Goal: Information Seeking & Learning: Learn about a topic

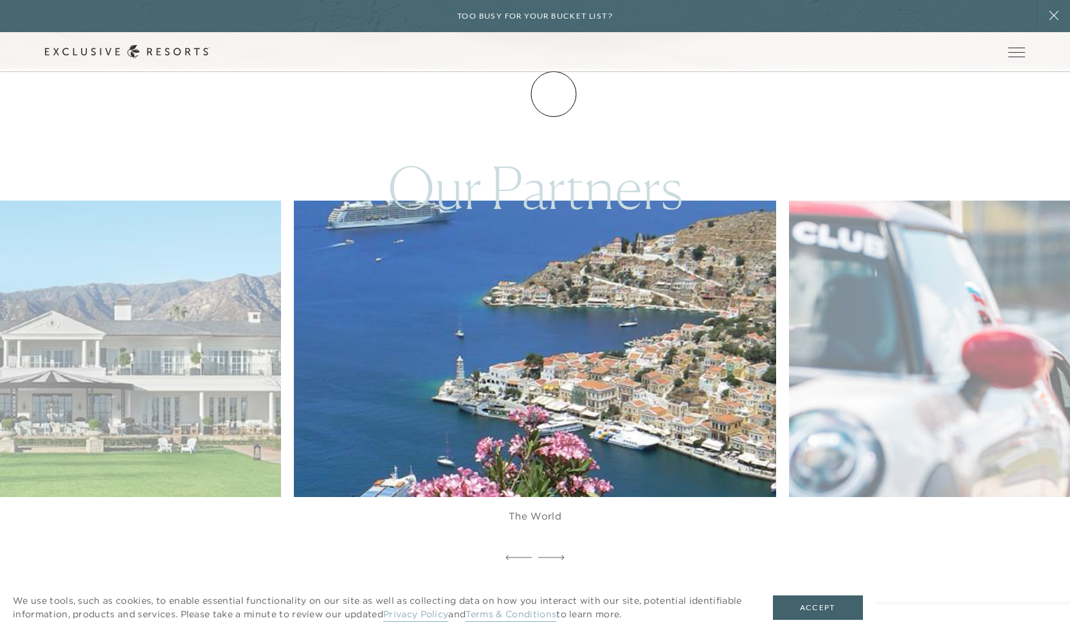
click at [0, 0] on link "Membership" at bounding box center [0, 0] width 0 height 0
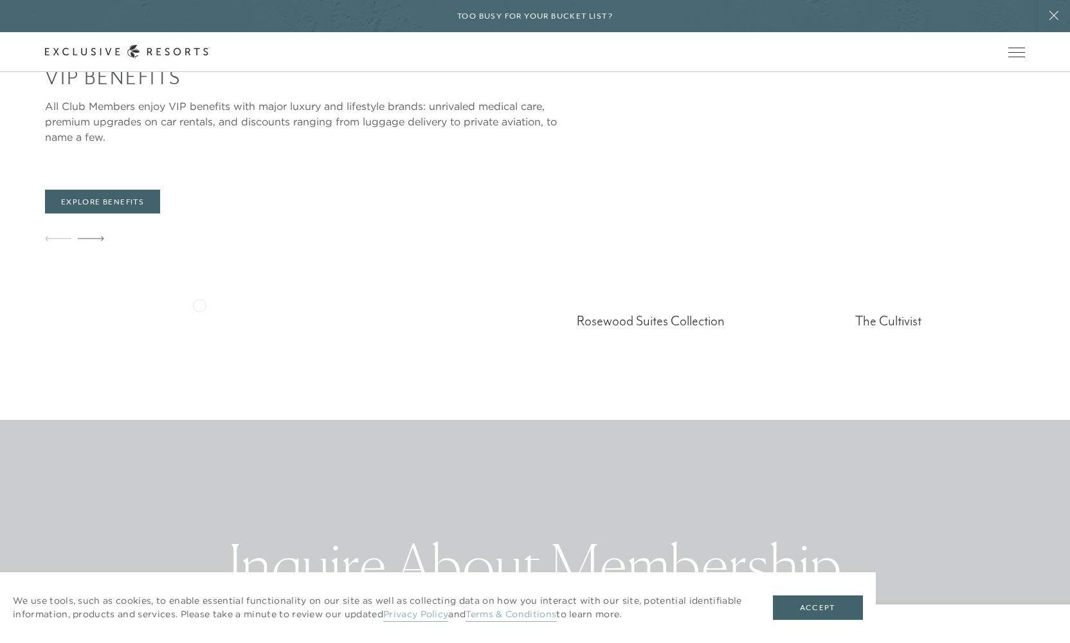
scroll to position [3364, 0]
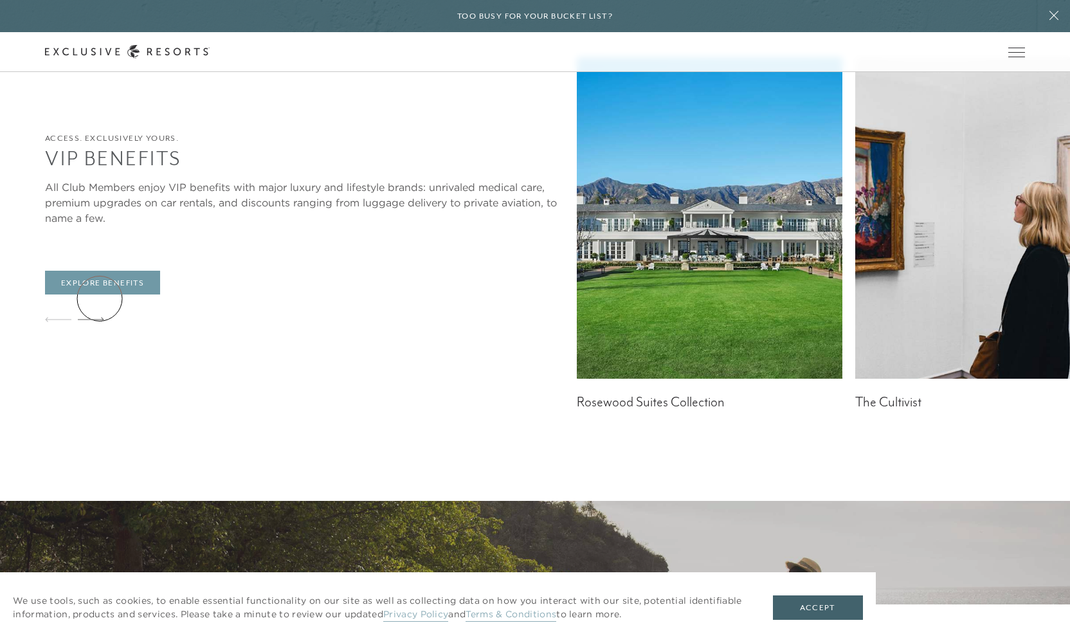
click at [100, 295] on link "Explore Benefits" at bounding box center [102, 283] width 115 height 24
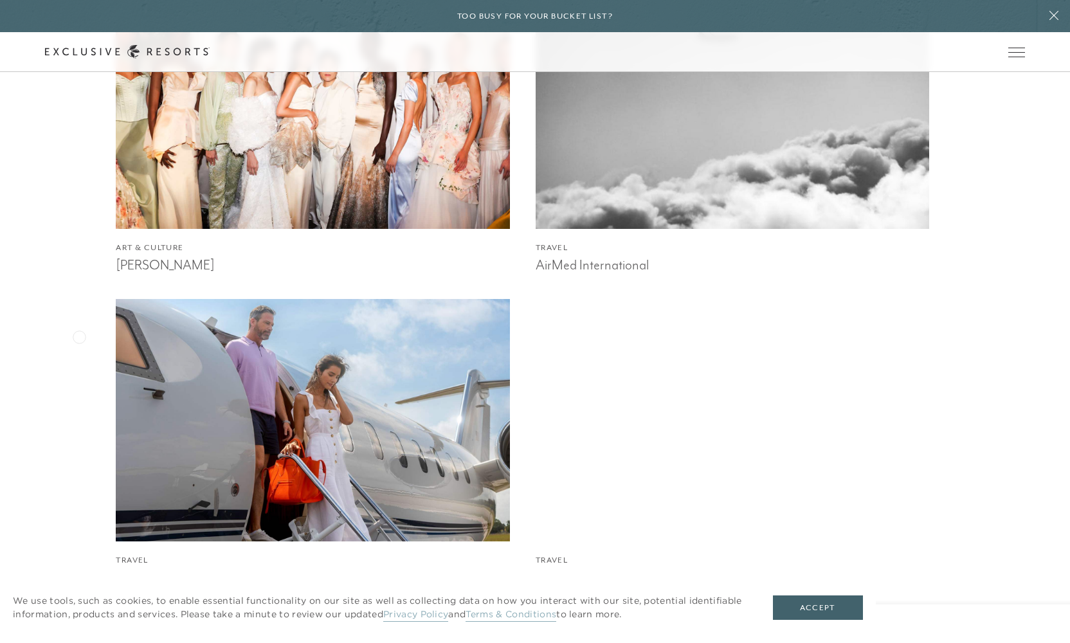
scroll to position [1284, 0]
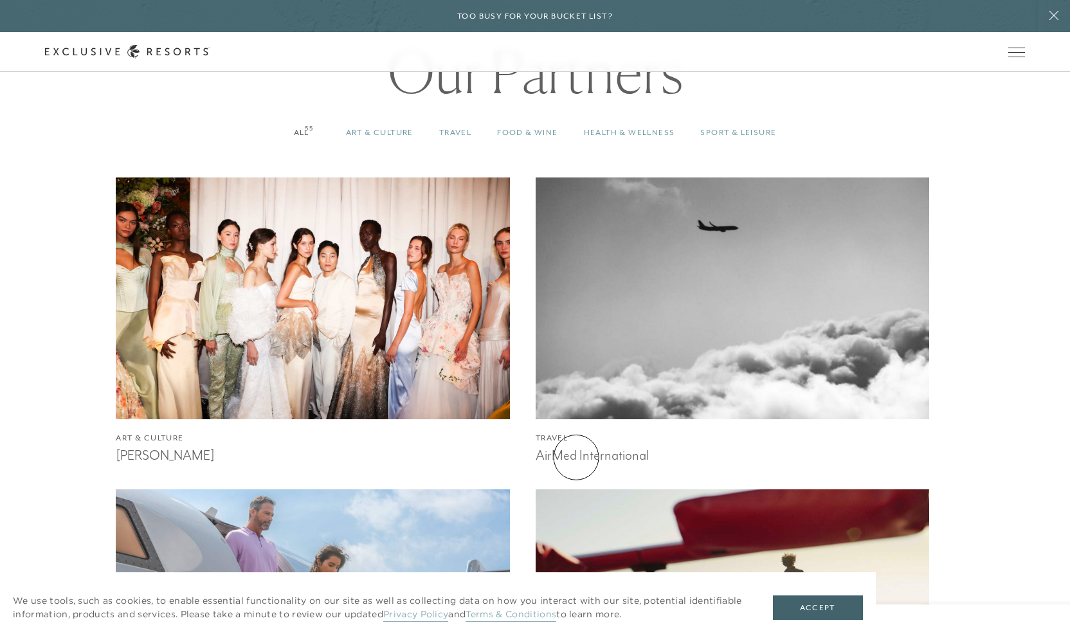
click at [576, 457] on h3 "AirMed International" at bounding box center [733, 453] width 394 height 19
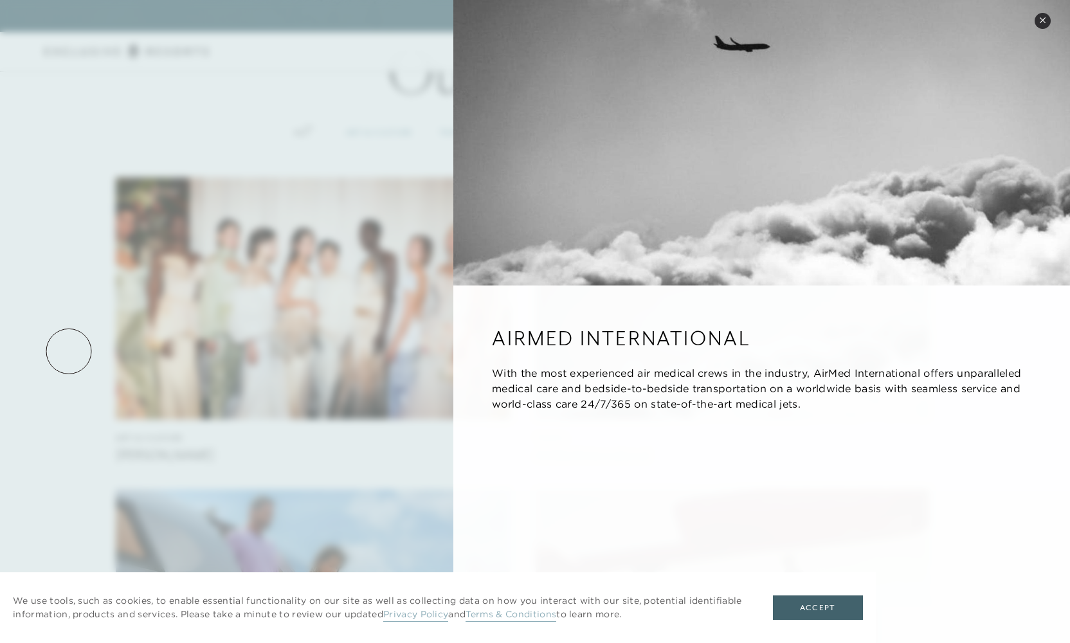
click at [69, 351] on div at bounding box center [535, 321] width 1070 height 643
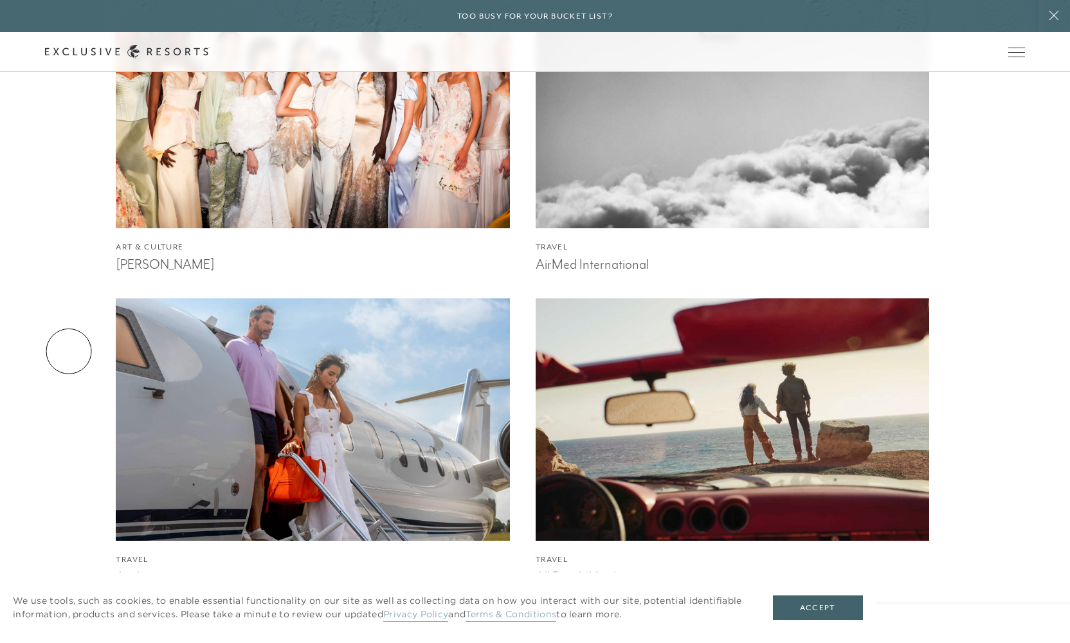
scroll to position [1589, 0]
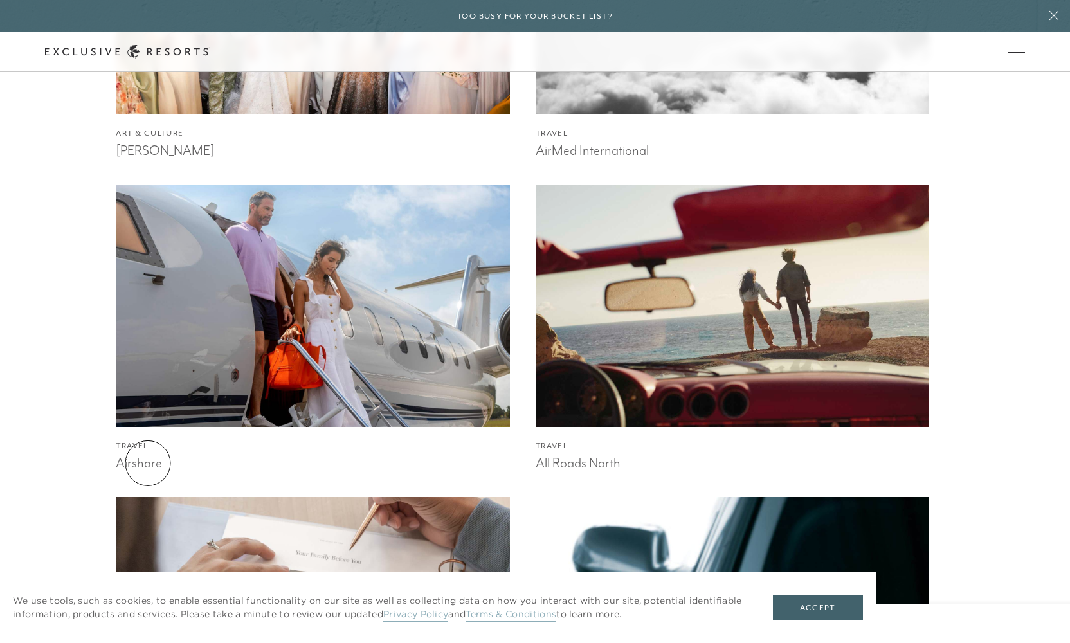
click at [148, 463] on h3 "Airshare" at bounding box center [313, 461] width 394 height 19
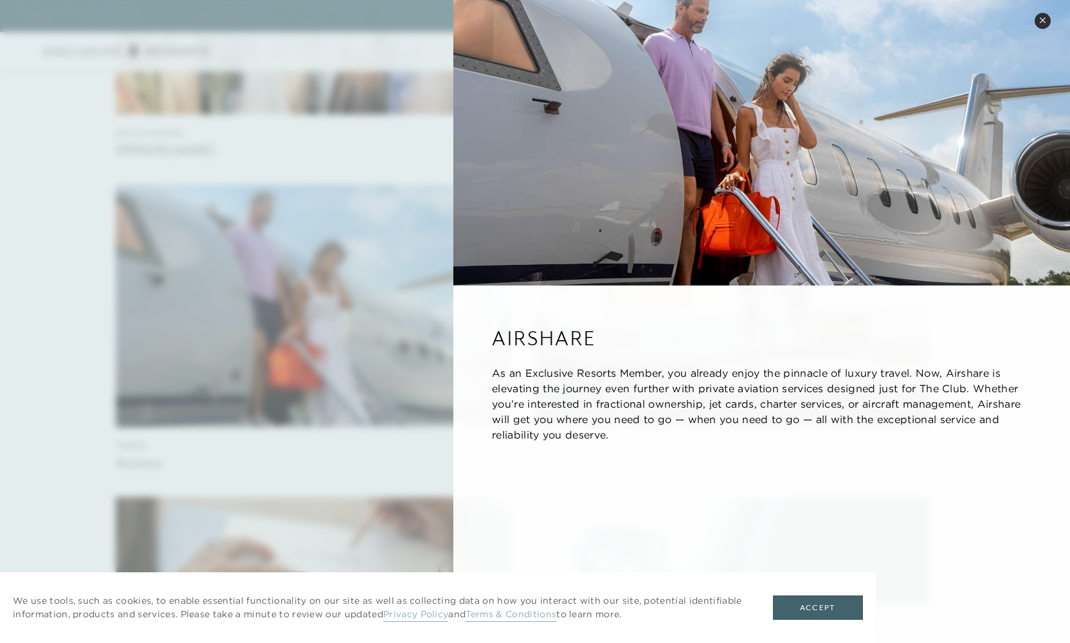
click at [73, 379] on div at bounding box center [535, 321] width 1070 height 643
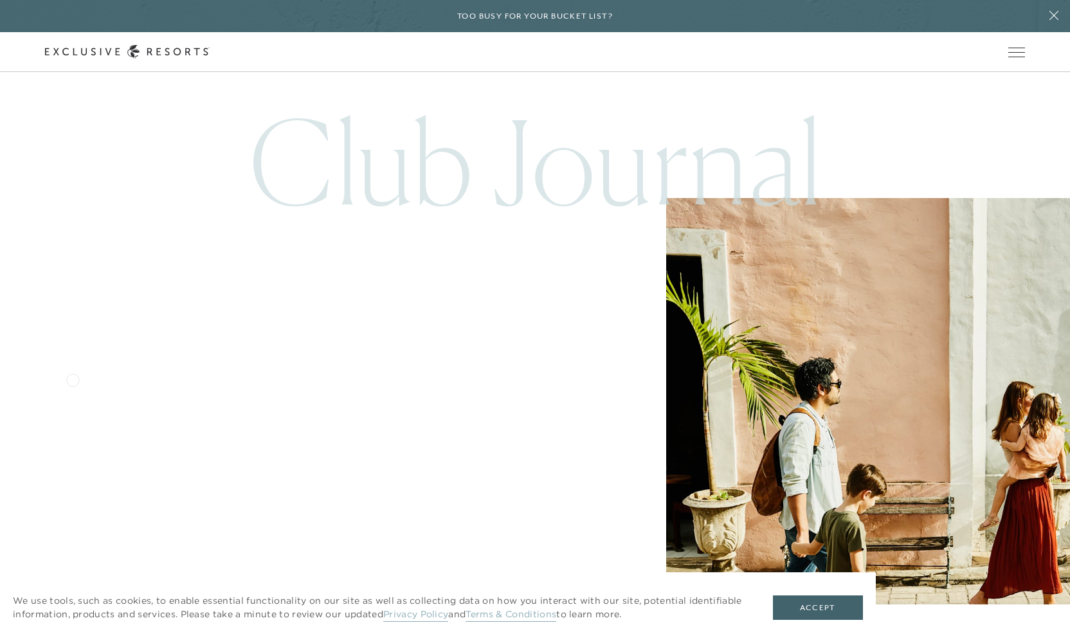
scroll to position [3522, 0]
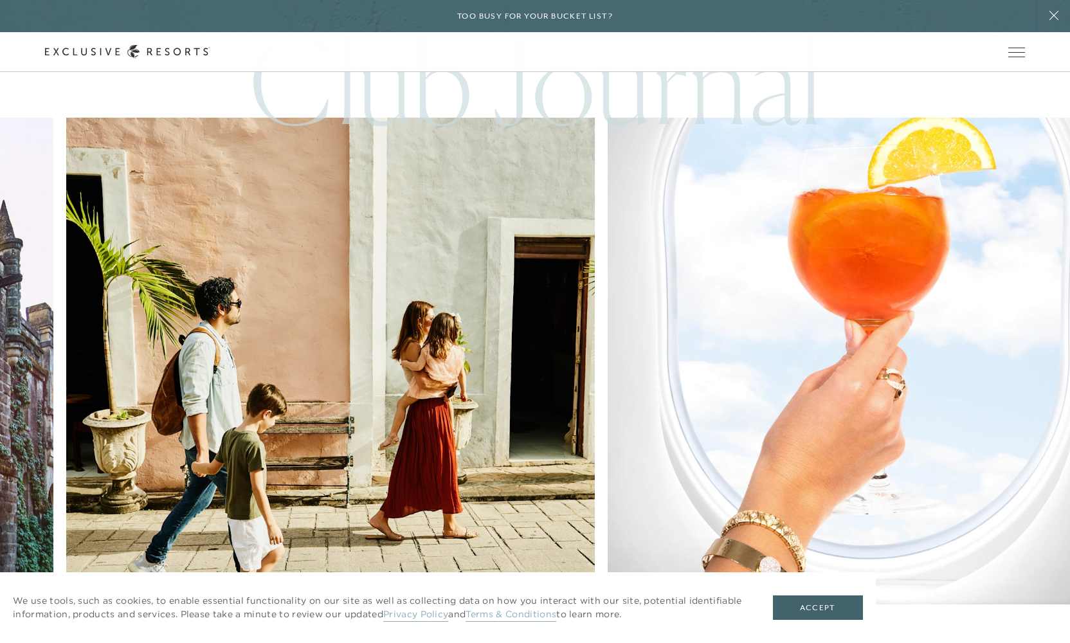
click at [581, 264] on img at bounding box center [872, 382] width 582 height 582
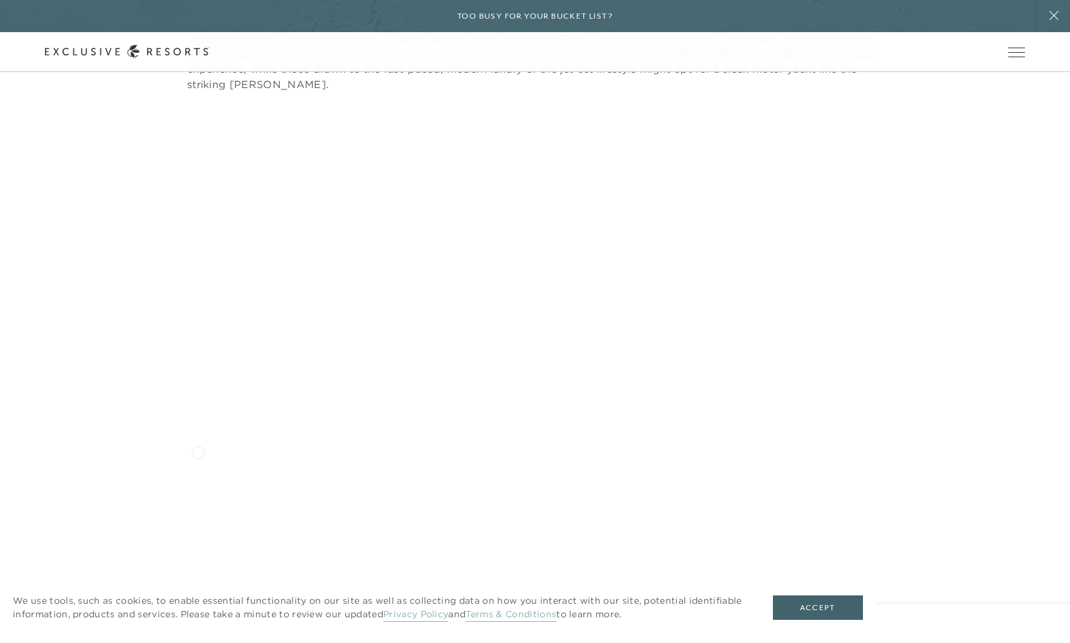
scroll to position [1974, 0]
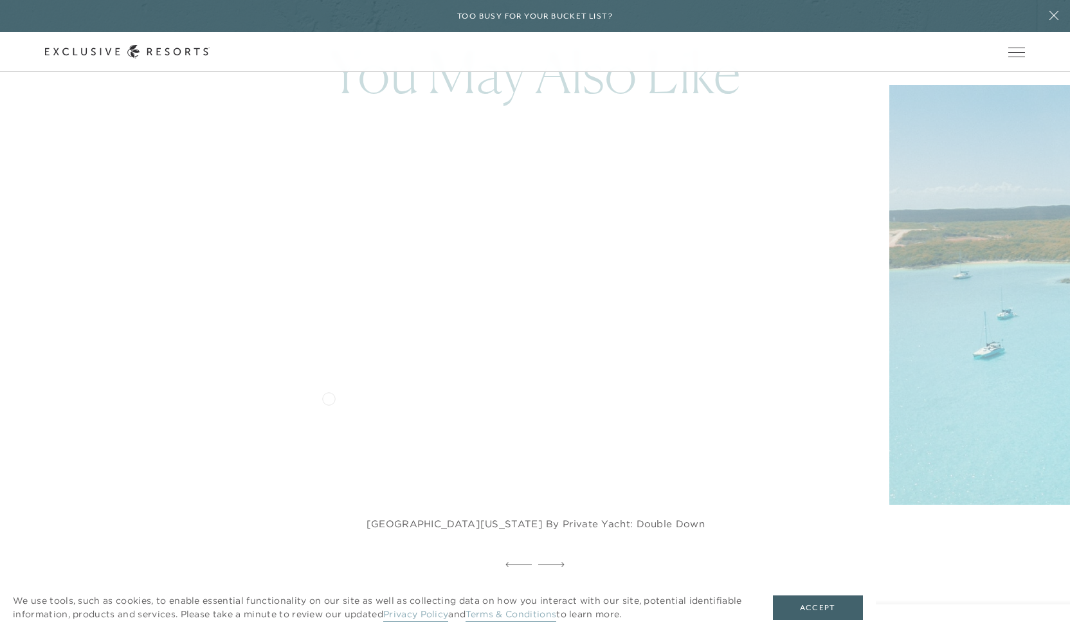
scroll to position [3519, 0]
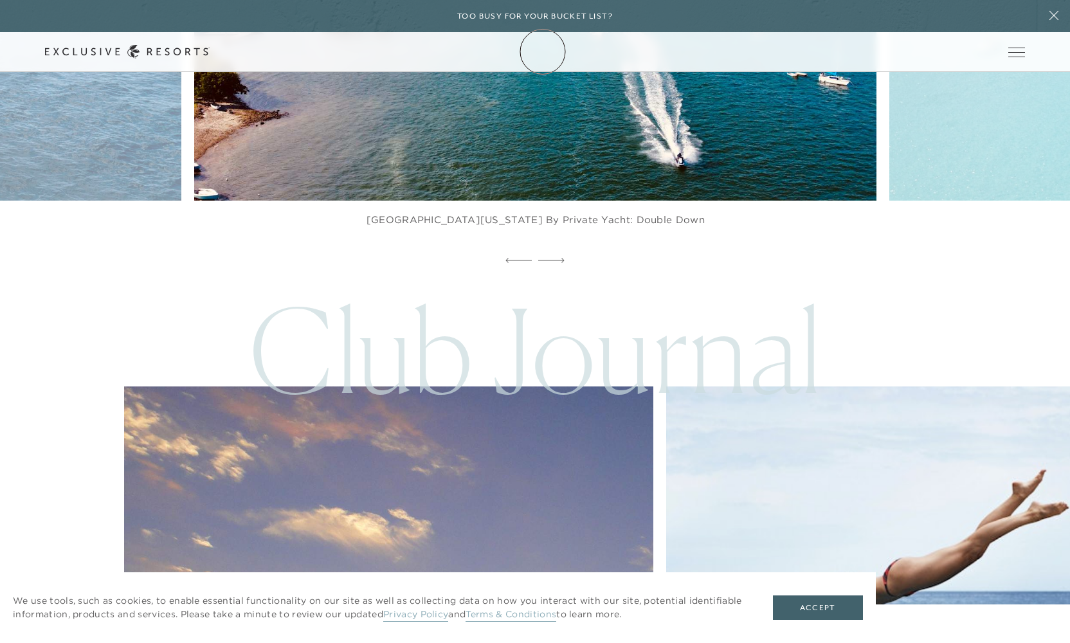
click at [0, 0] on link "Membership" at bounding box center [0, 0] width 0 height 0
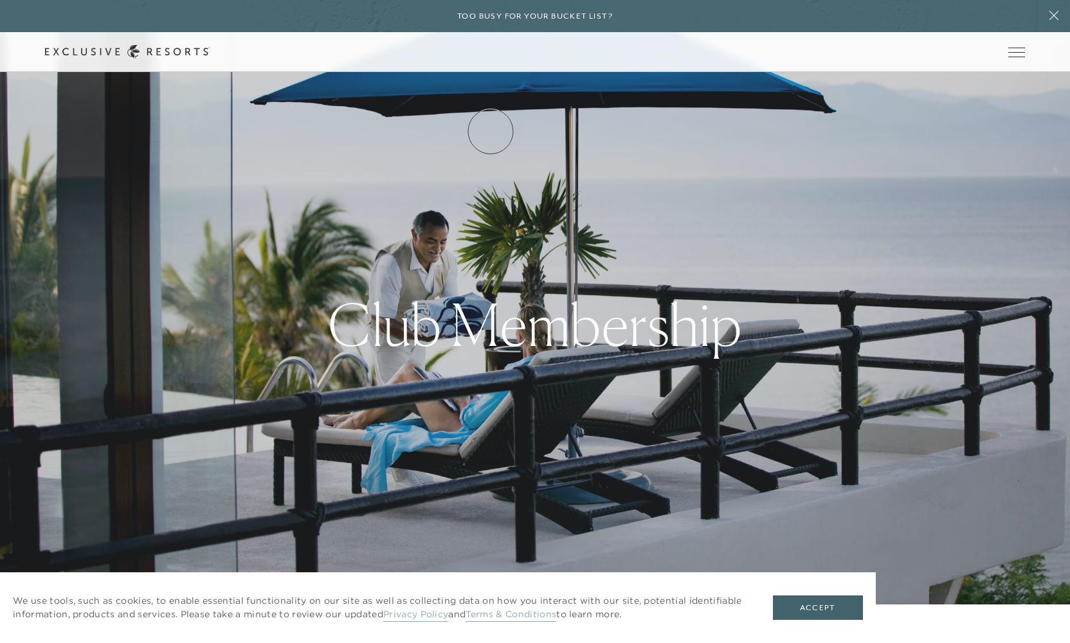
click at [0, 0] on link "How it works" at bounding box center [0, 0] width 0 height 0
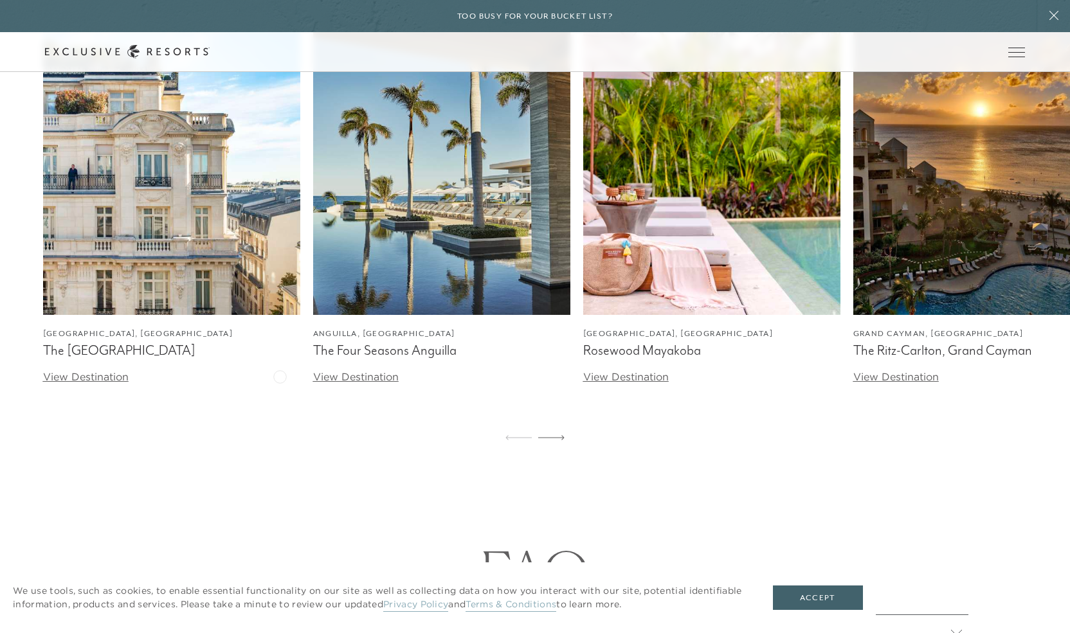
scroll to position [4309, 0]
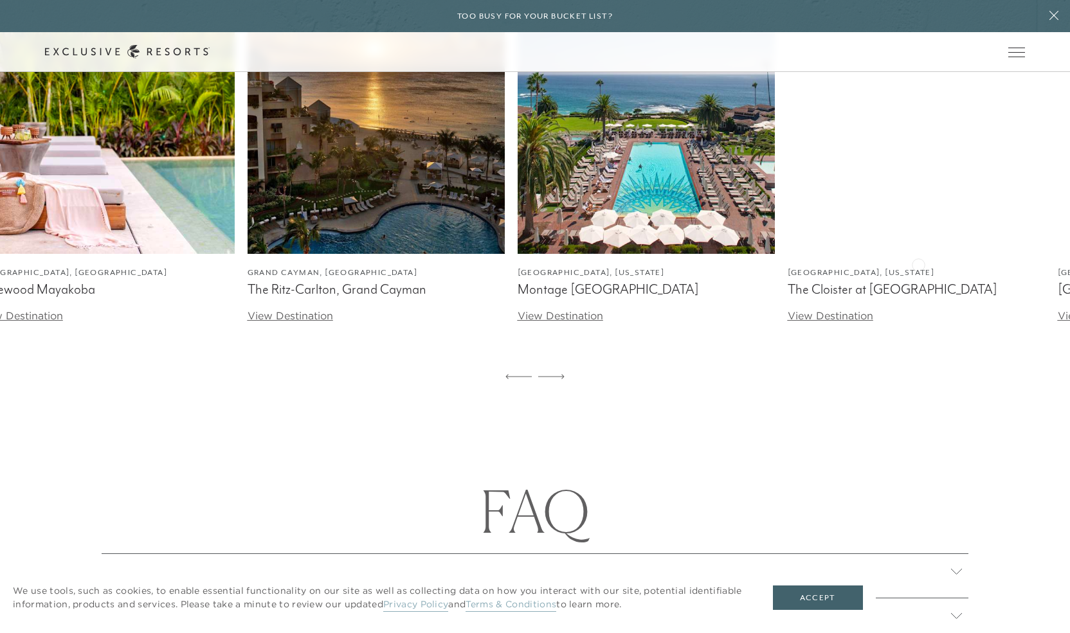
click at [308, 254] on img at bounding box center [376, 93] width 257 height 322
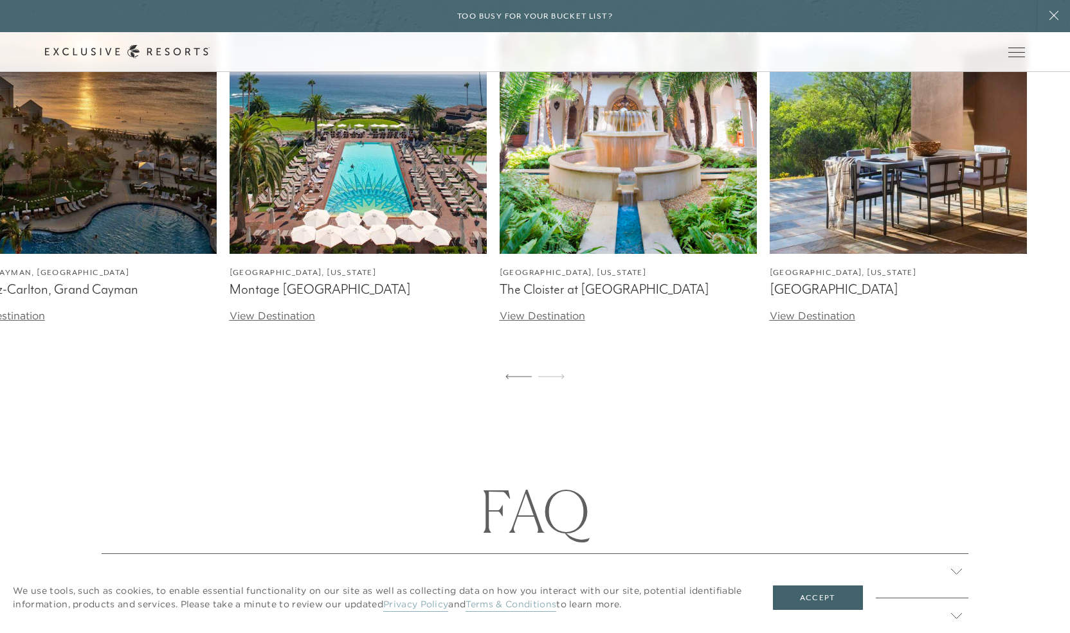
click at [220, 278] on div "[GEOGRAPHIC_DATA], [GEOGRAPHIC_DATA] [GEOGRAPHIC_DATA] View Destination [GEOGRA…" at bounding box center [535, 162] width 1070 height 460
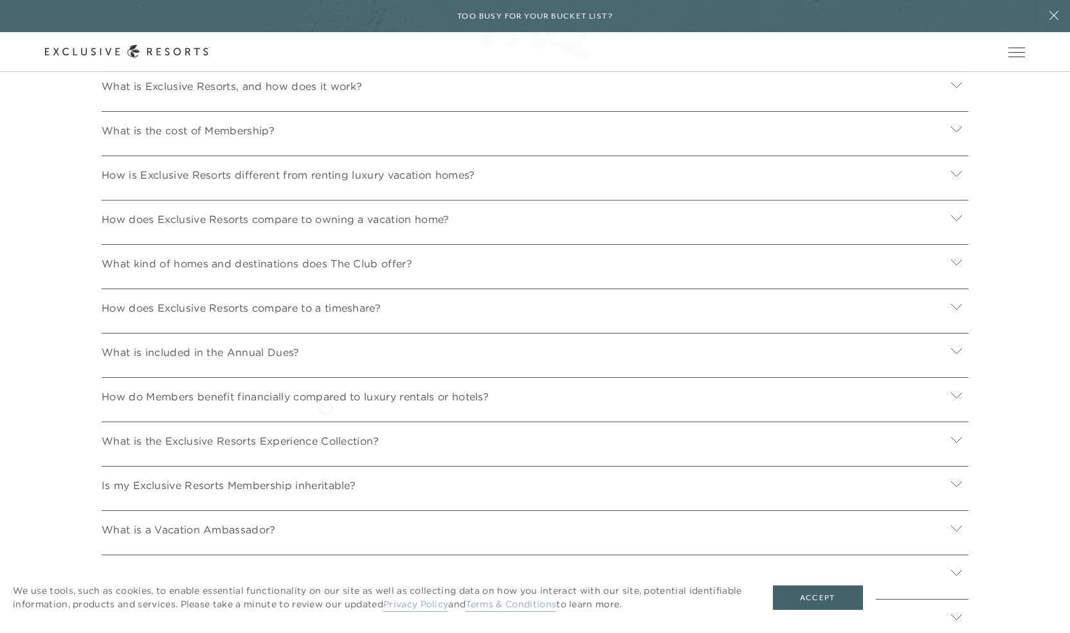
scroll to position [4832, 0]
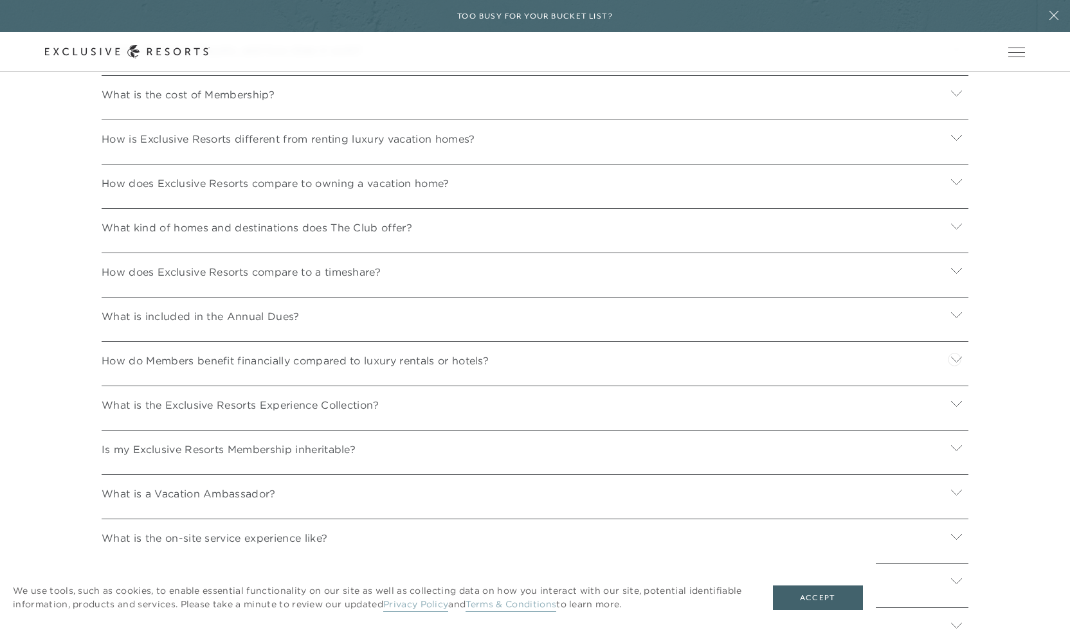
click at [954, 318] on icon at bounding box center [956, 316] width 11 height 6
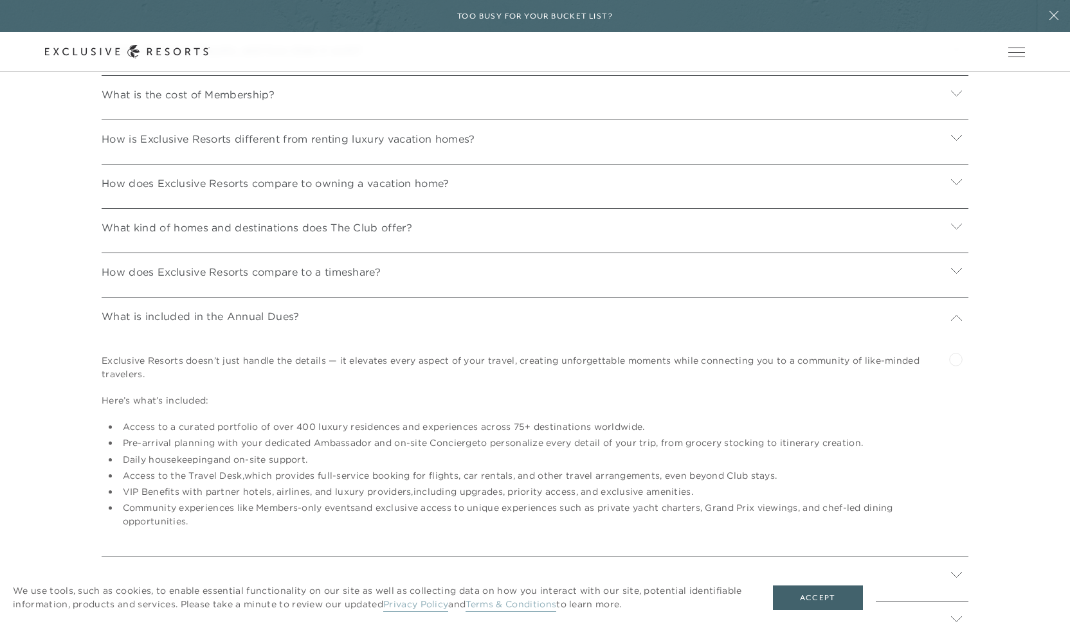
click at [956, 321] on icon at bounding box center [956, 318] width 11 height 6
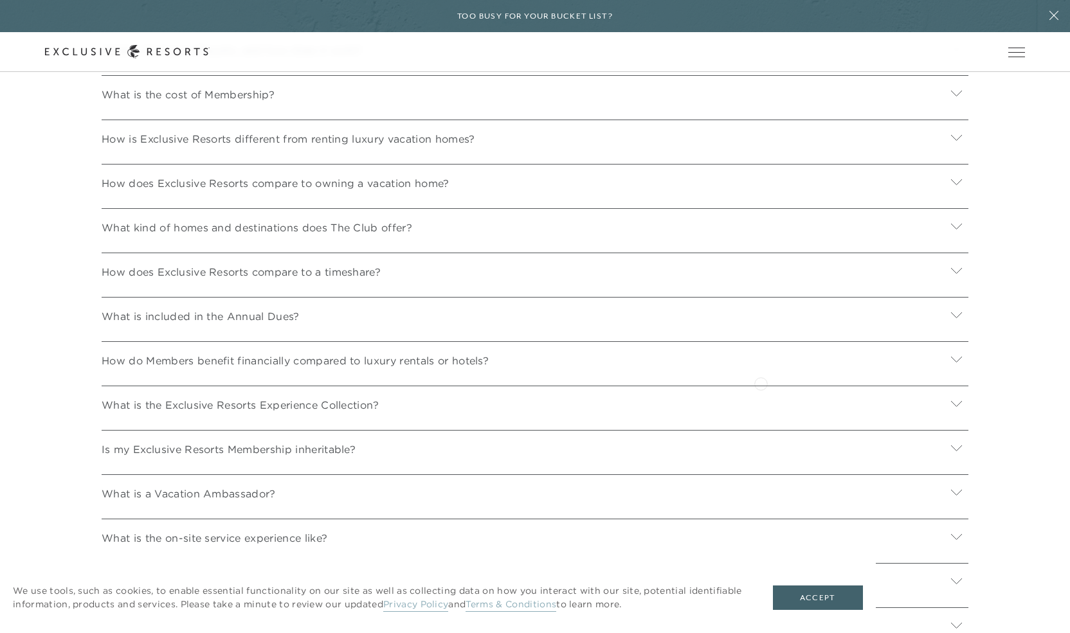
scroll to position [4895, 0]
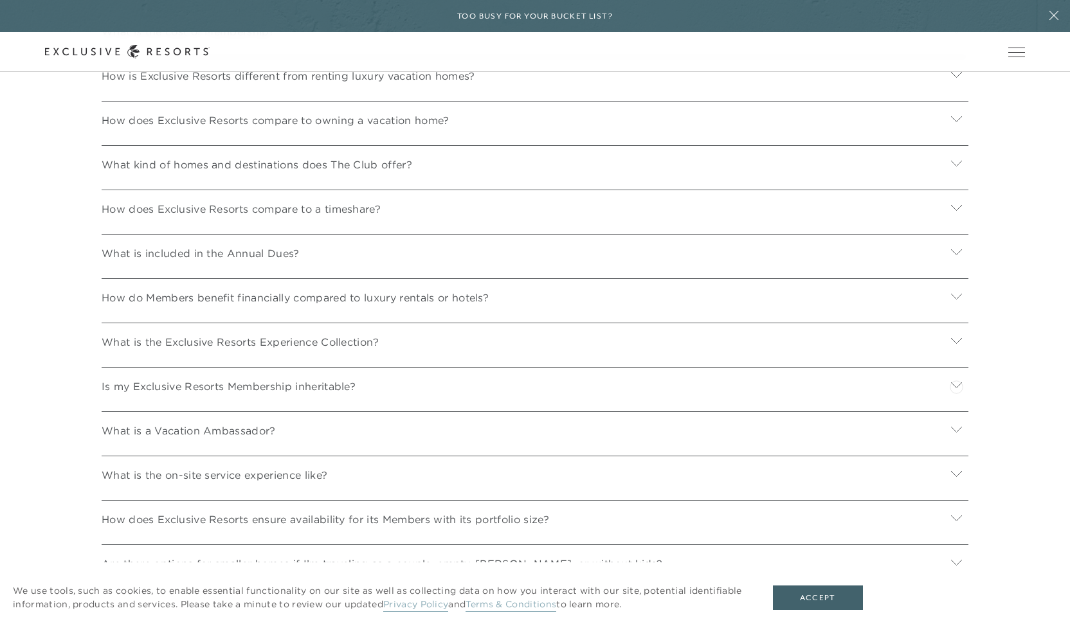
click at [956, 344] on icon at bounding box center [956, 341] width 11 height 6
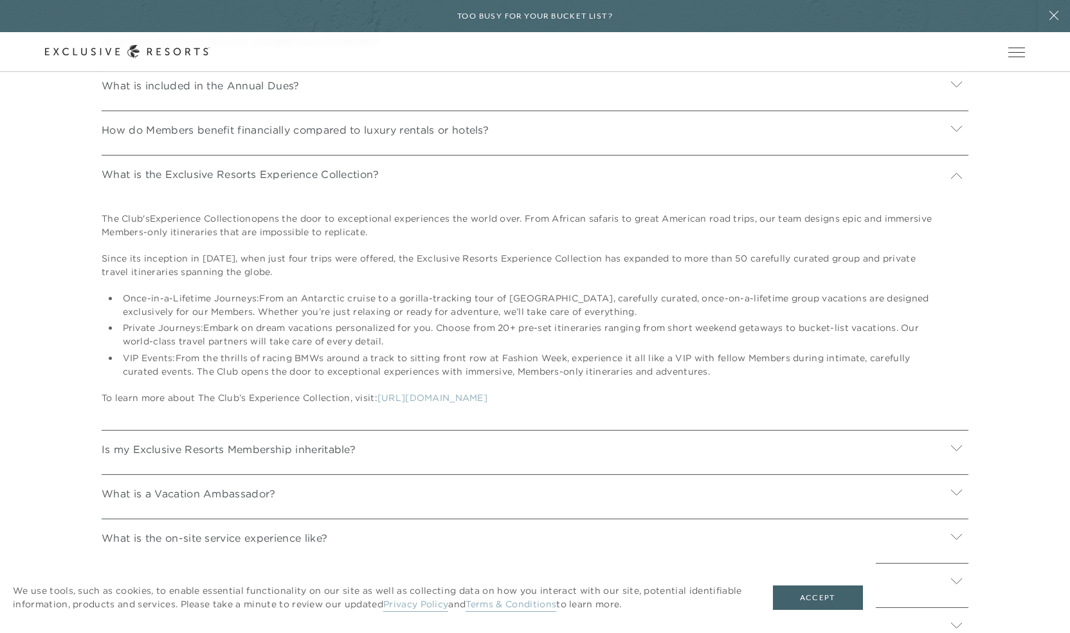
scroll to position [5147, 0]
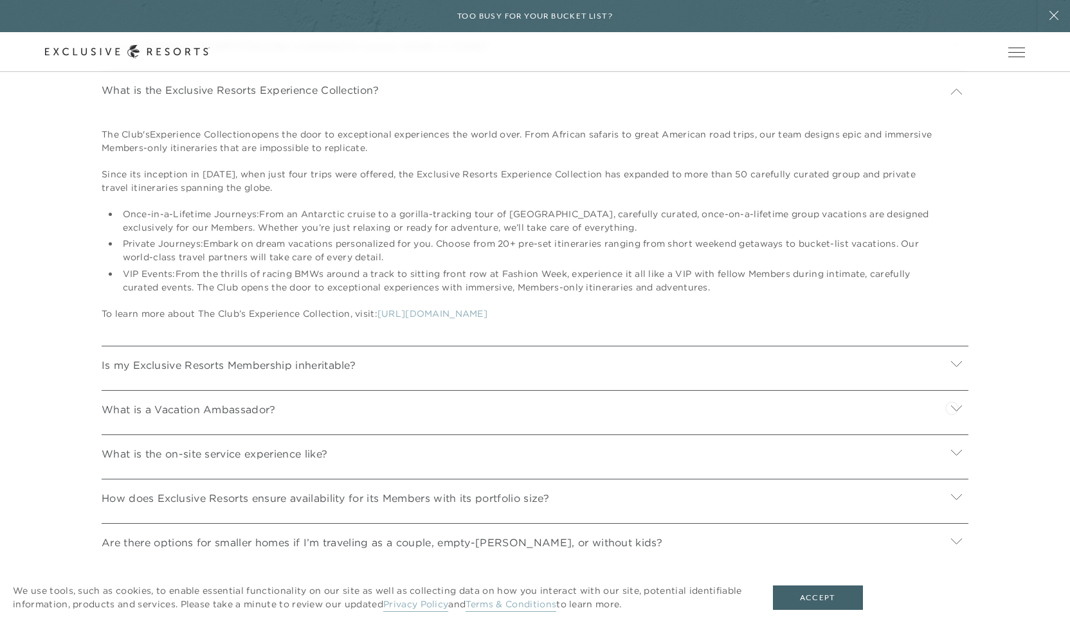
click at [952, 367] on icon at bounding box center [956, 364] width 11 height 6
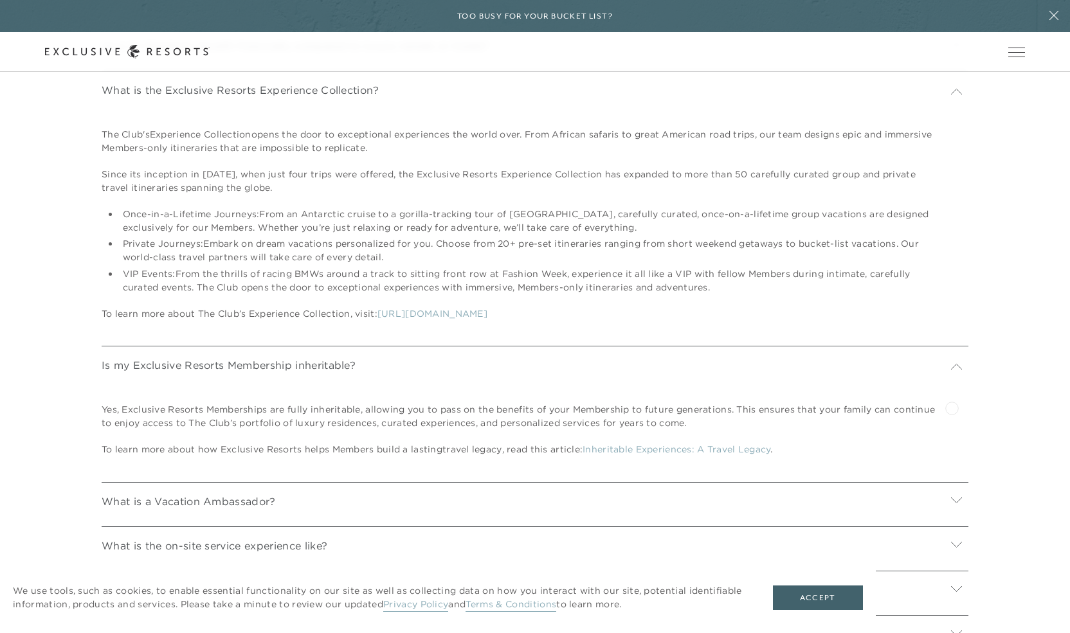
click at [952, 373] on icon at bounding box center [956, 367] width 12 height 12
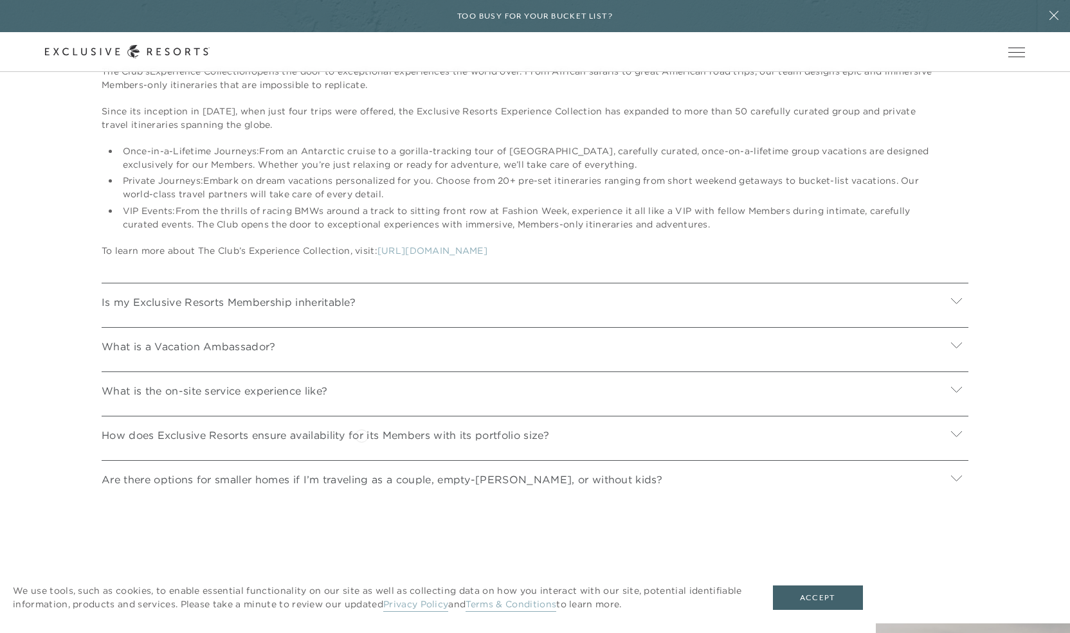
scroll to position [5243, 0]
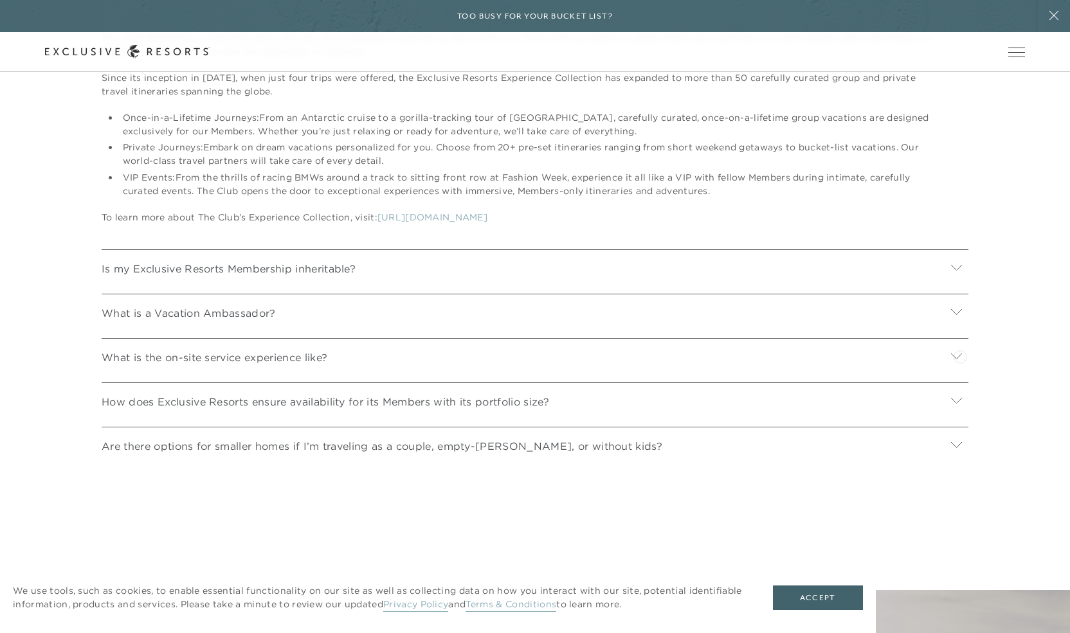
click at [960, 318] on icon at bounding box center [956, 312] width 12 height 12
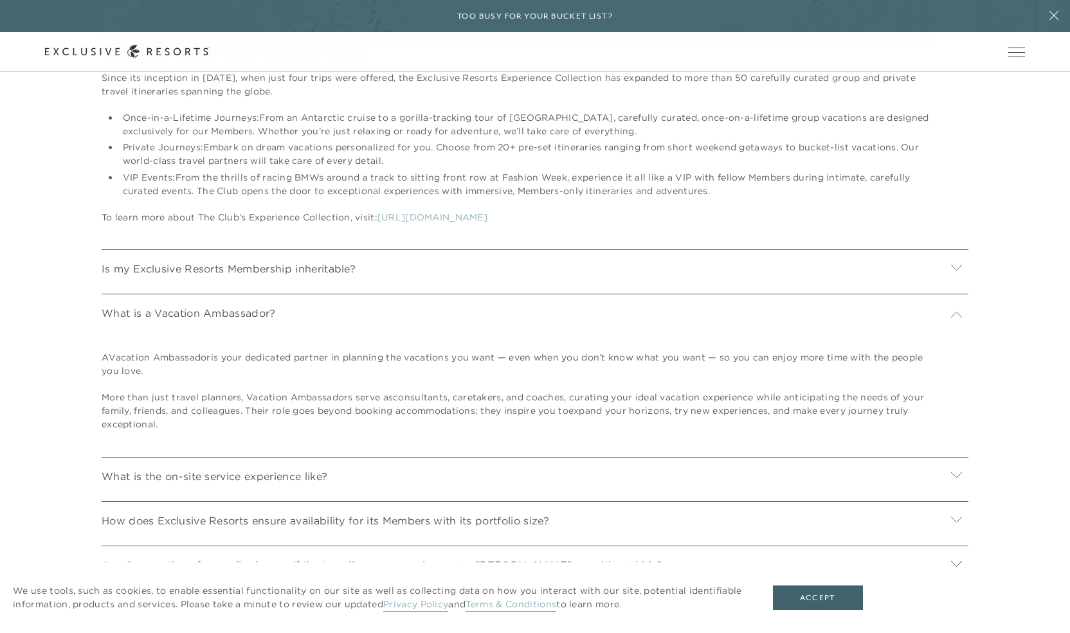
click at [960, 321] on icon at bounding box center [956, 315] width 12 height 12
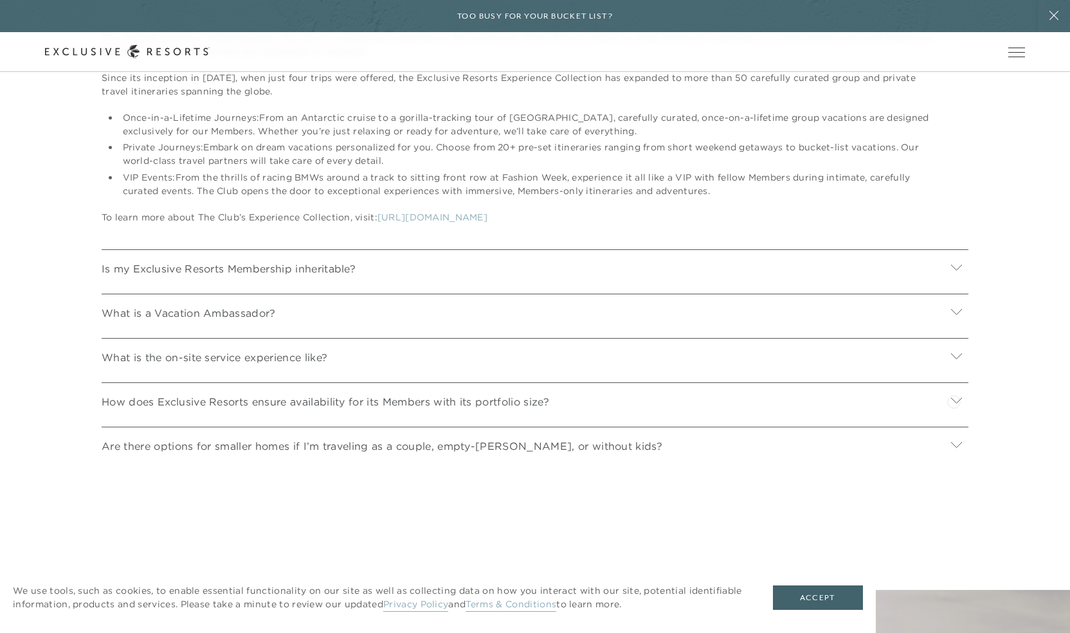
click at [954, 359] on icon at bounding box center [956, 357] width 11 height 6
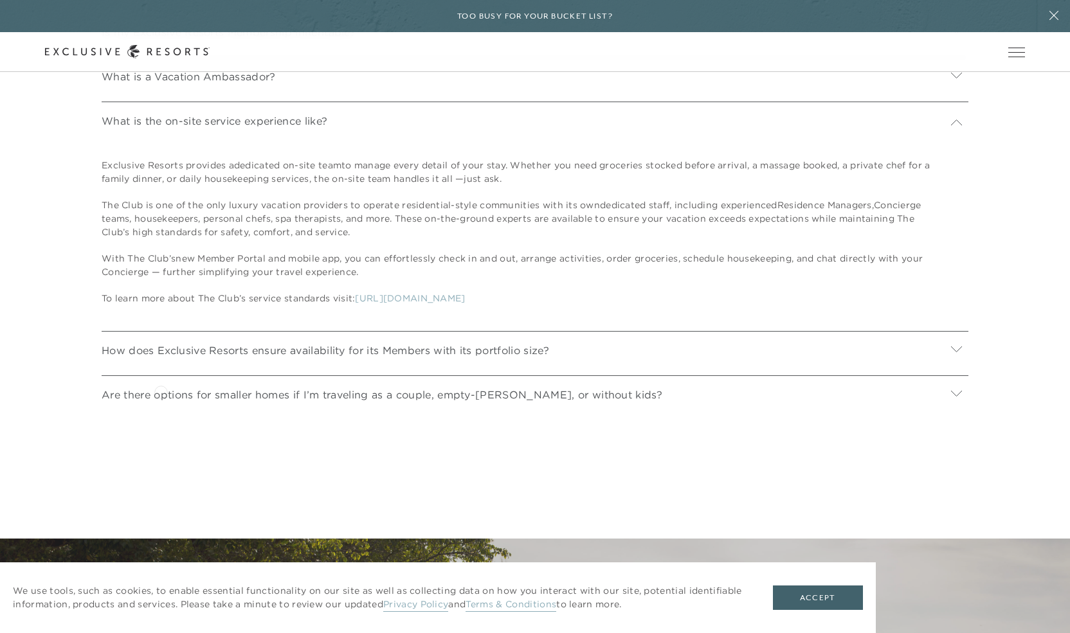
scroll to position [5557, 0]
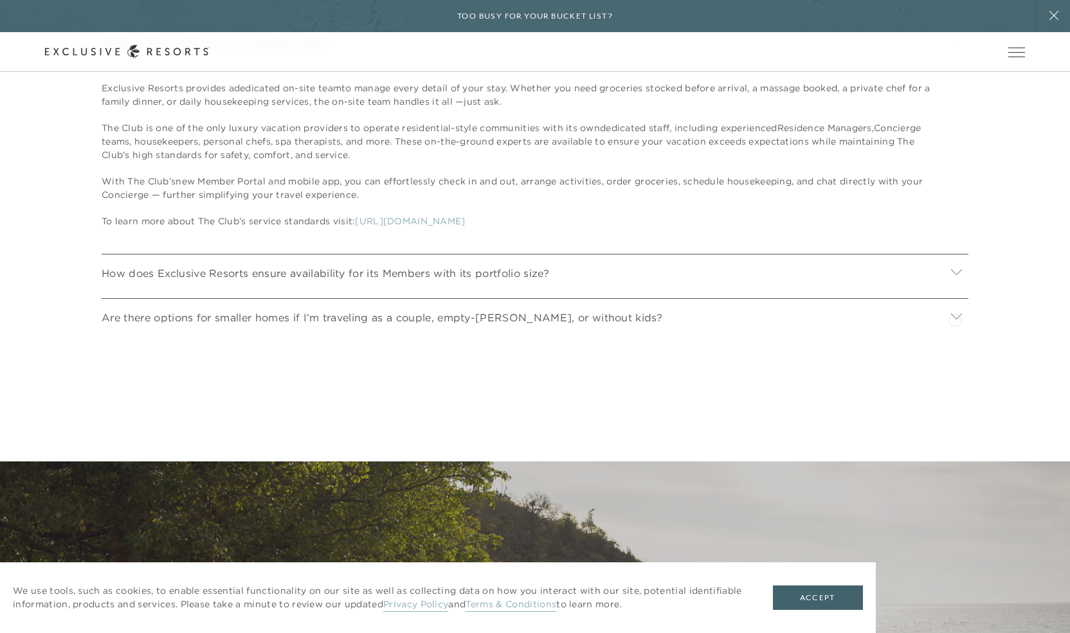
click at [955, 278] on icon at bounding box center [956, 272] width 12 height 12
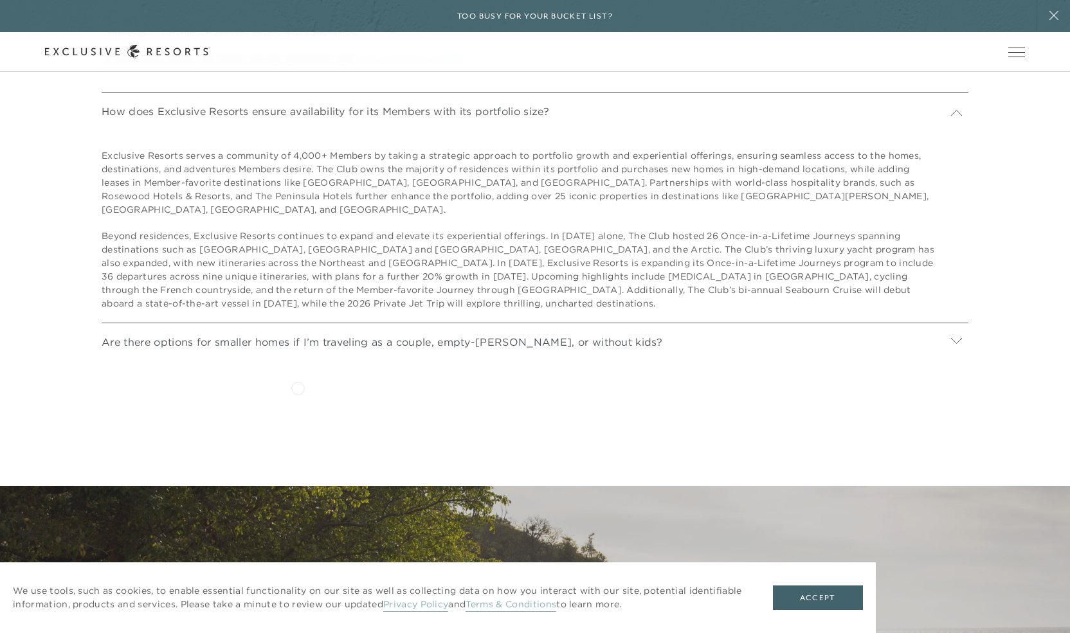
scroll to position [5725, 0]
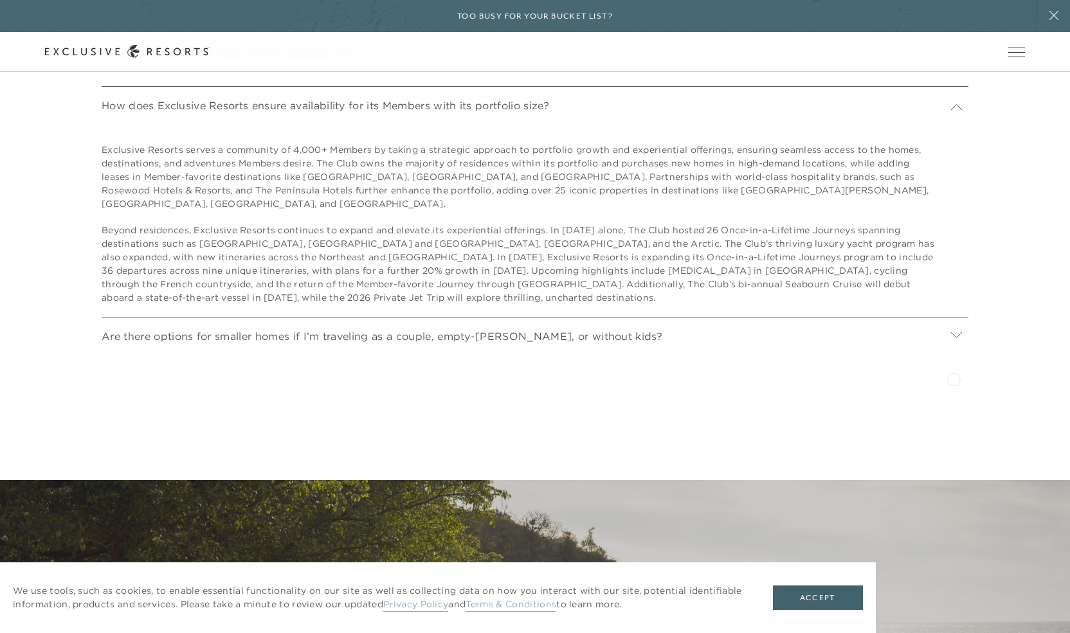
click at [954, 338] on icon at bounding box center [956, 335] width 11 height 6
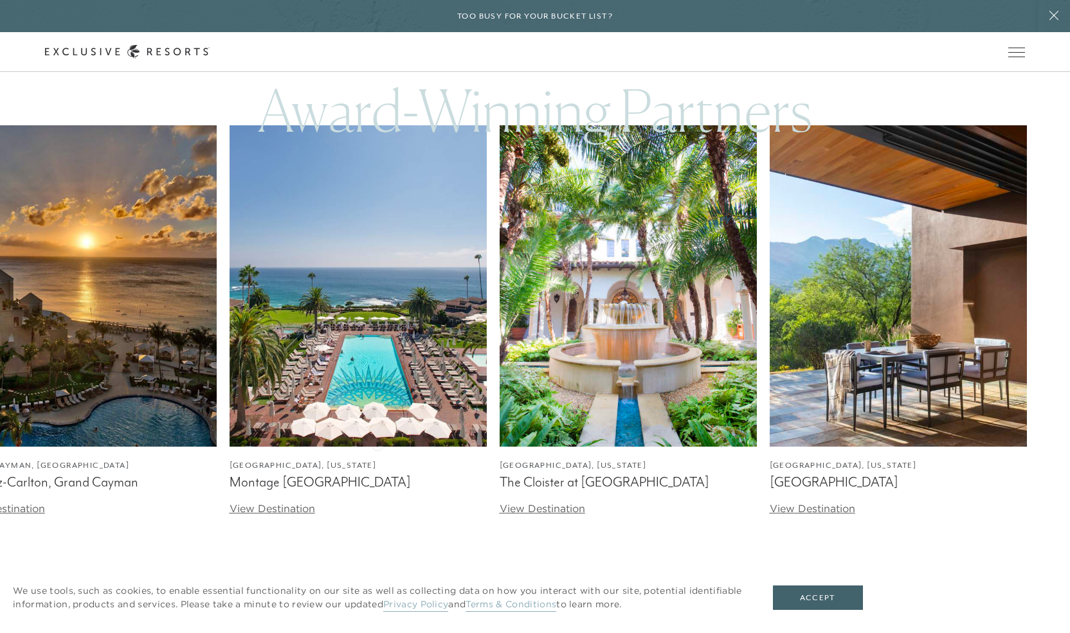
scroll to position [3630, 0]
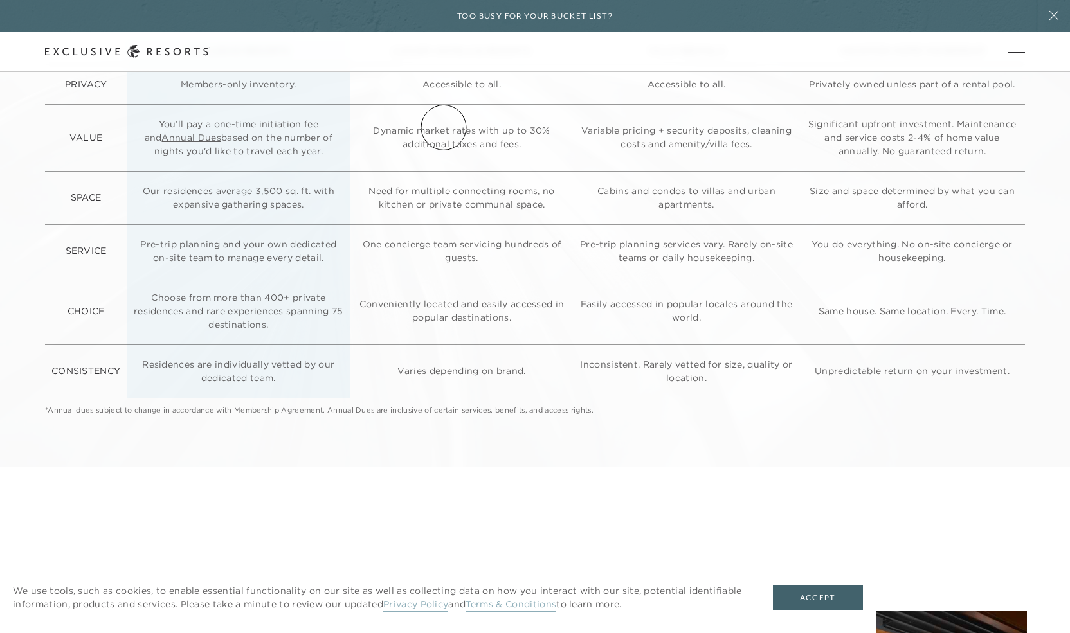
click at [0, 0] on link "Residence Collection" at bounding box center [0, 0] width 0 height 0
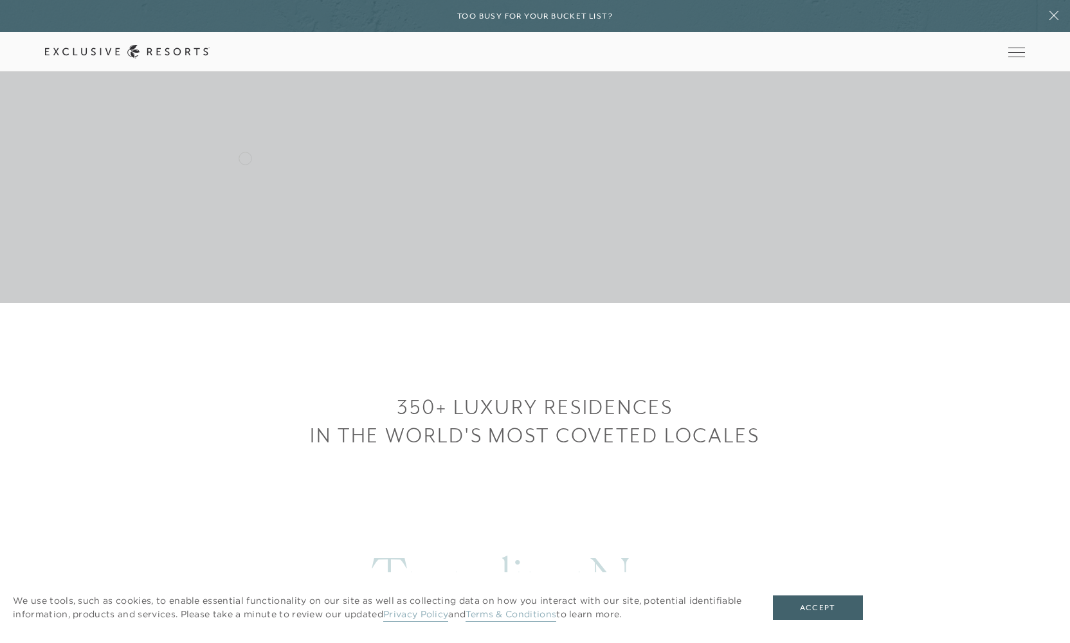
scroll to position [819, 0]
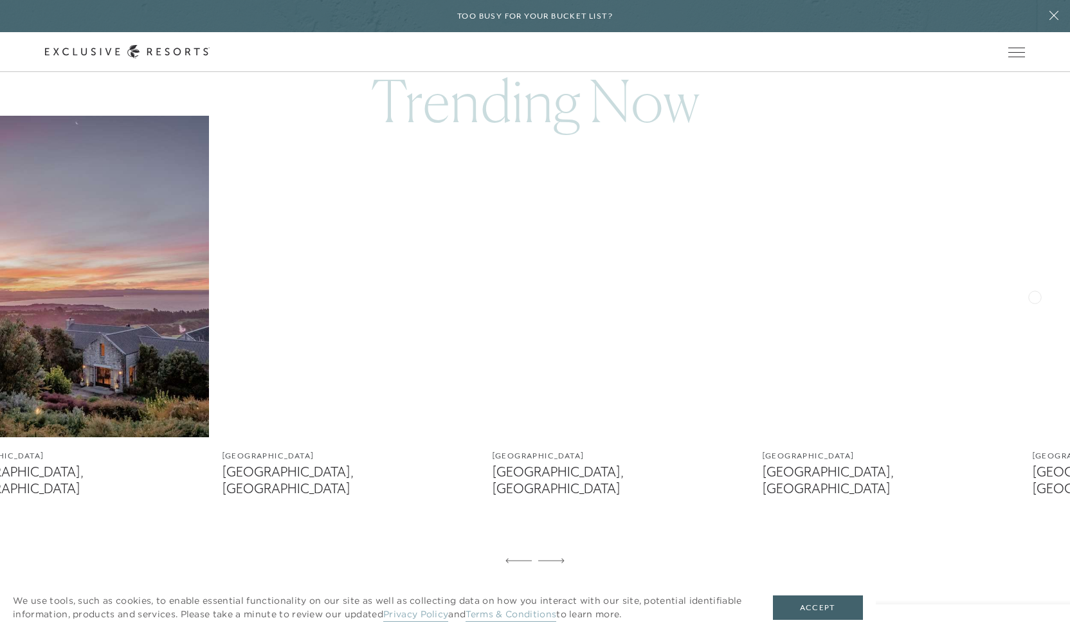
click at [127, 188] on img at bounding box center [80, 277] width 257 height 322
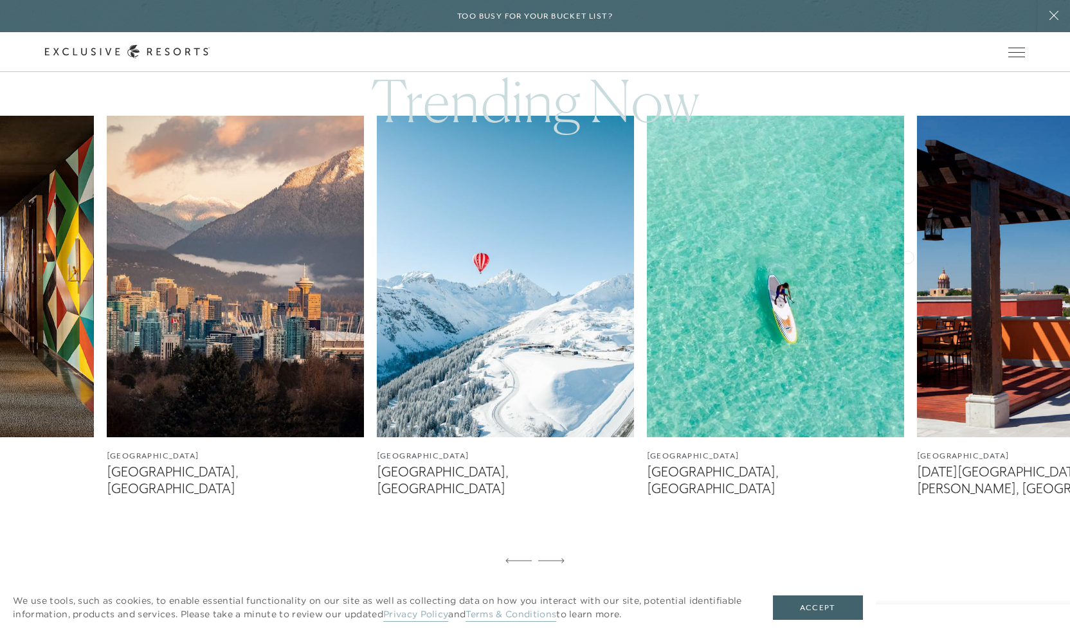
click at [156, 213] on img at bounding box center [235, 277] width 257 height 322
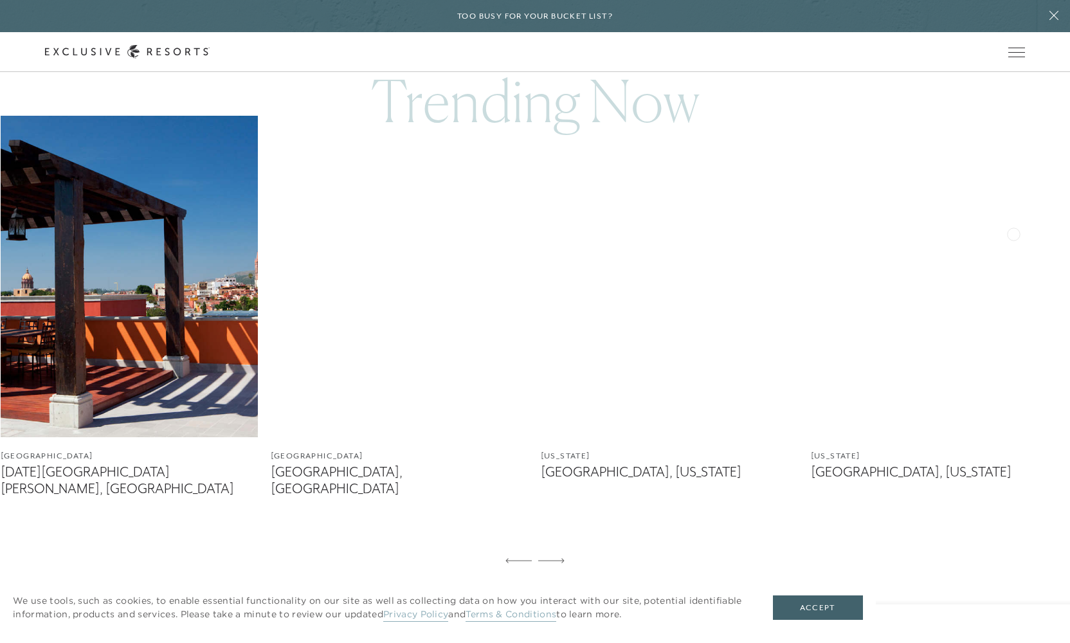
click at [156, 198] on img at bounding box center [129, 277] width 257 height 322
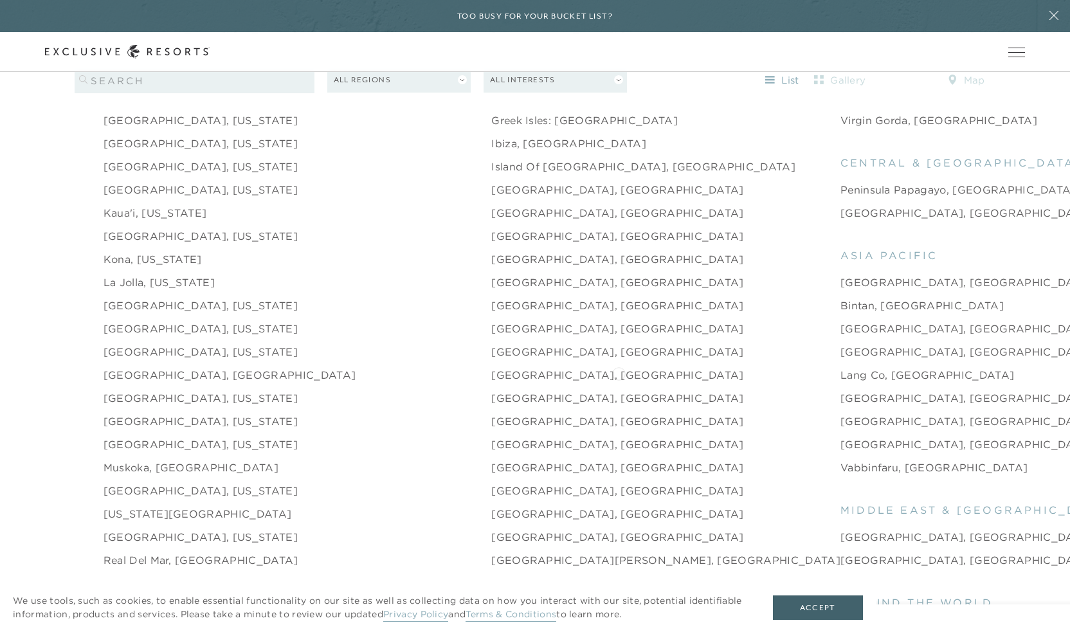
scroll to position [1733, 0]
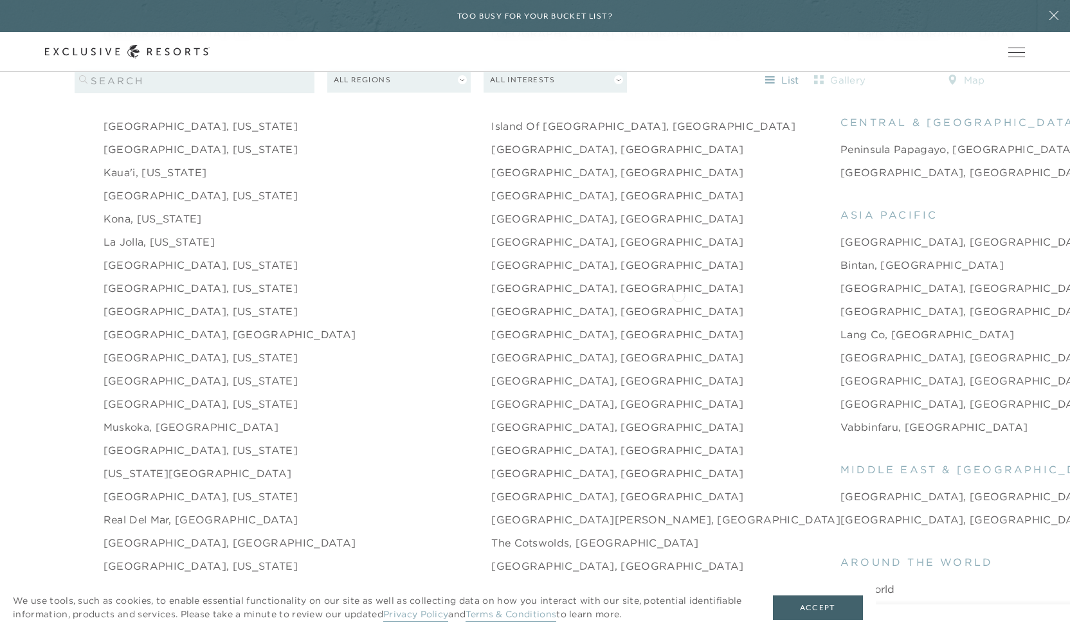
click at [840, 304] on link "[GEOGRAPHIC_DATA], [GEOGRAPHIC_DATA]" at bounding box center [966, 311] width 253 height 15
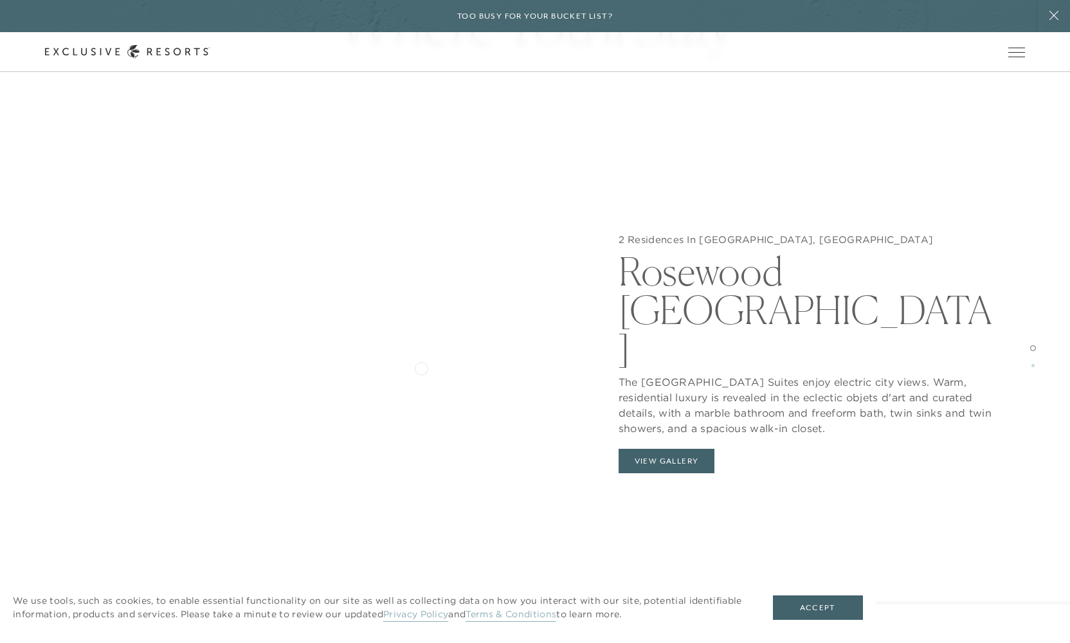
scroll to position [1433, 0]
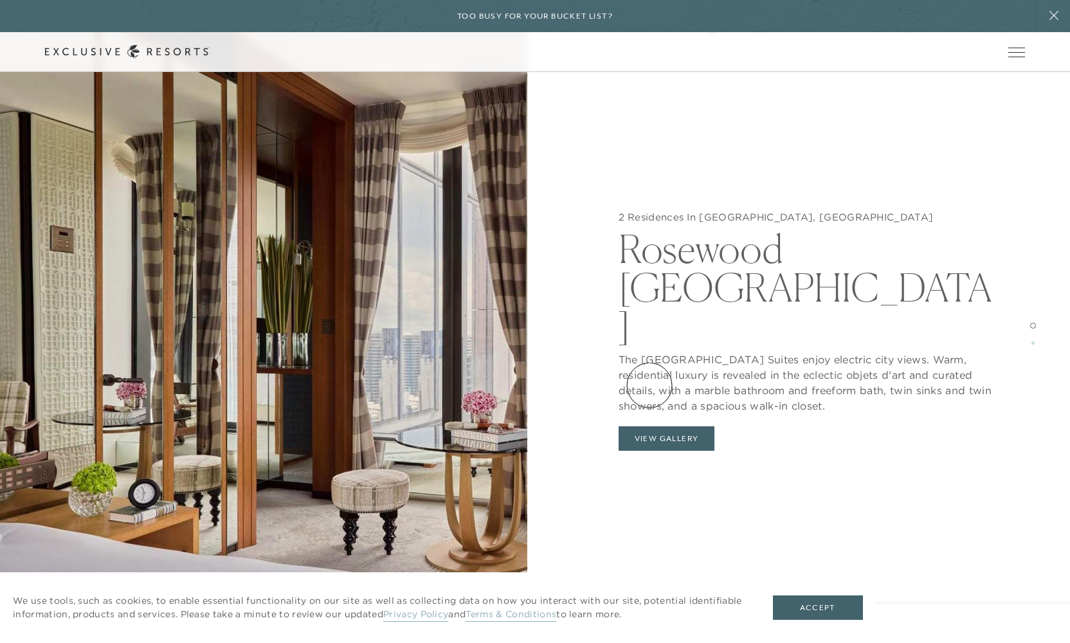
click at [649, 426] on button "View Gallery" at bounding box center [667, 438] width 96 height 24
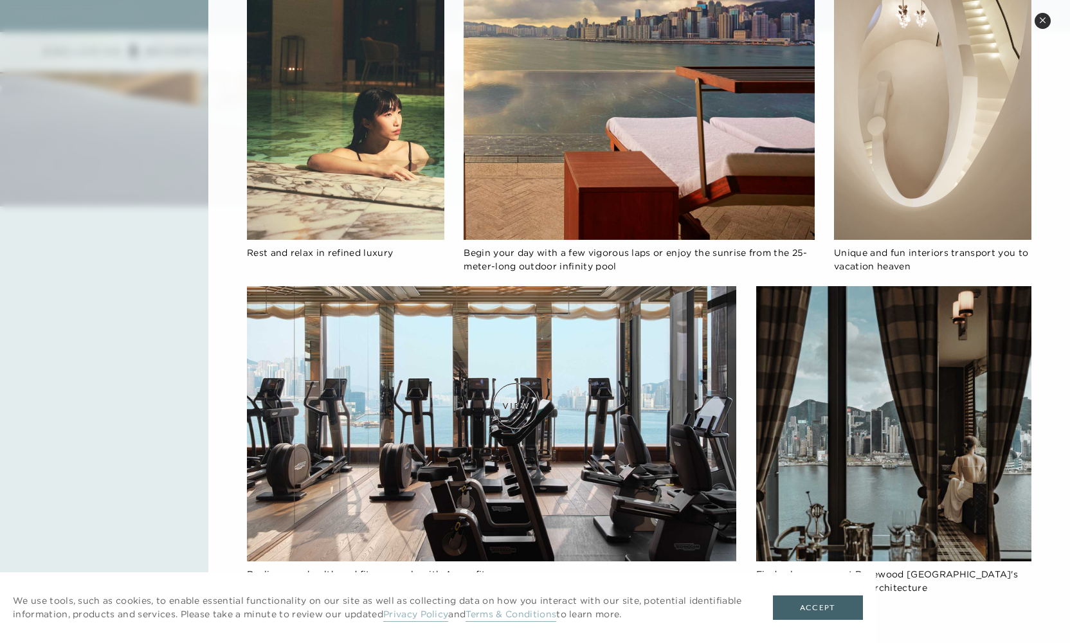
scroll to position [2058, 0]
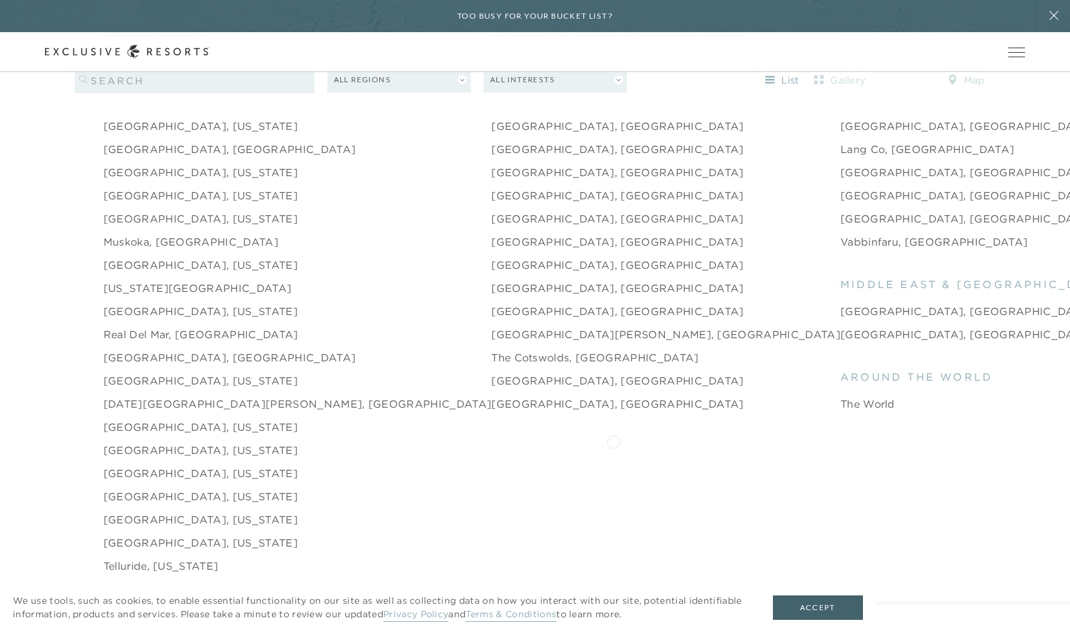
scroll to position [1953, 0]
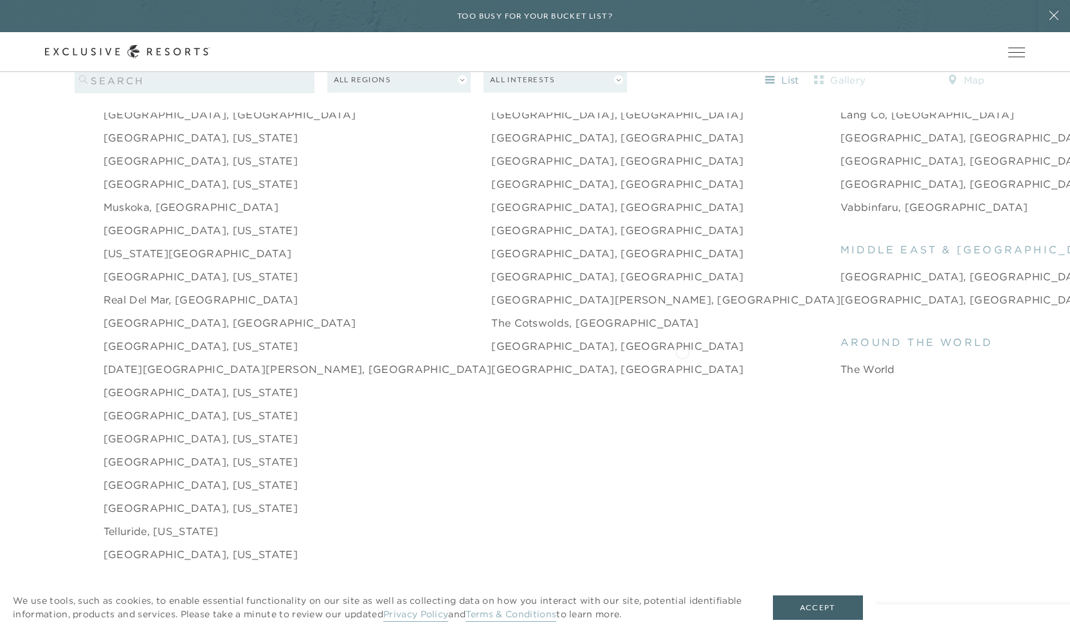
click at [840, 361] on link "The World" at bounding box center [867, 368] width 55 height 15
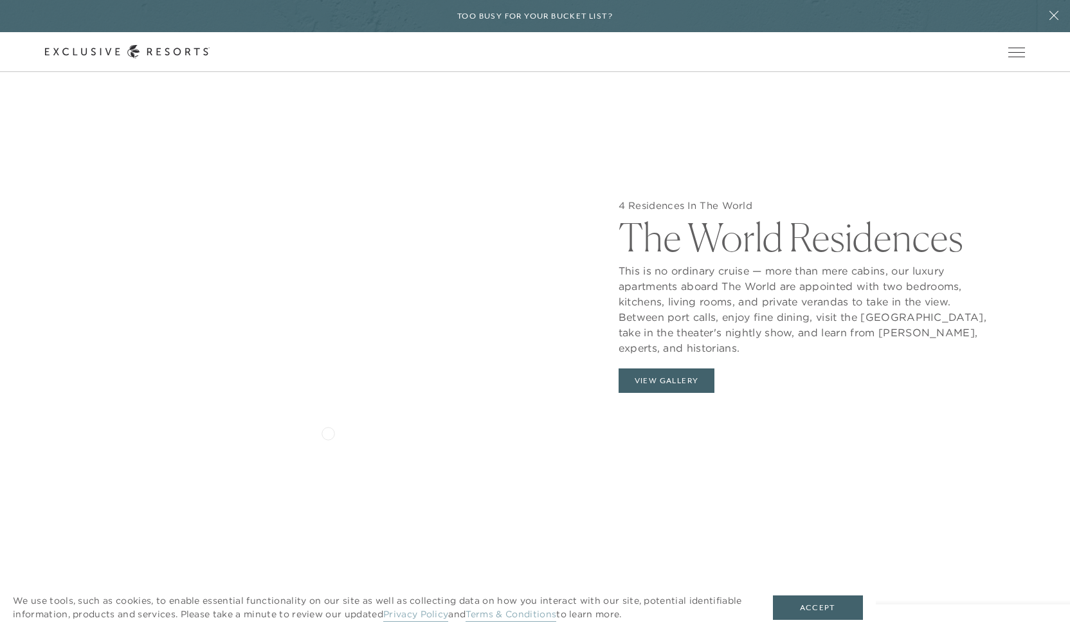
scroll to position [1487, 0]
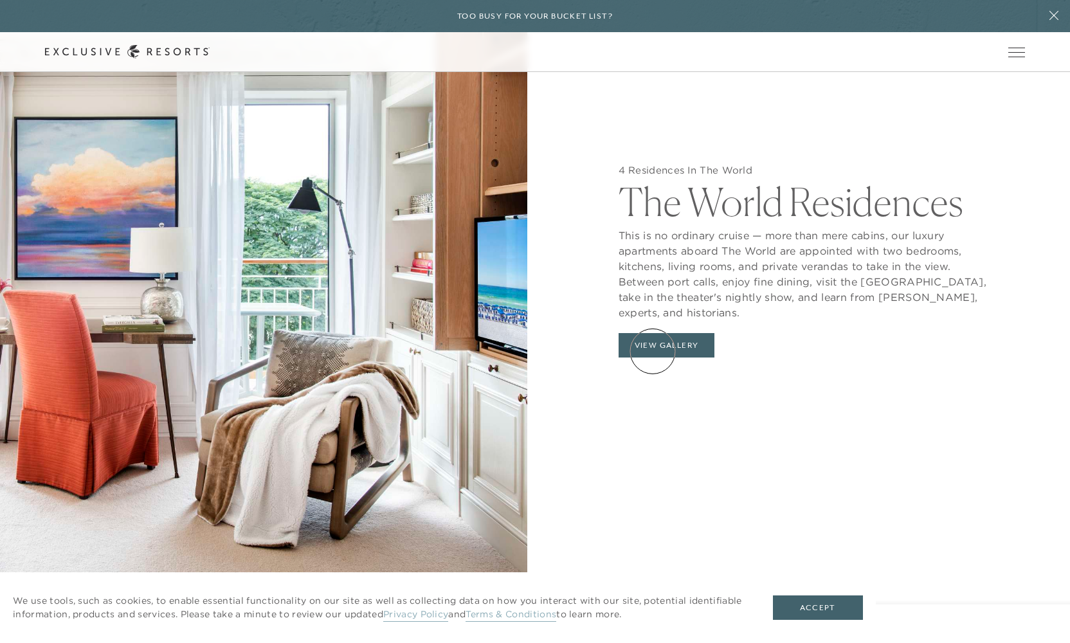
click at [653, 351] on button "View Gallery" at bounding box center [667, 345] width 96 height 24
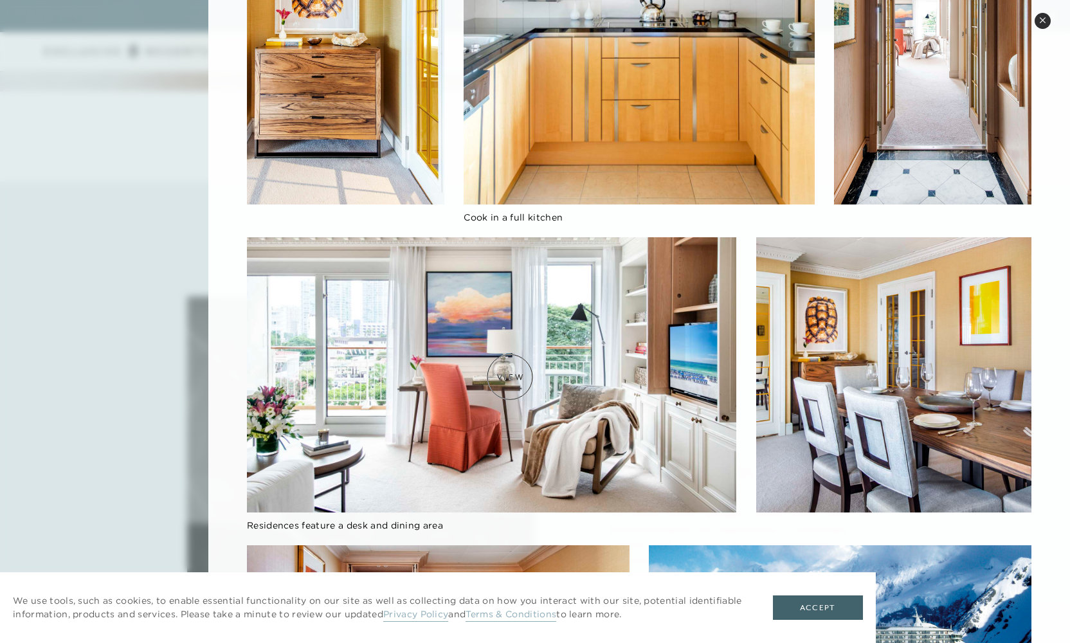
scroll to position [674, 0]
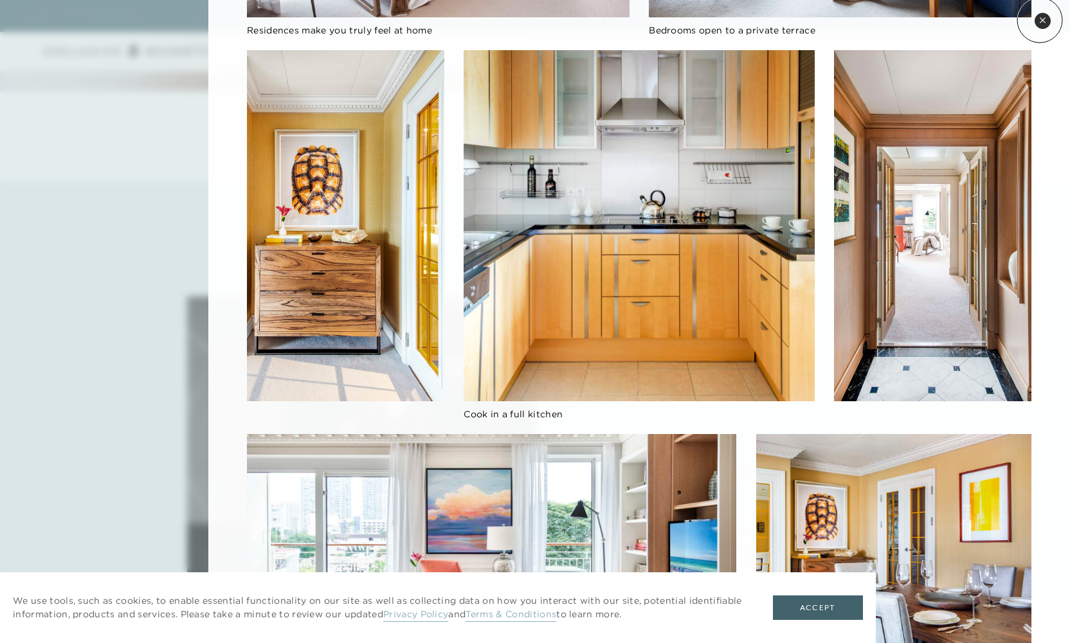
click at [1040, 20] on icon at bounding box center [1042, 20] width 7 height 7
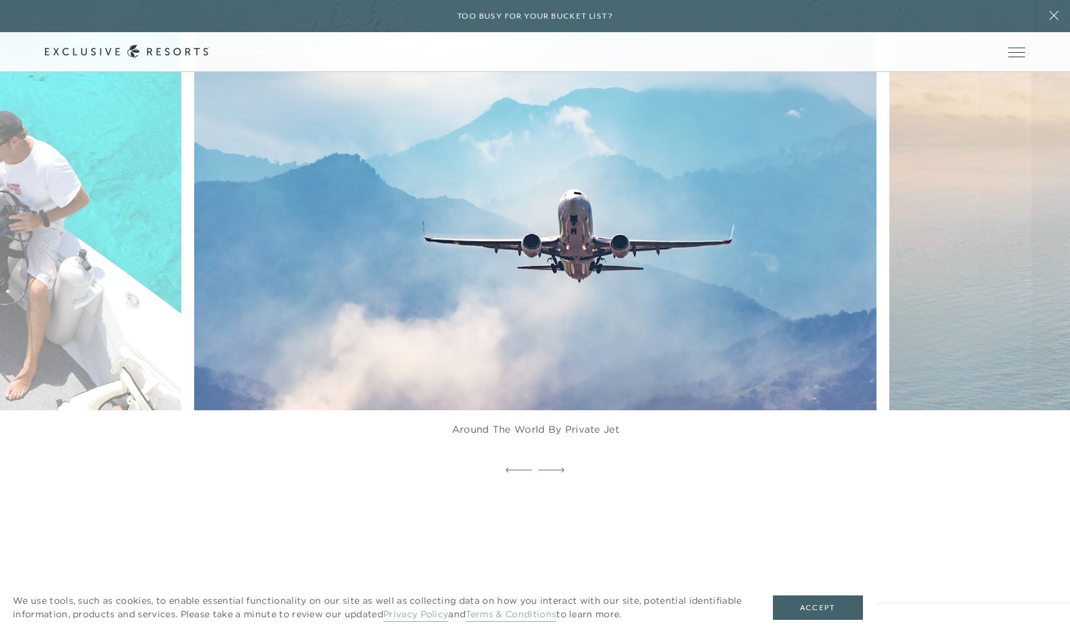
scroll to position [3063, 0]
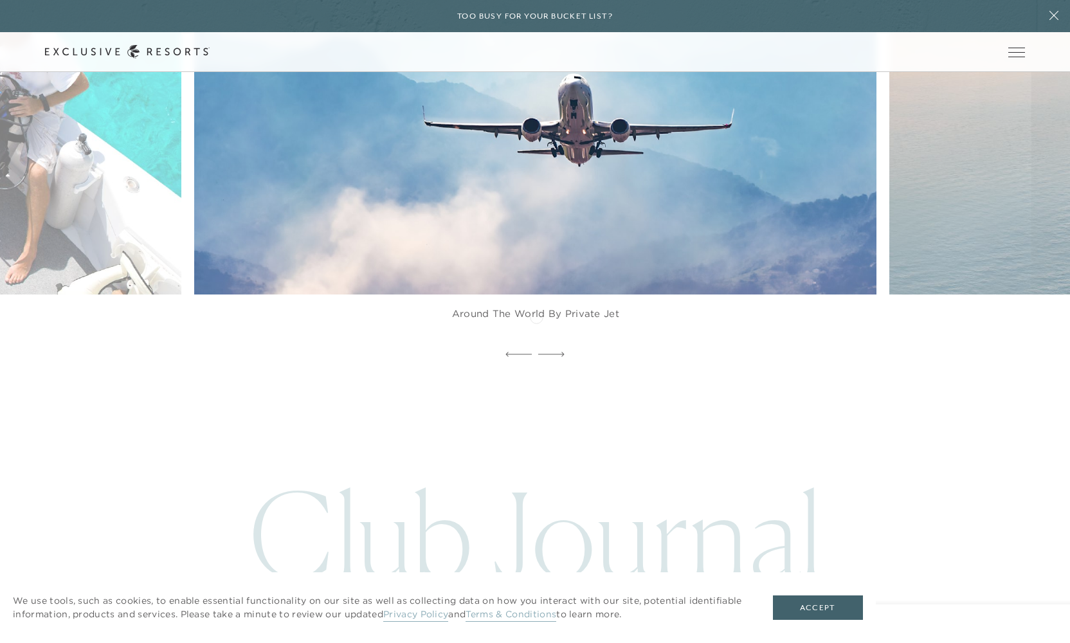
click at [536, 316] on figcaption "Around the World by Private Jet" at bounding box center [535, 319] width 682 height 51
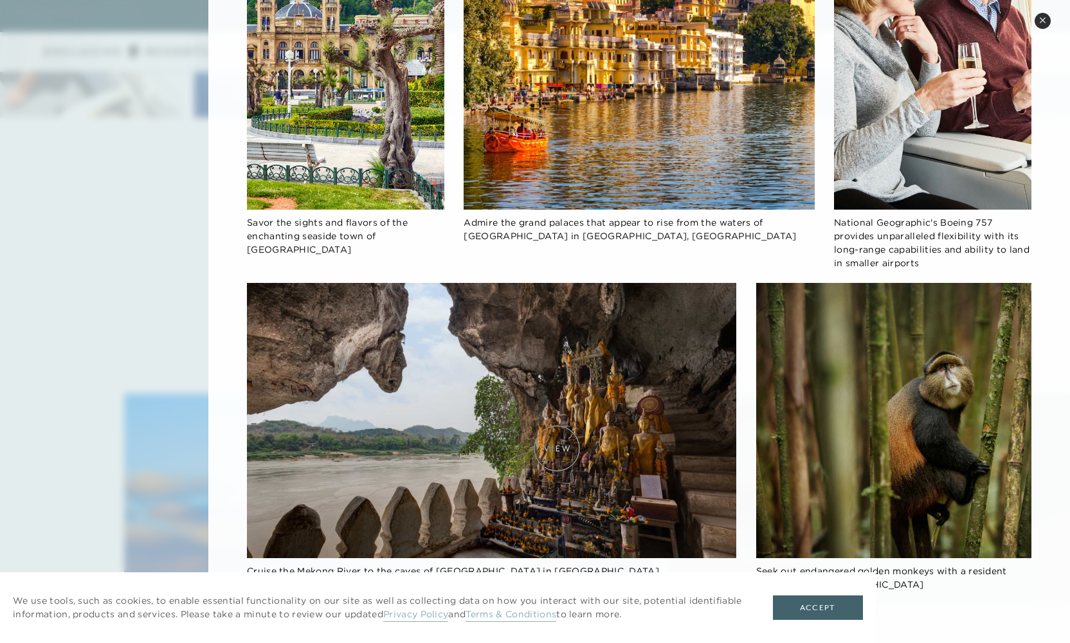
scroll to position [3337, 0]
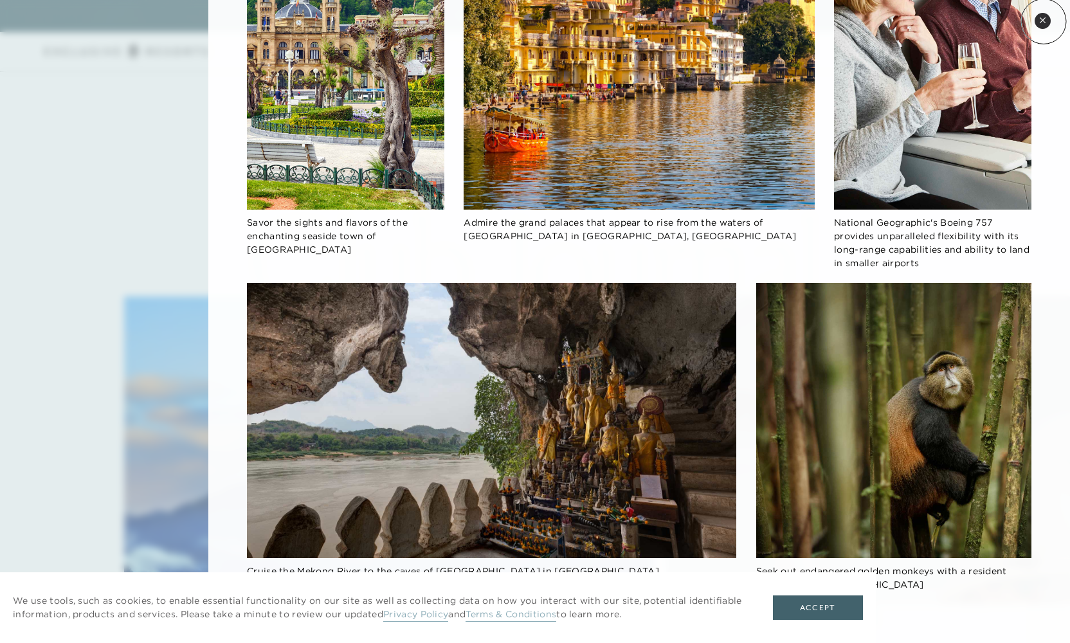
click at [1044, 21] on icon at bounding box center [1042, 19] width 5 height 5
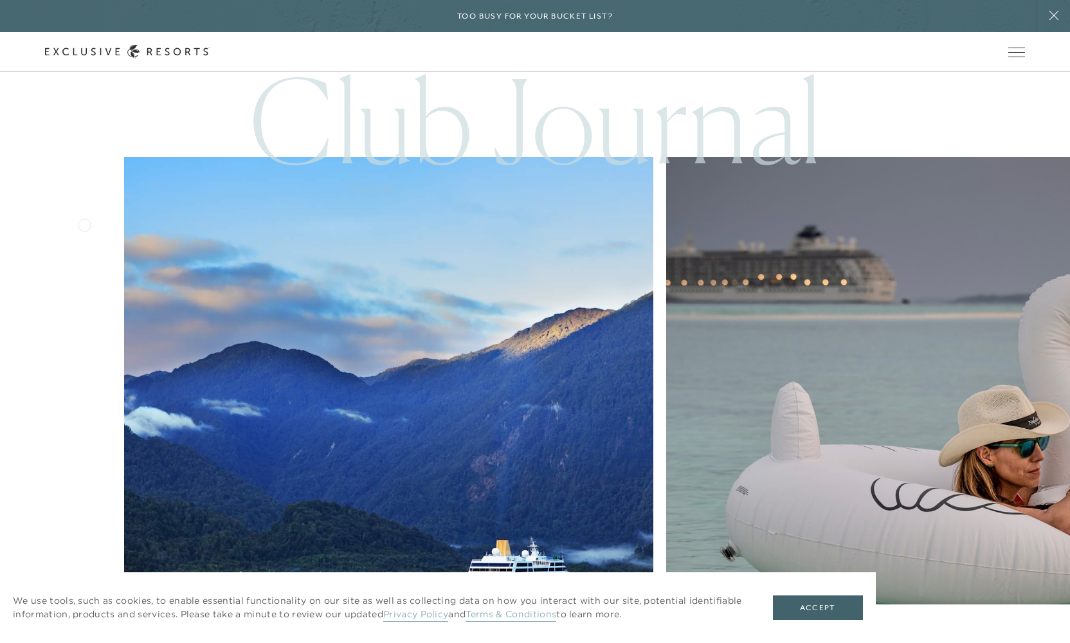
scroll to position [3495, 0]
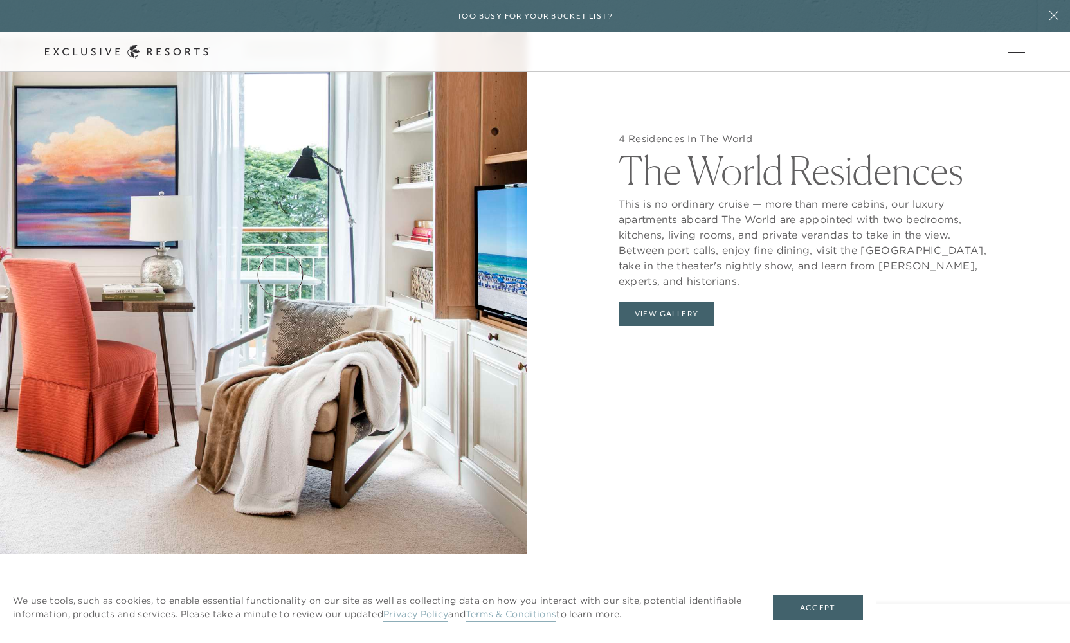
scroll to position [1037, 0]
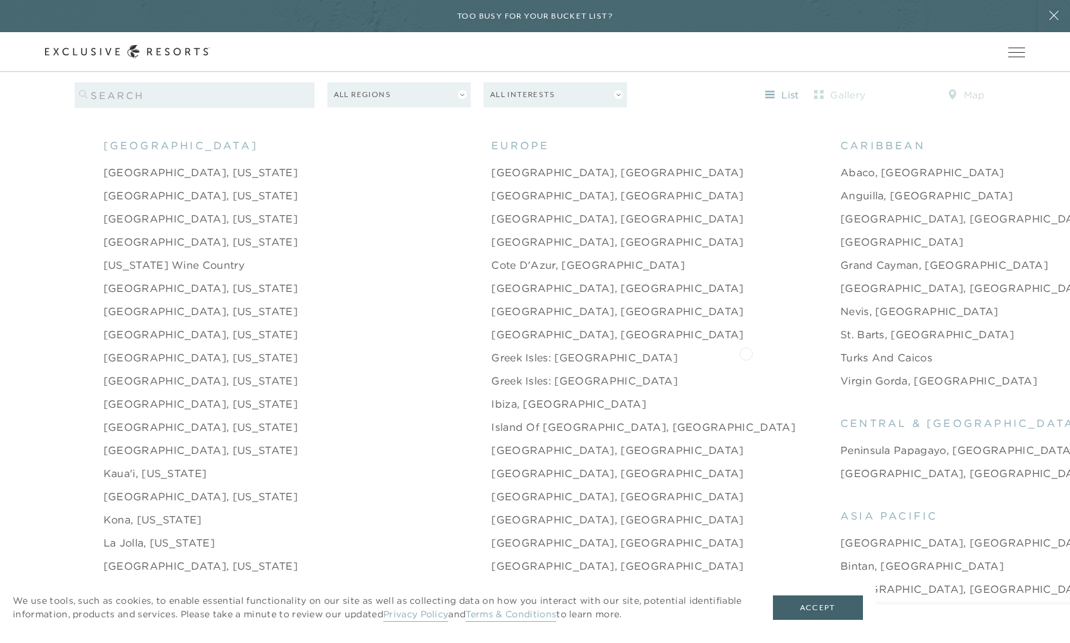
scroll to position [1314, 0]
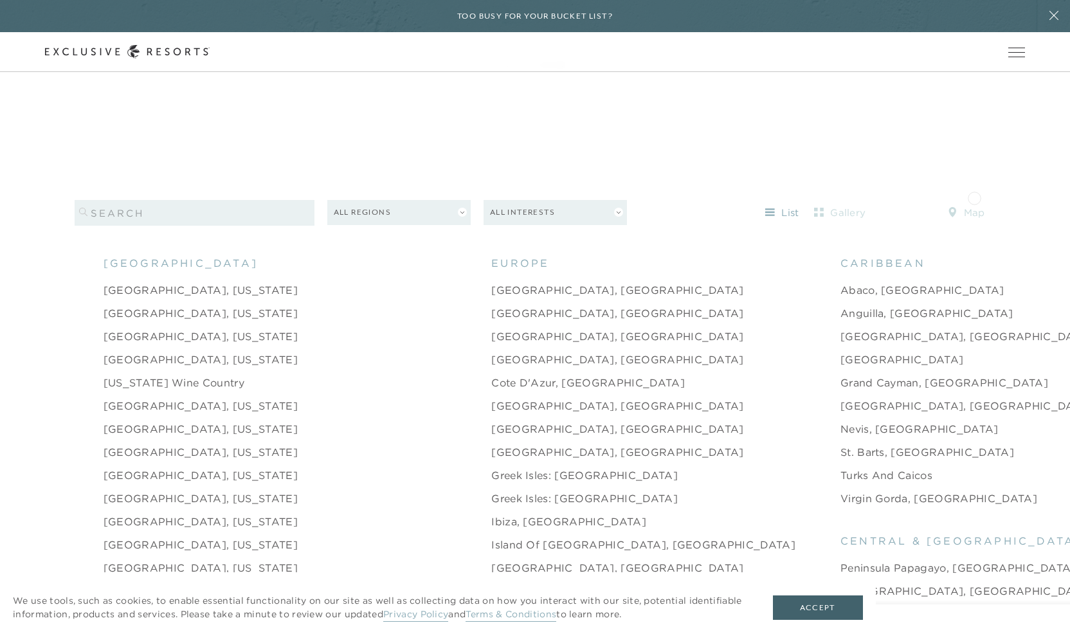
click at [974, 203] on button "map" at bounding box center [967, 213] width 58 height 21
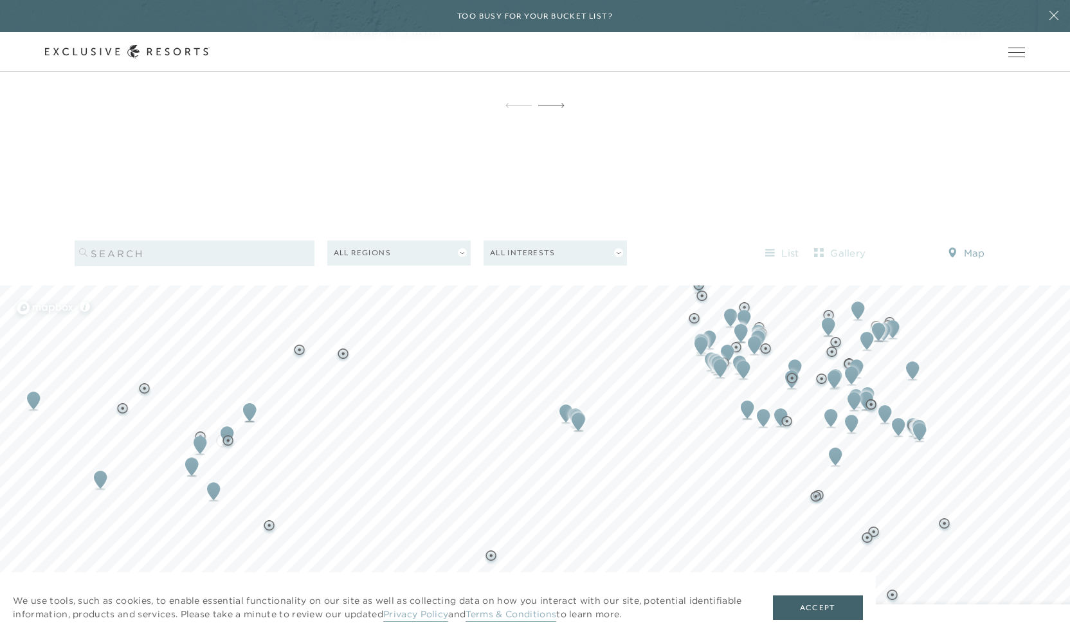
scroll to position [1390, 0]
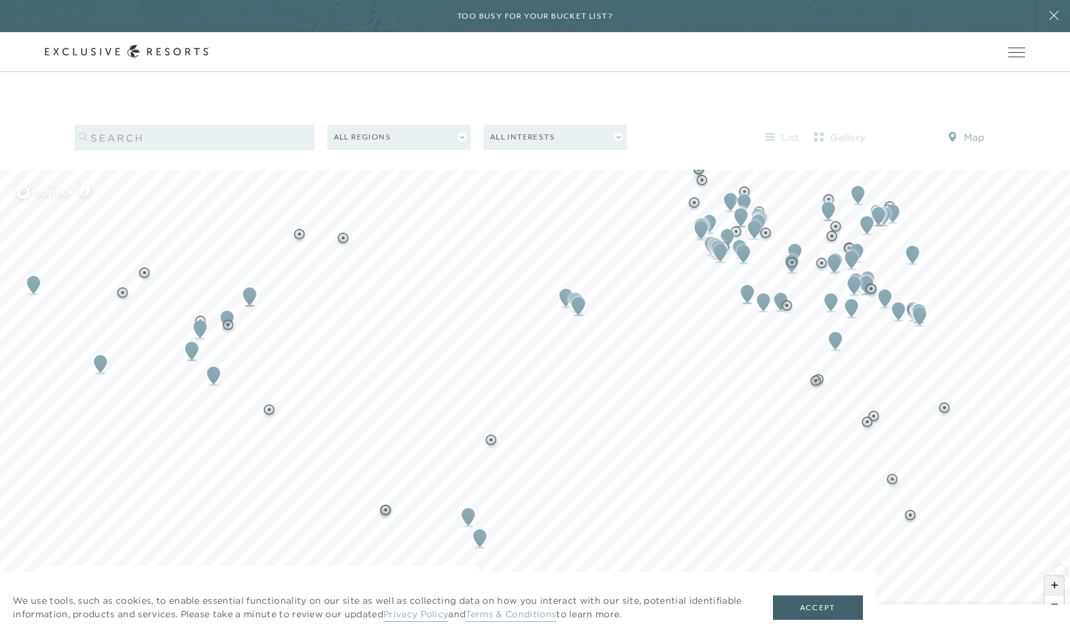
click at [1060, 576] on span "Zoom in" at bounding box center [1054, 585] width 19 height 19
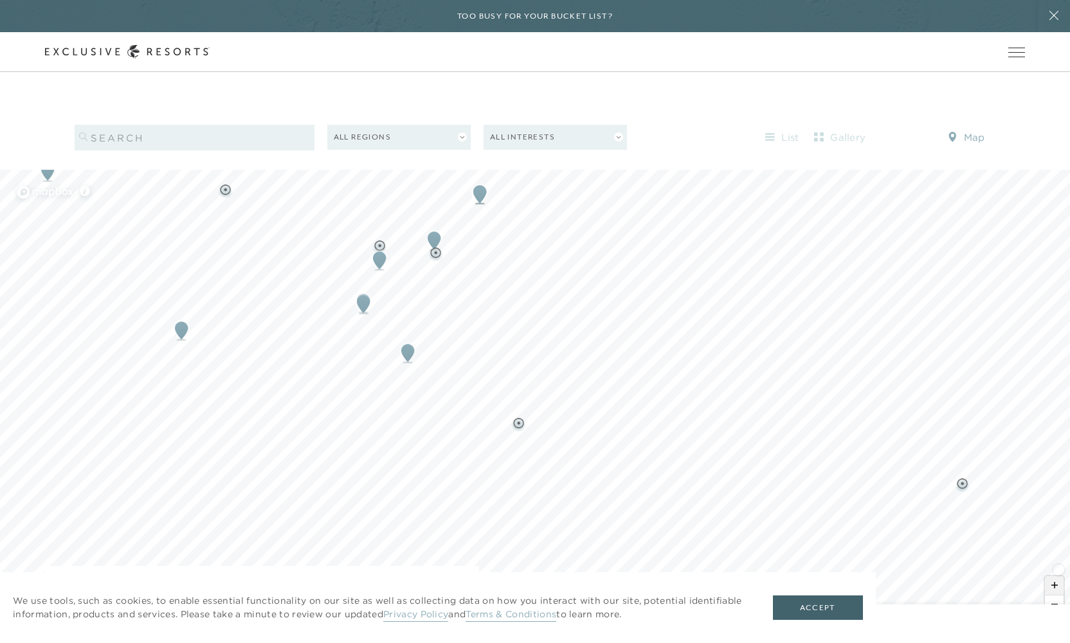
click at [1058, 576] on span "Zoom in" at bounding box center [1054, 585] width 19 height 19
click at [279, 297] on img "Map marker" at bounding box center [280, 311] width 24 height 28
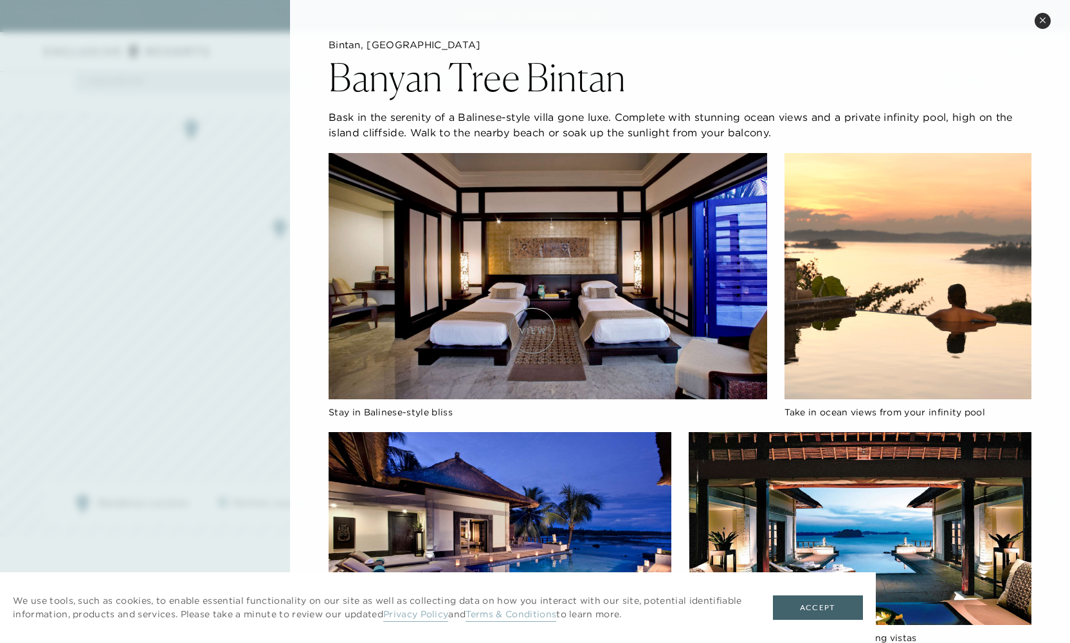
scroll to position [1293, 0]
click at [1044, 20] on icon at bounding box center [1042, 20] width 7 height 7
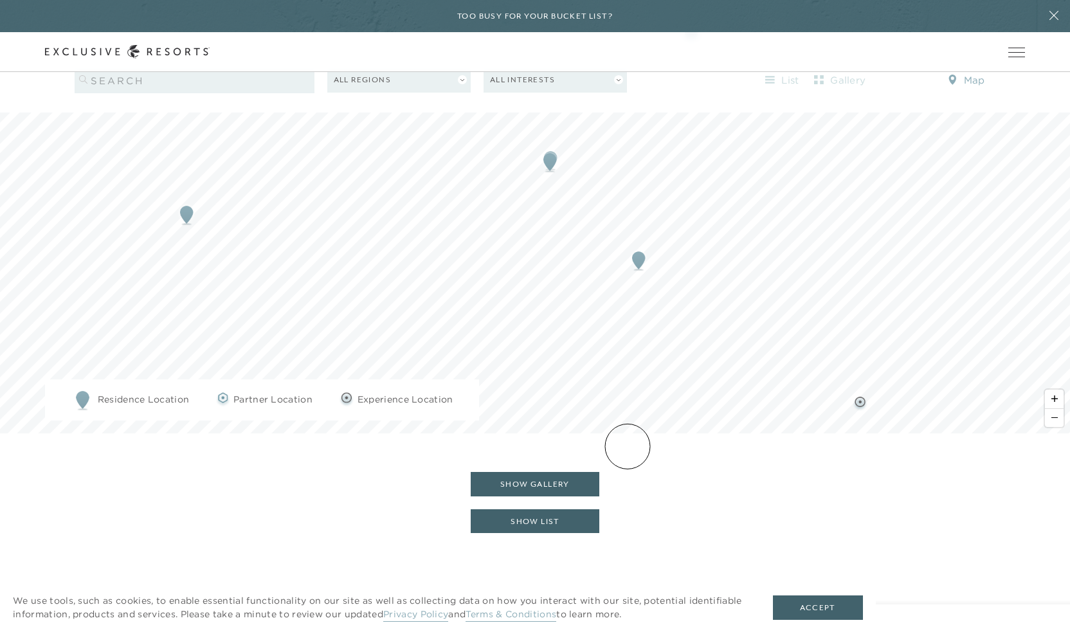
scroll to position [1351, 0]
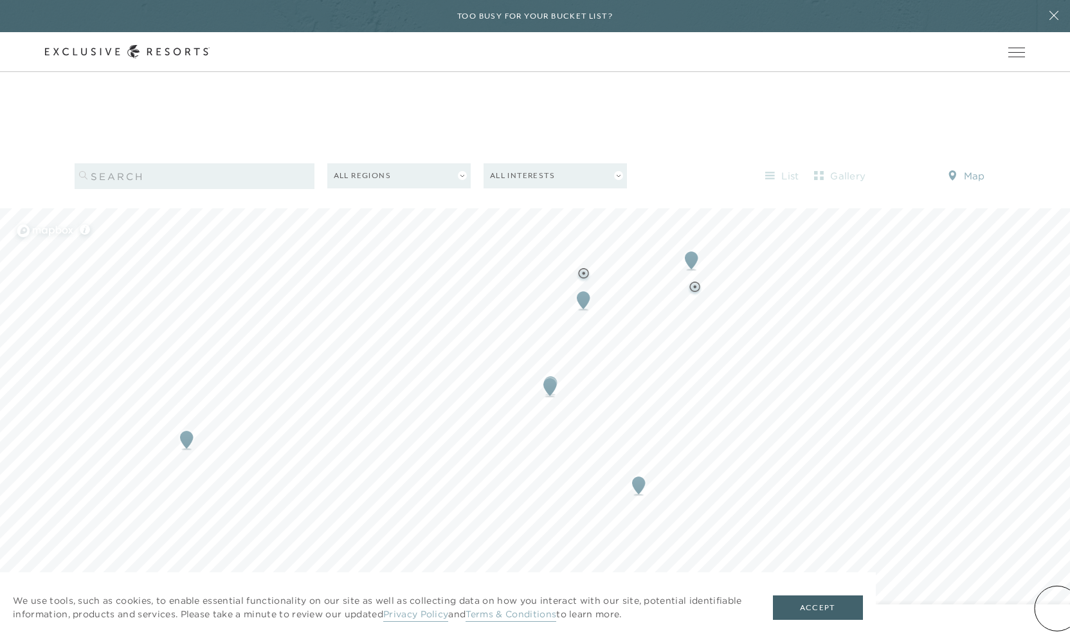
click at [1057, 615] on span "Zoom in" at bounding box center [1054, 624] width 19 height 19
click at [1056, 615] on span "Zoom in" at bounding box center [1054, 624] width 19 height 19
click at [1057, 615] on span "Zoom in" at bounding box center [1054, 624] width 19 height 19
click at [1057, 634] on span "Zoom out" at bounding box center [1054, 643] width 19 height 18
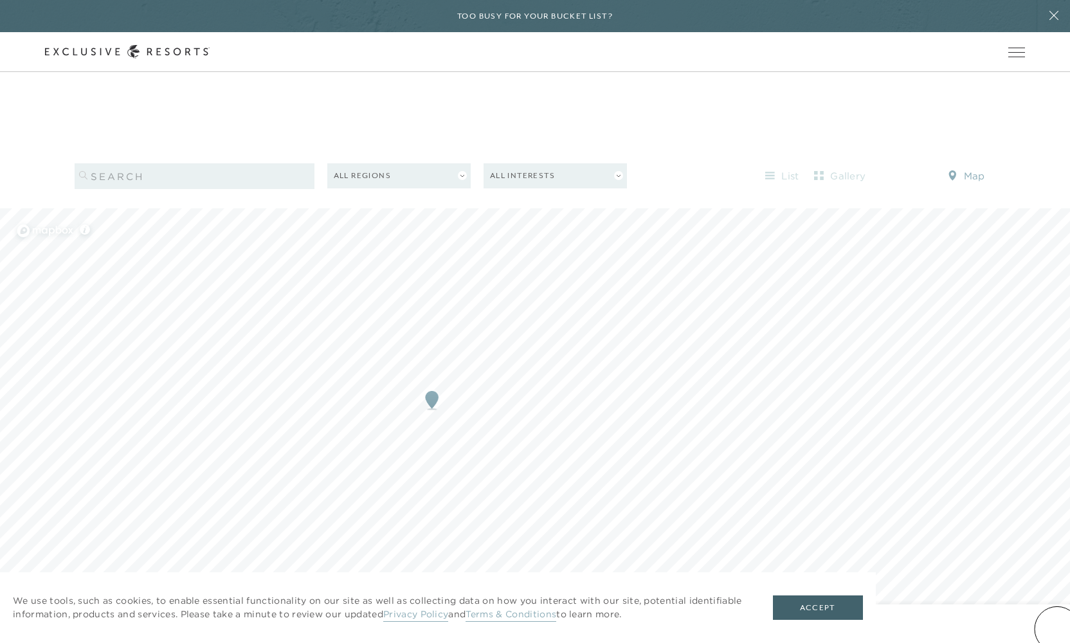
click at [1057, 634] on span "Zoom out" at bounding box center [1054, 643] width 19 height 18
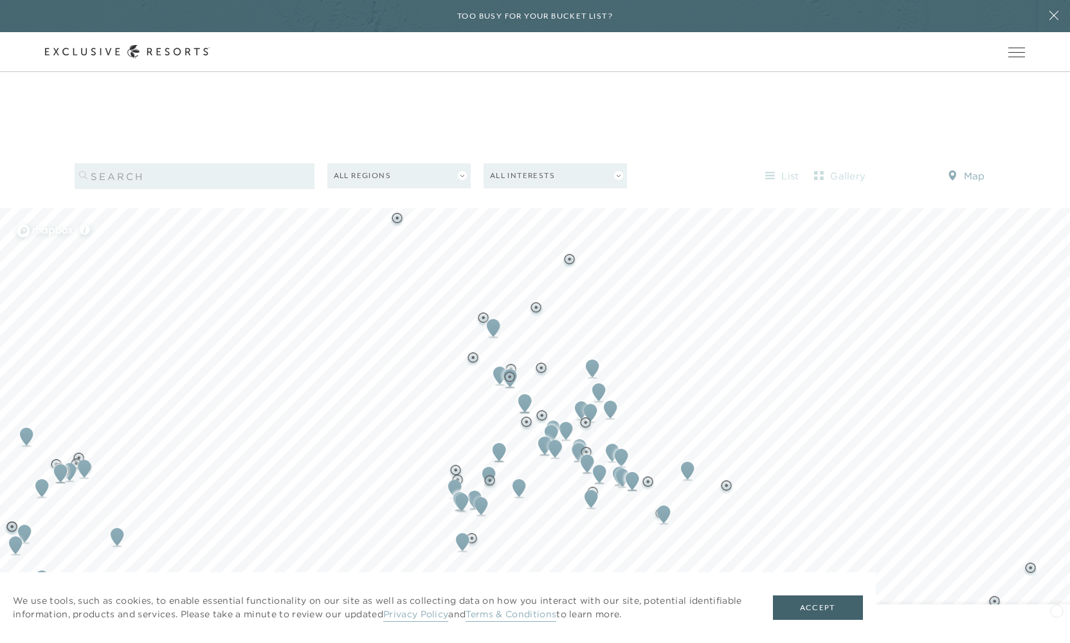
click at [1056, 615] on span "Zoom in" at bounding box center [1054, 624] width 19 height 19
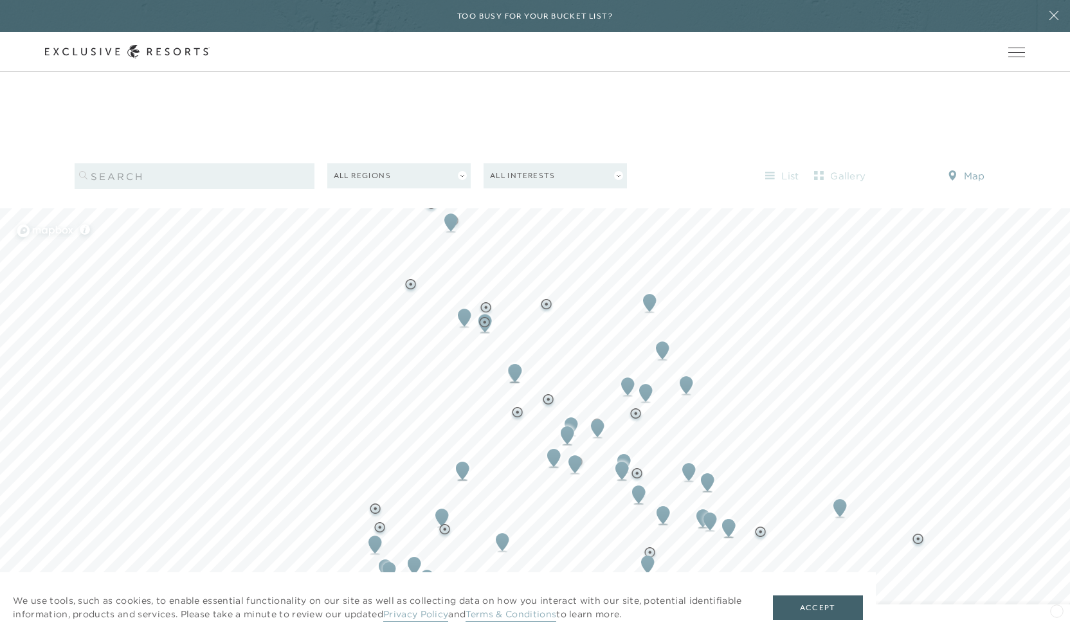
click at [1056, 615] on span "Zoom in" at bounding box center [1054, 624] width 19 height 19
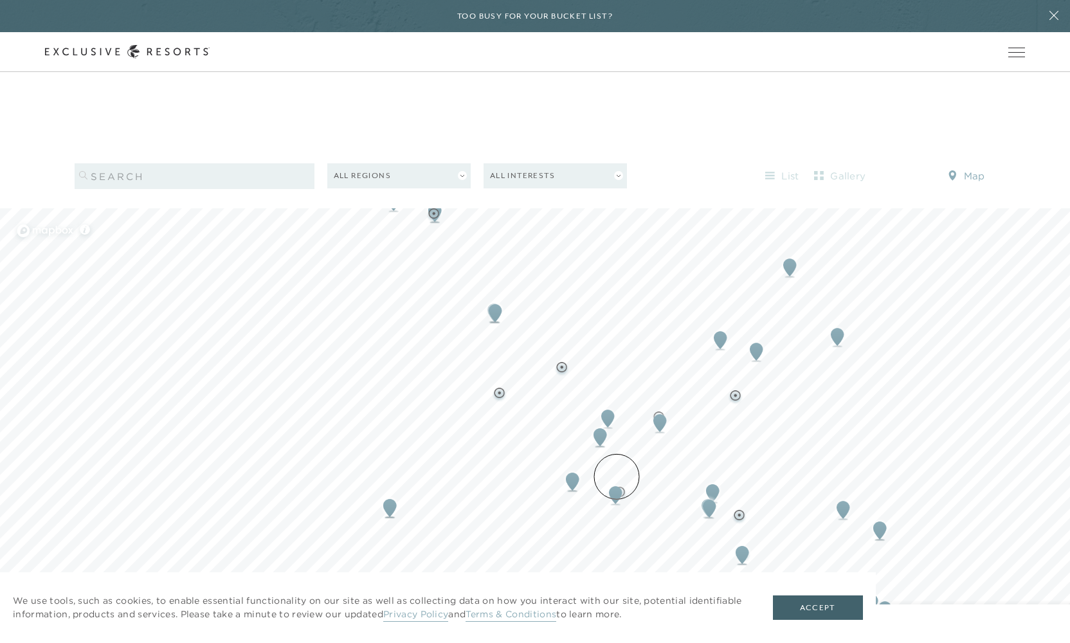
click at [617, 481] on img "Map marker" at bounding box center [616, 495] width 24 height 28
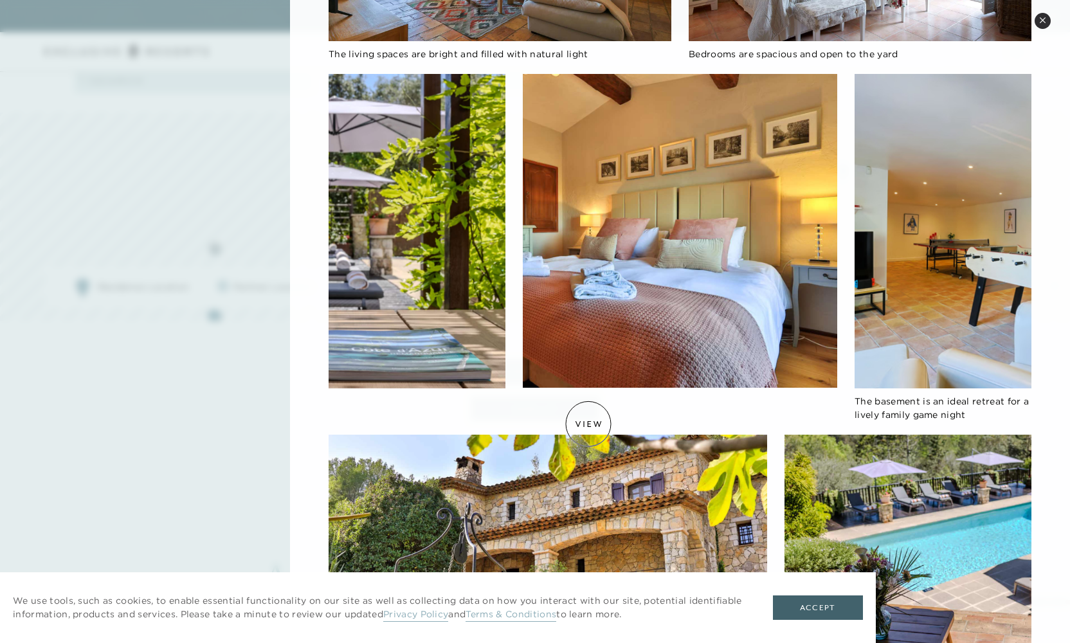
scroll to position [554, 0]
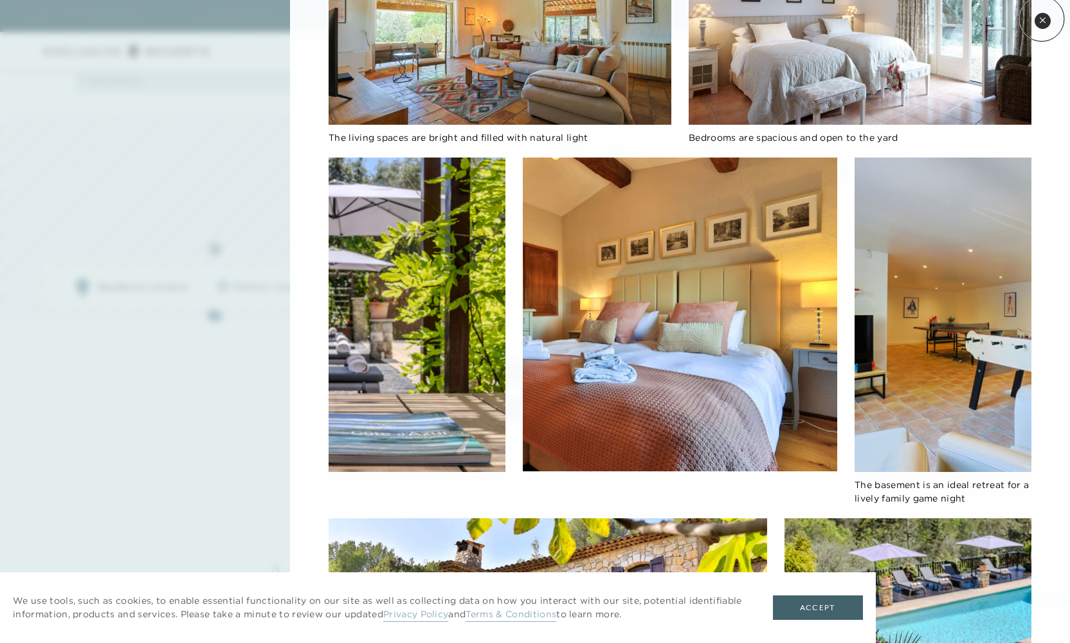
click at [1042, 19] on icon at bounding box center [1042, 20] width 7 height 7
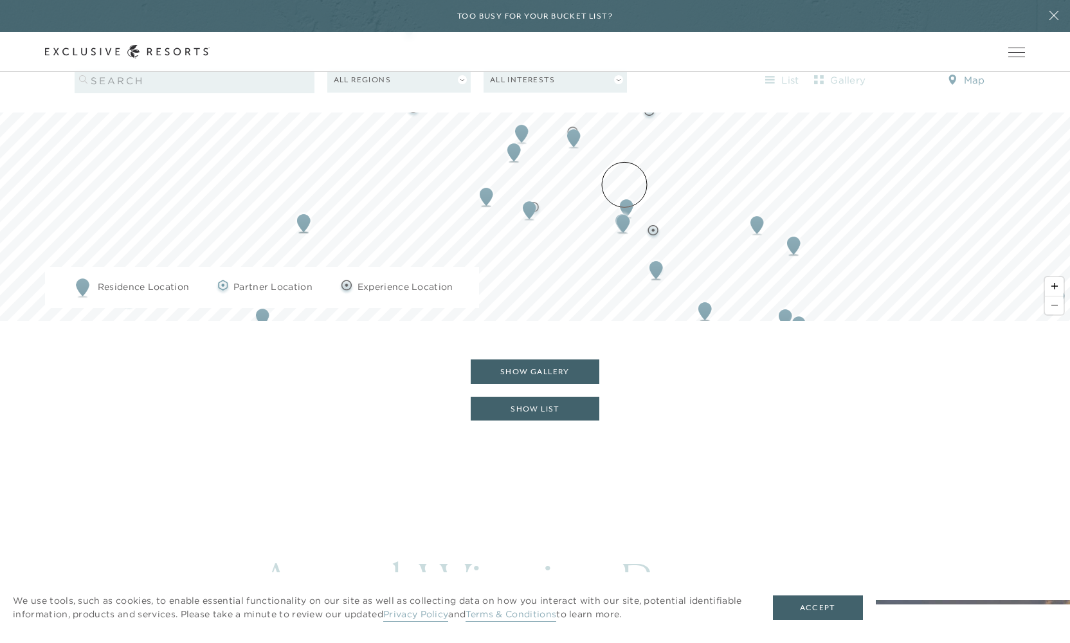
click at [624, 194] on img "Map marker" at bounding box center [627, 208] width 24 height 28
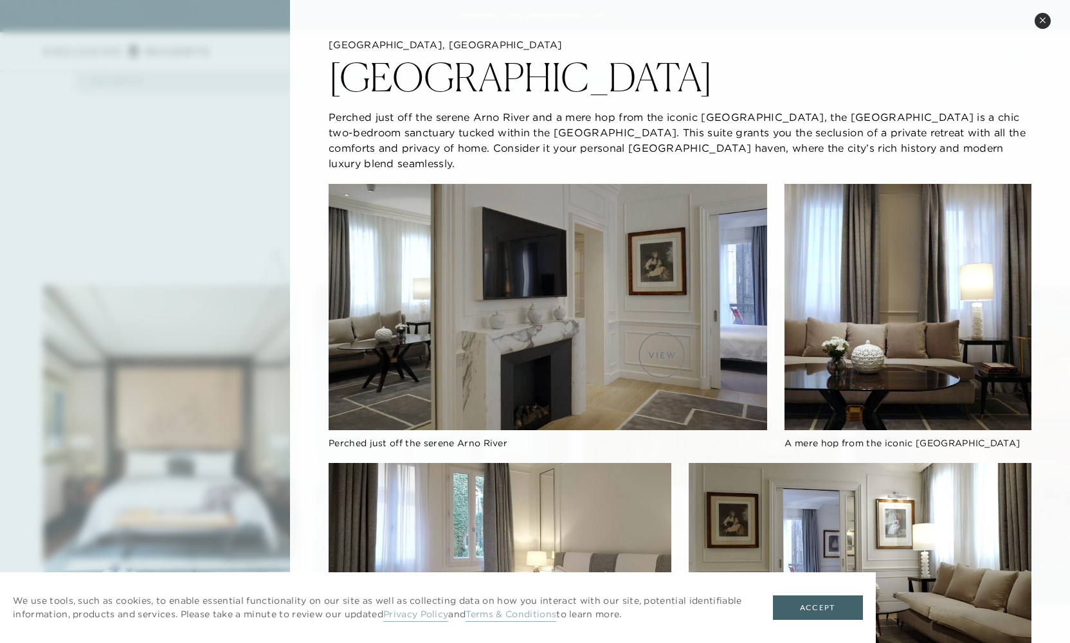
scroll to position [1518, 0]
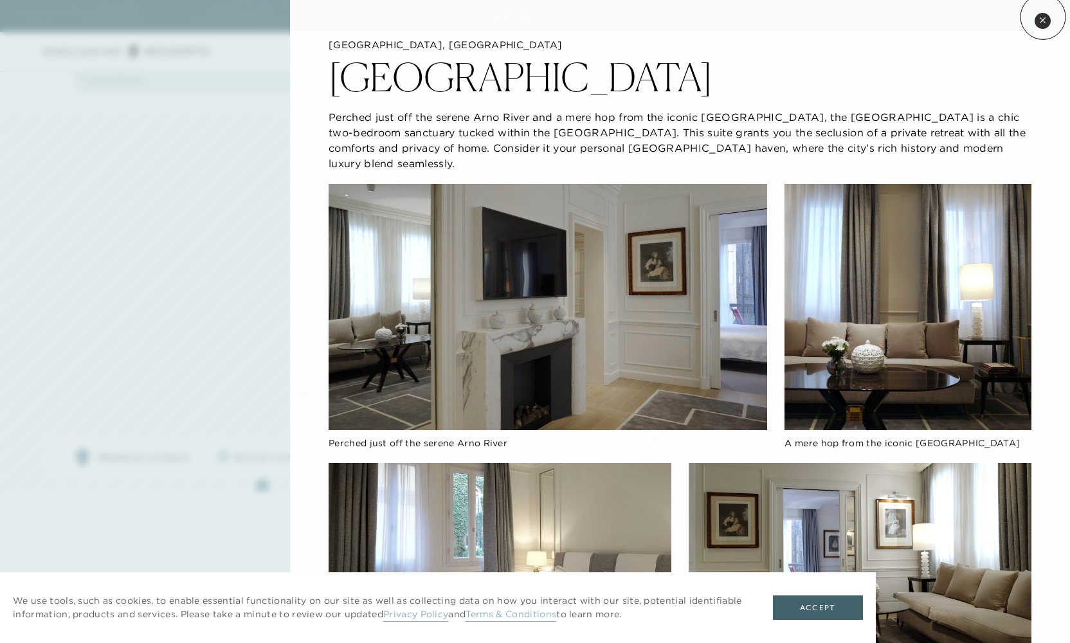
click at [1043, 17] on icon at bounding box center [1042, 20] width 7 height 7
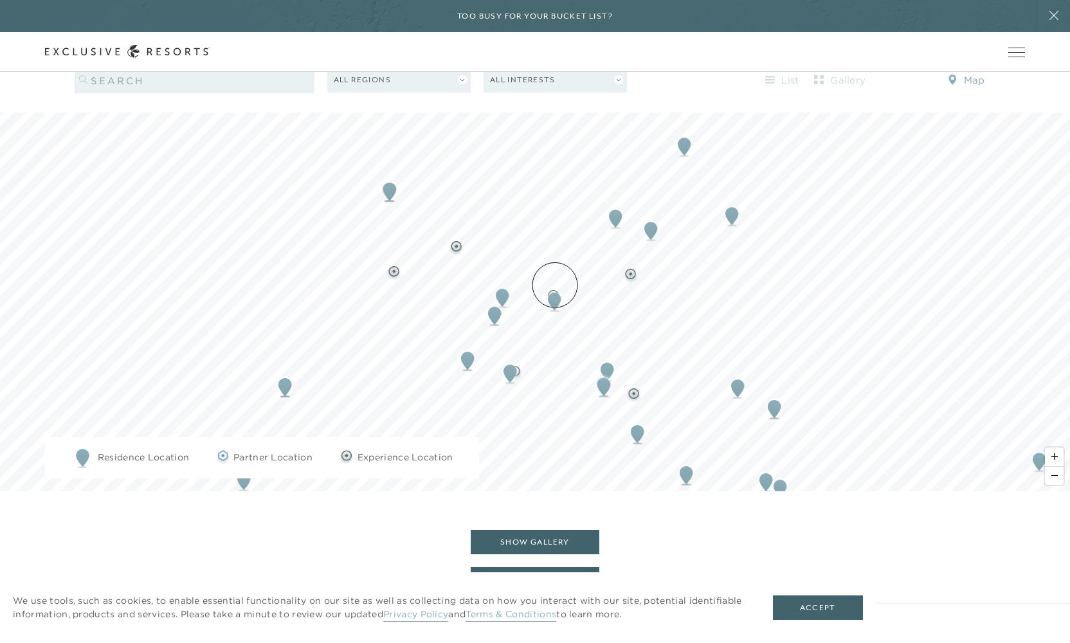
click at [555, 287] on img "Map marker" at bounding box center [555, 301] width 24 height 28
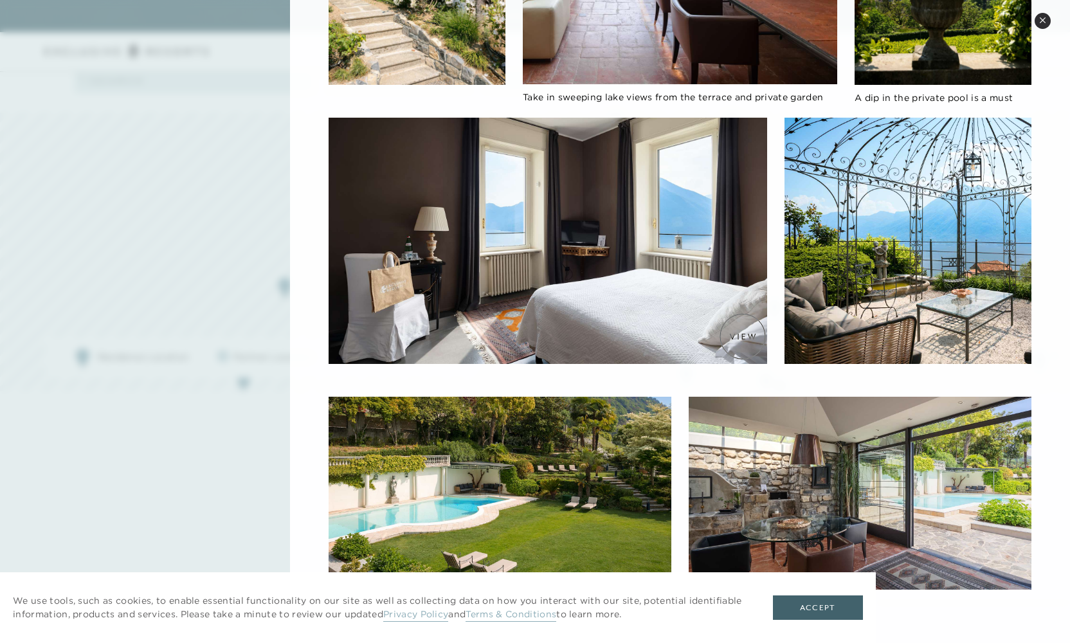
scroll to position [1813, 0]
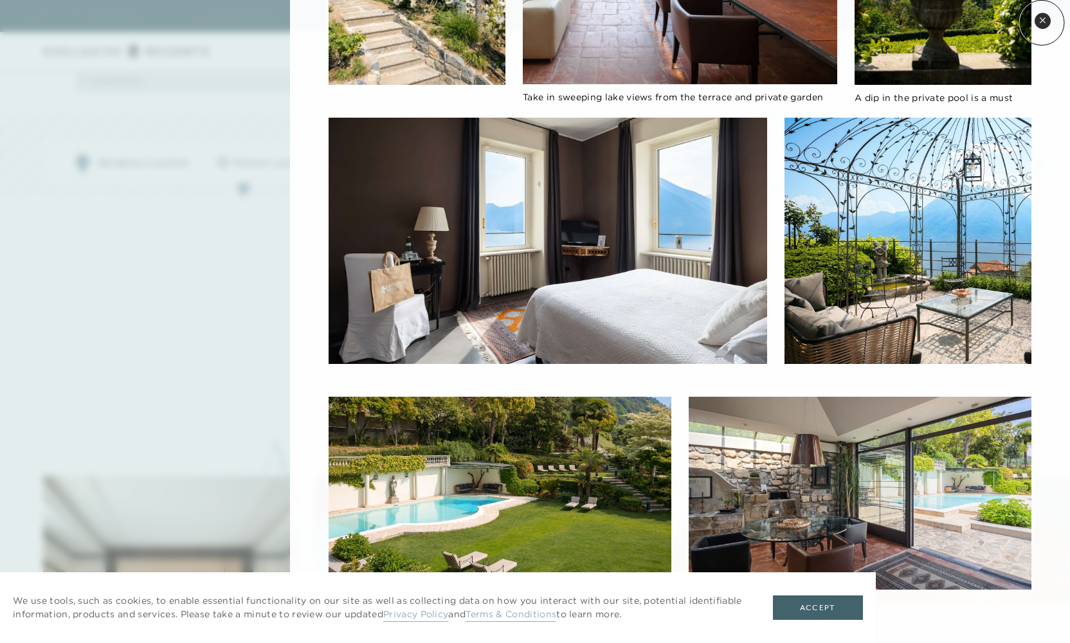
click at [1042, 23] on icon at bounding box center [1042, 20] width 7 height 7
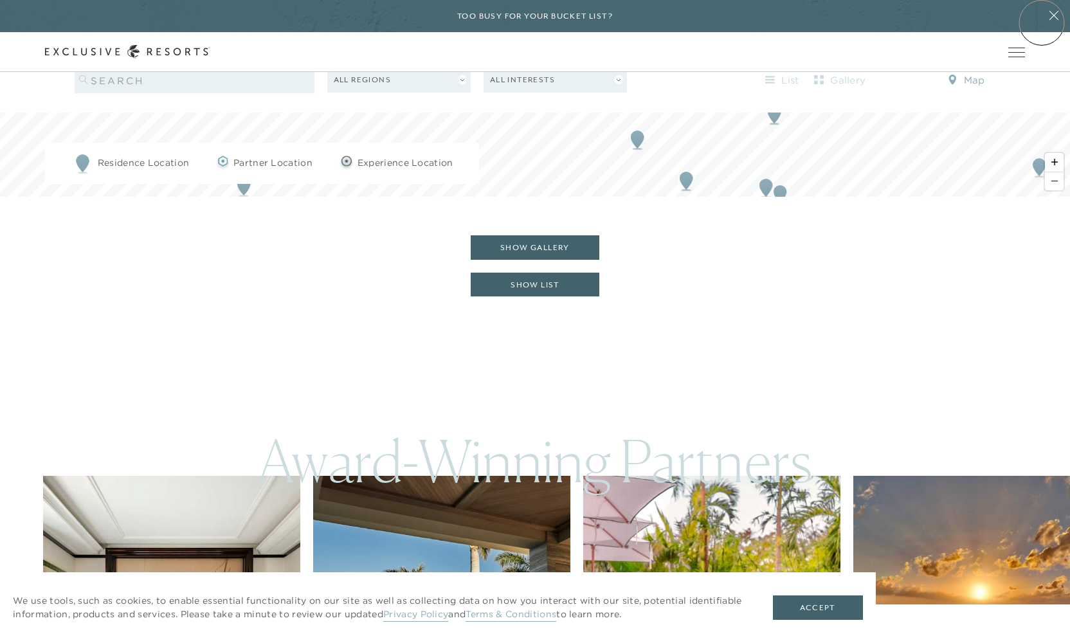
scroll to position [1543, 0]
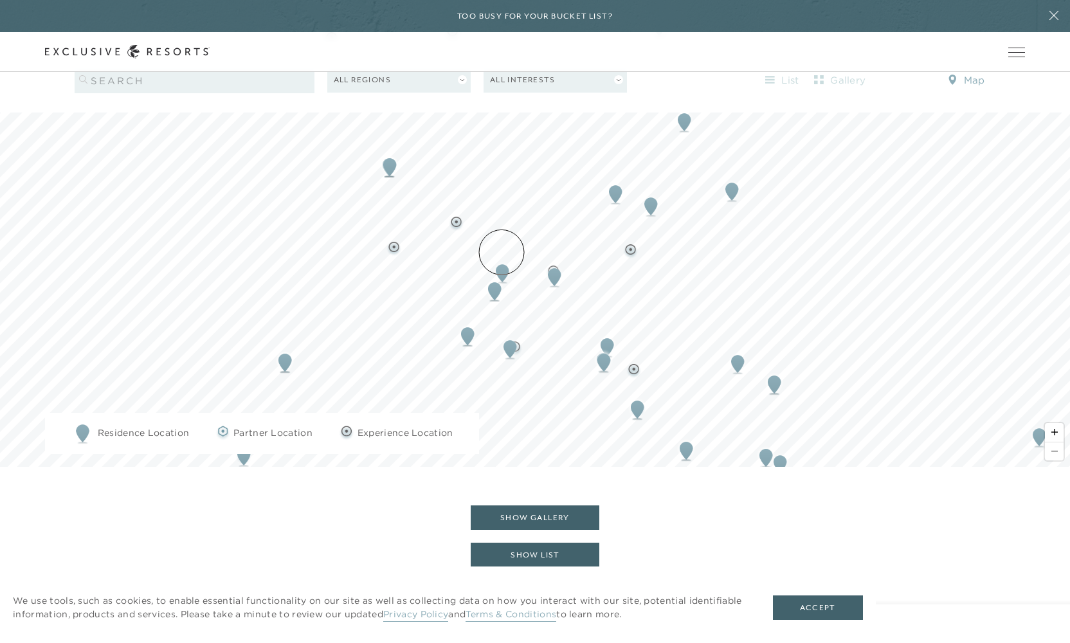
click at [502, 259] on img "Map marker" at bounding box center [503, 273] width 24 height 28
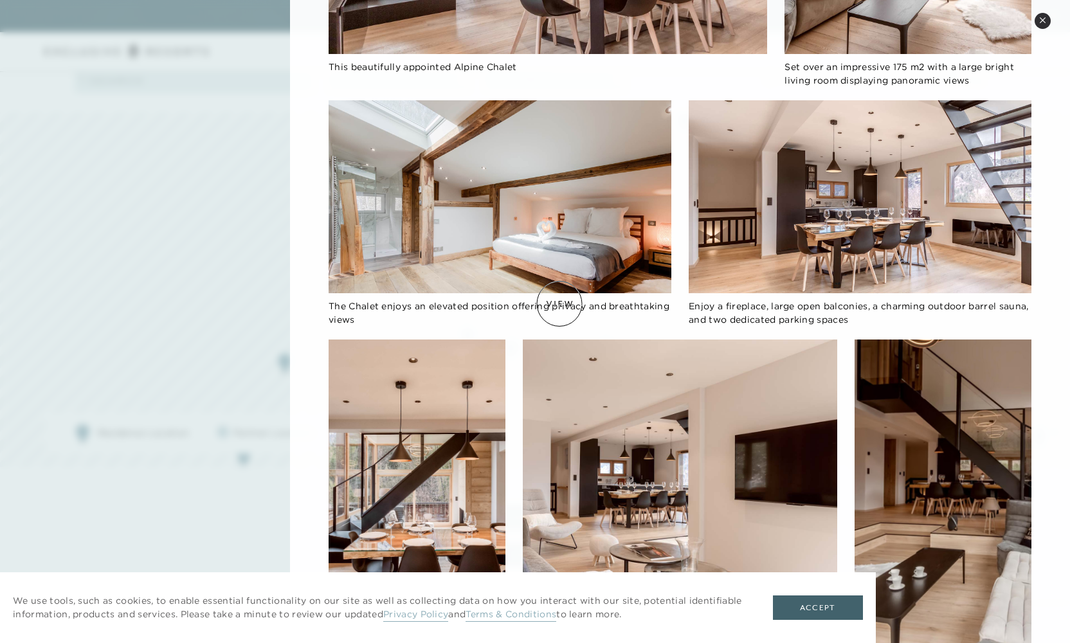
scroll to position [1647, 0]
click at [1041, 19] on icon at bounding box center [1042, 20] width 7 height 7
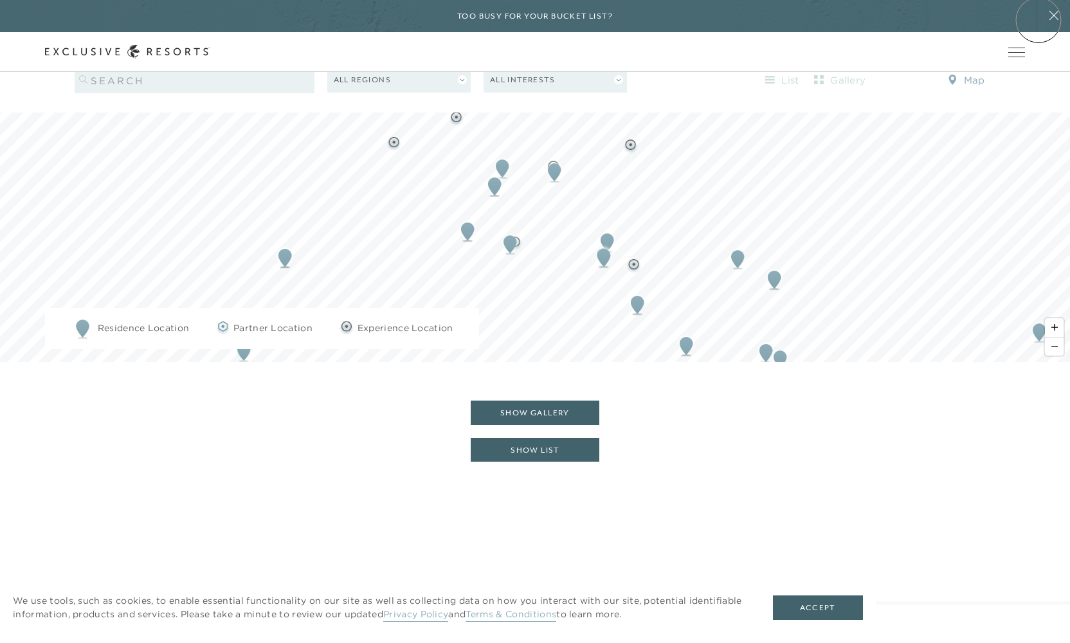
scroll to position [1543, 0]
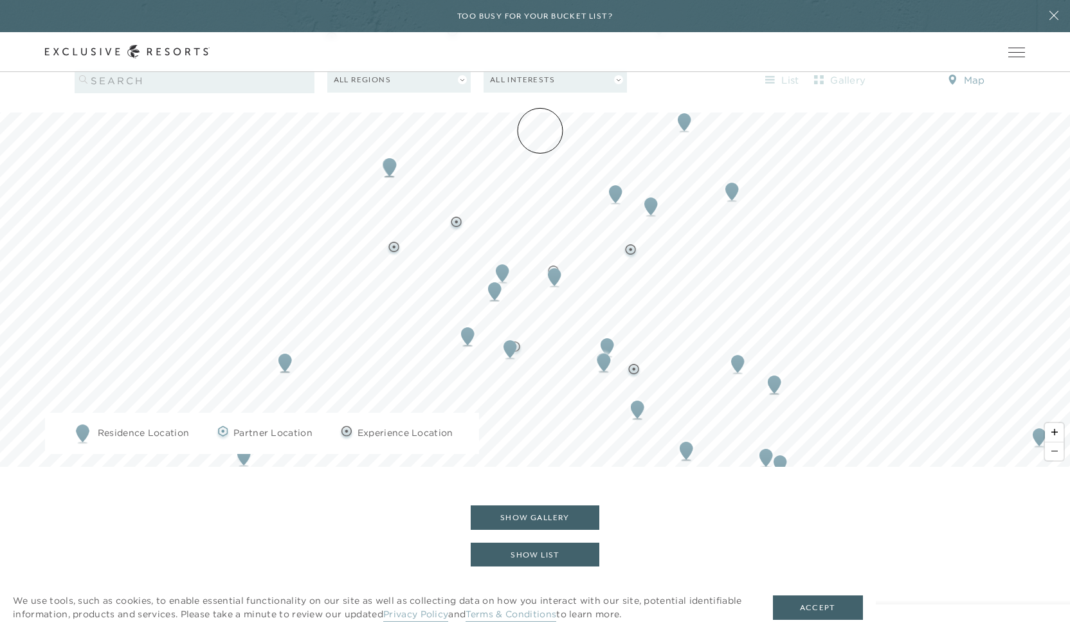
click at [0, 0] on link "Club Journal" at bounding box center [0, 0] width 0 height 0
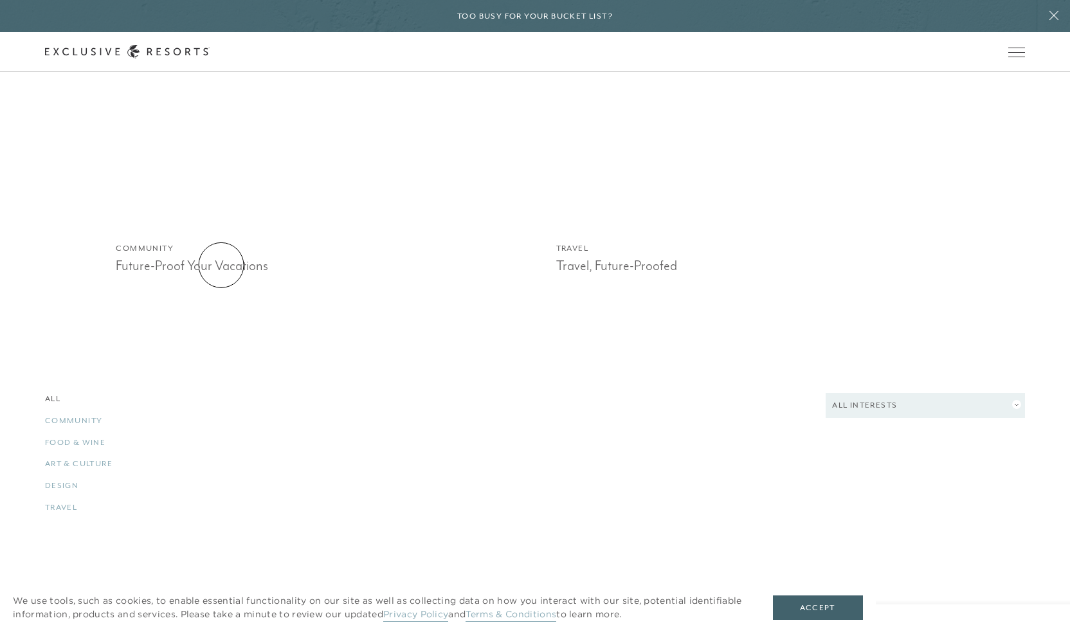
scroll to position [1629, 0]
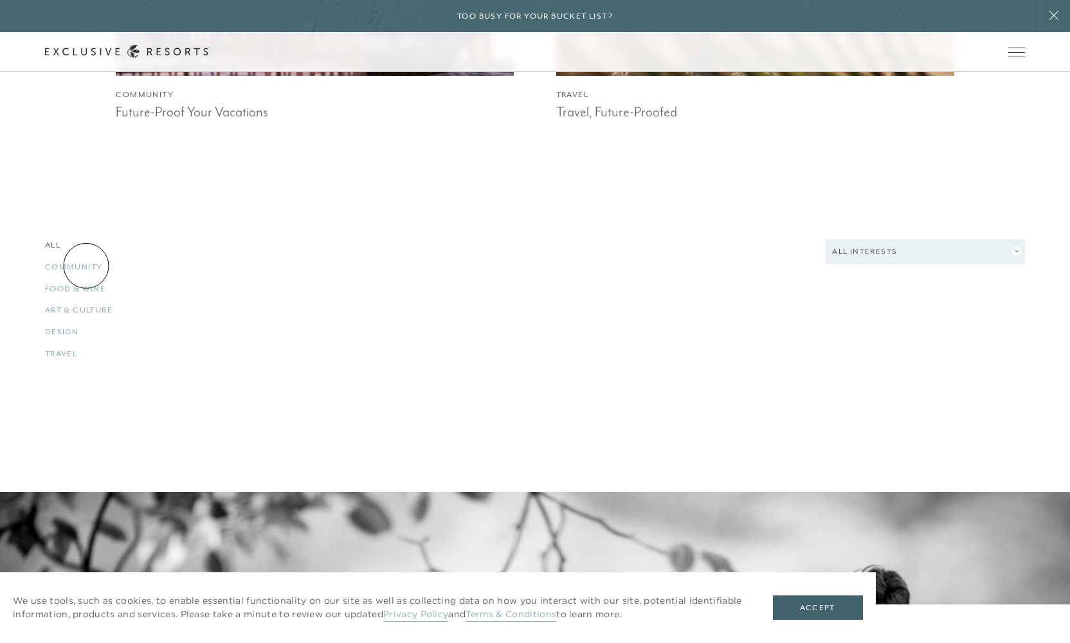
click at [86, 266] on link "Community" at bounding box center [197, 267] width 304 height 12
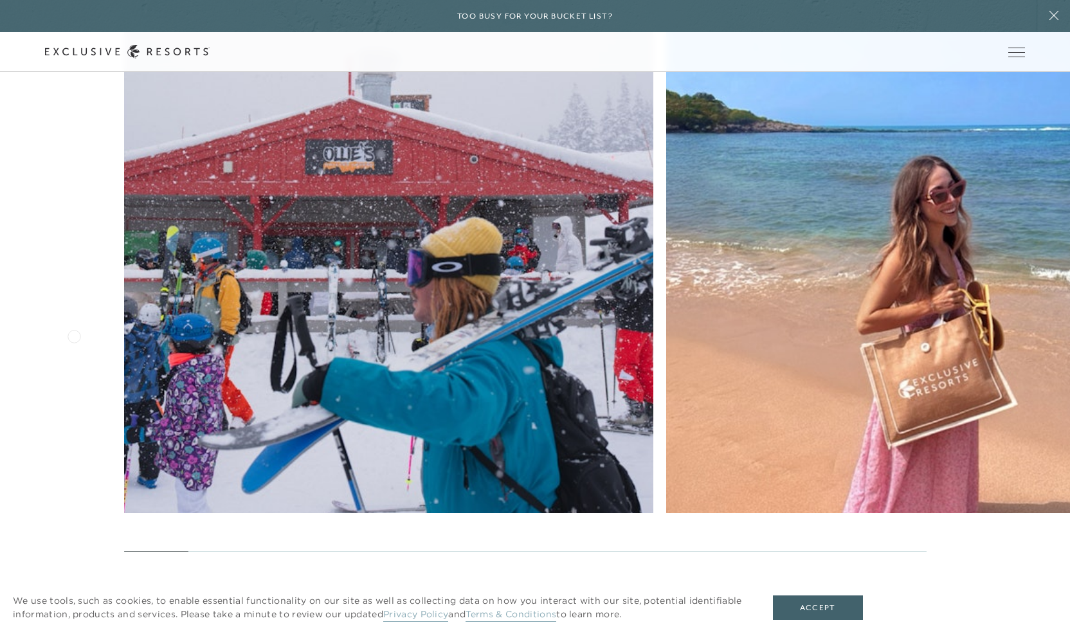
scroll to position [3007, 0]
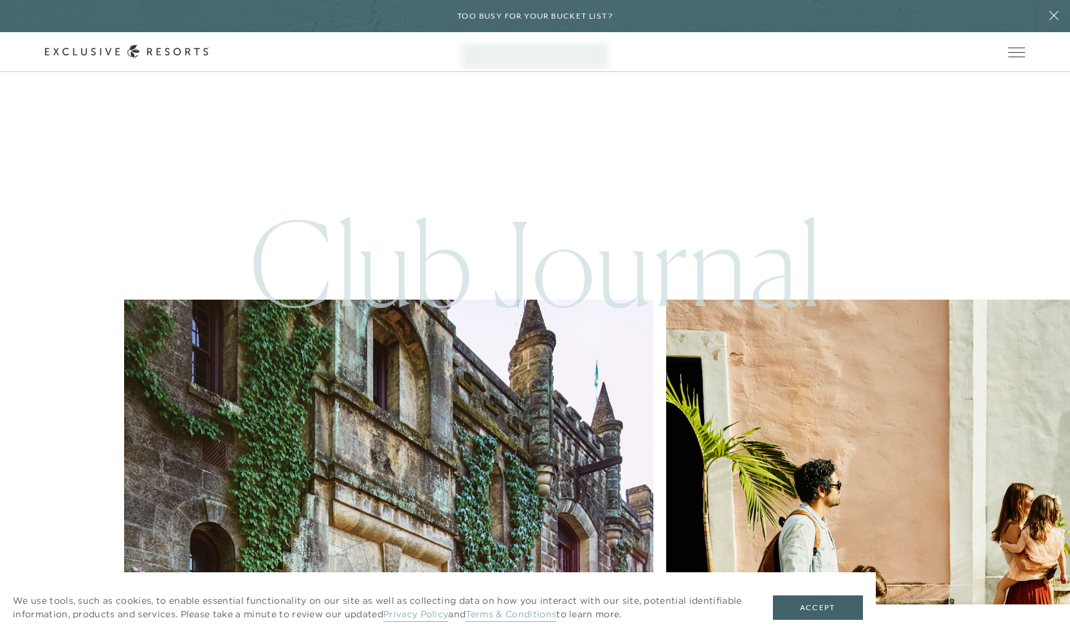
scroll to position [3468, 0]
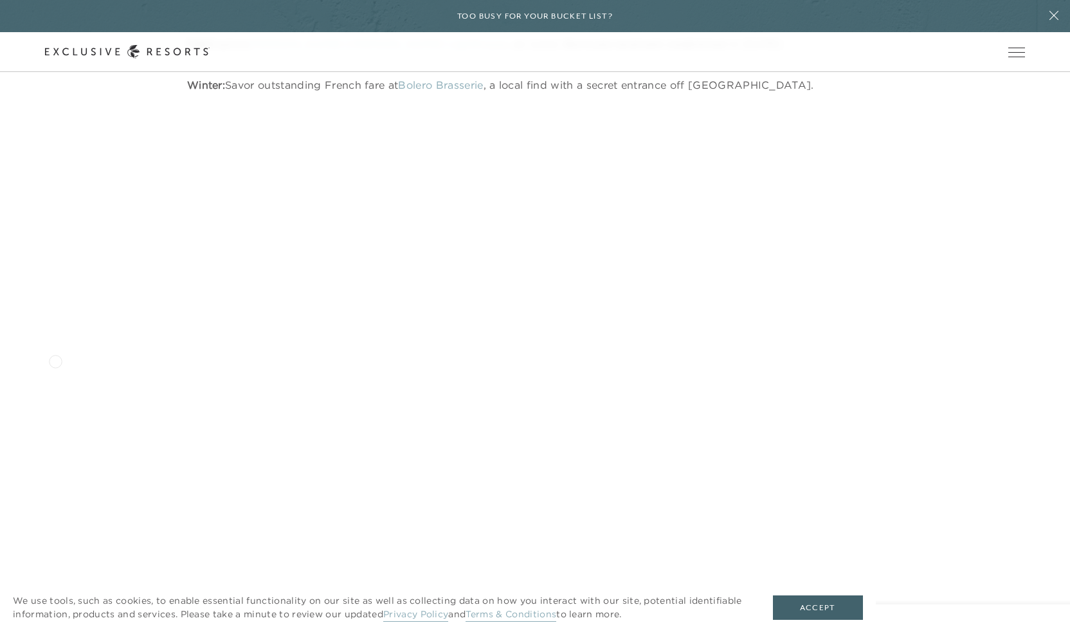
scroll to position [1674, 0]
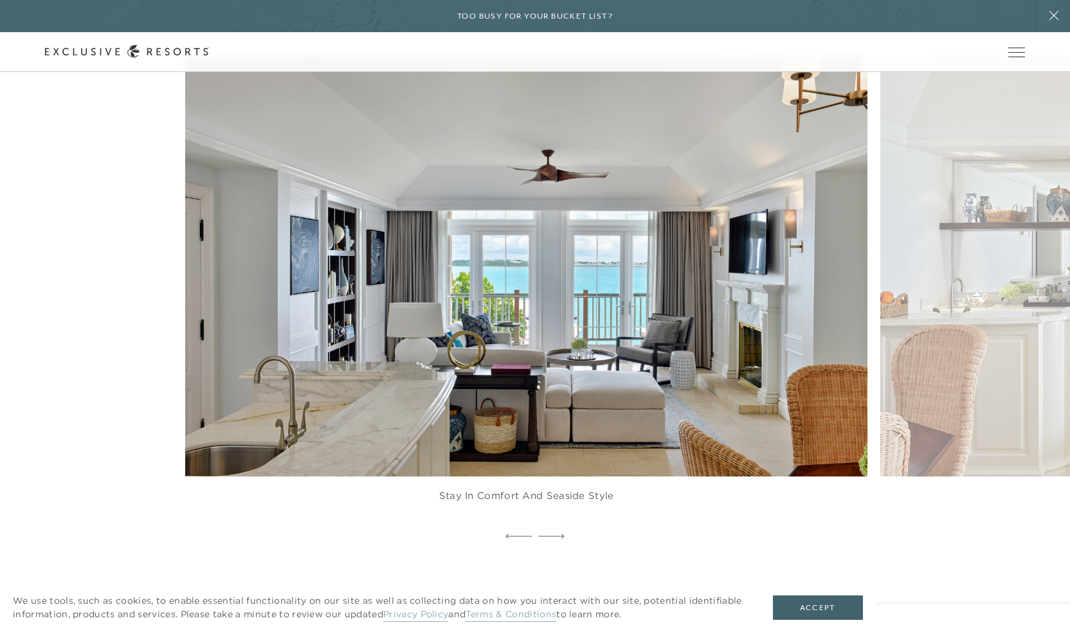
click at [260, 271] on figure "Stay in comfort and seaside style" at bounding box center [526, 292] width 682 height 471
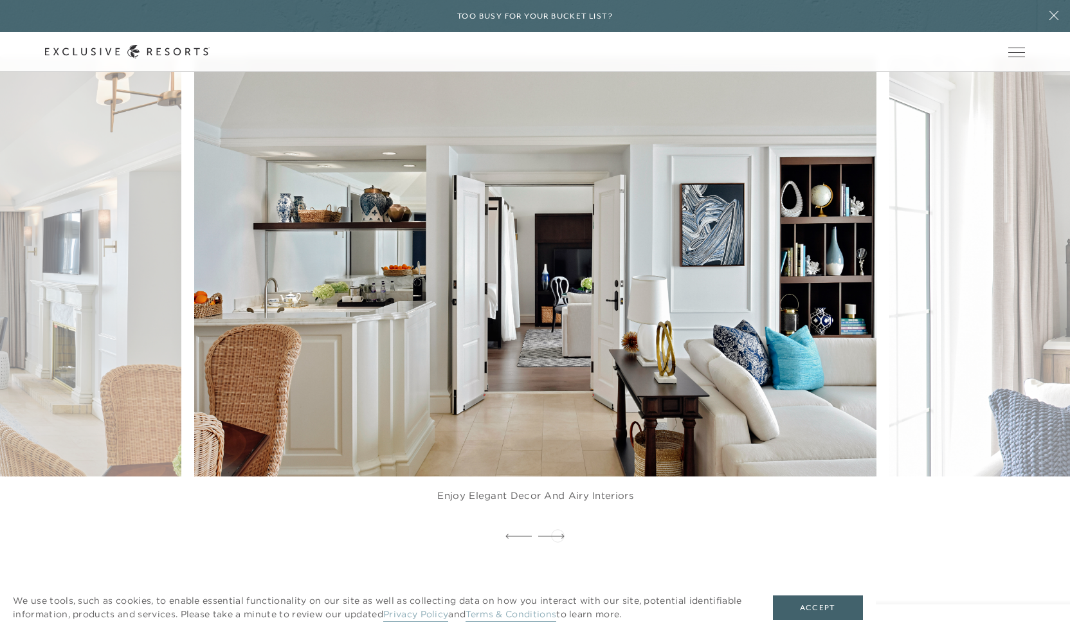
click at [557, 534] on icon at bounding box center [551, 536] width 26 height 5
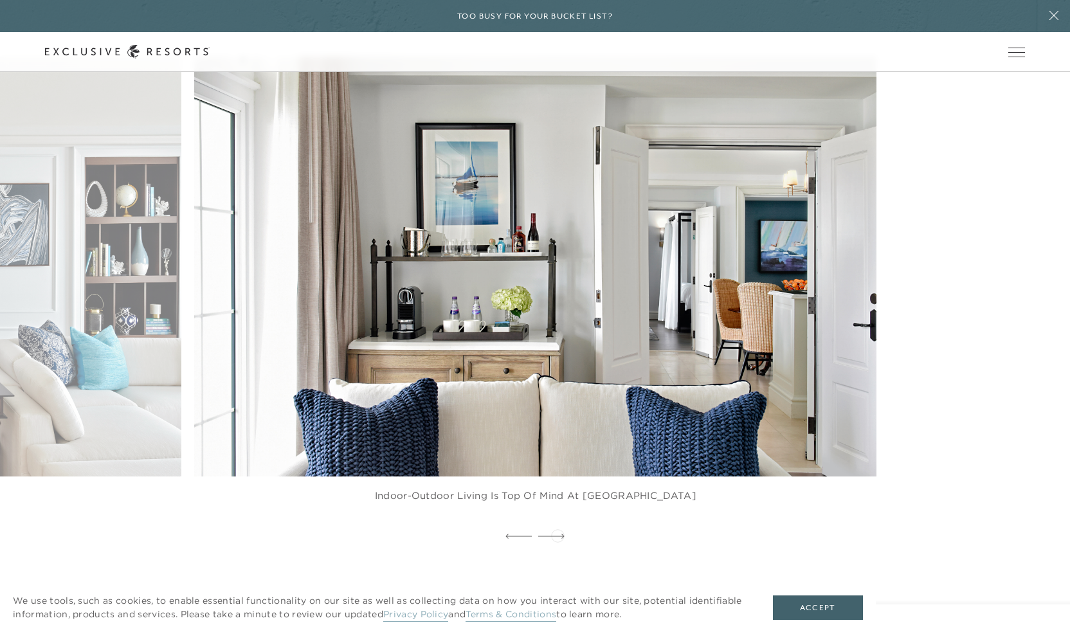
click at [557, 534] on icon at bounding box center [551, 536] width 26 height 5
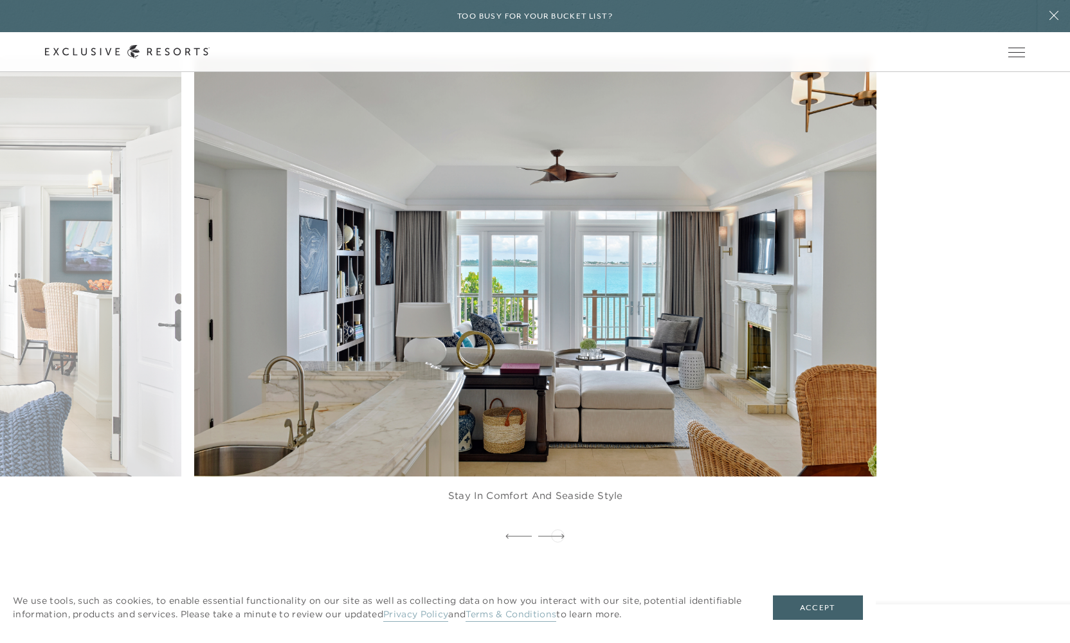
click at [557, 534] on icon at bounding box center [551, 536] width 26 height 5
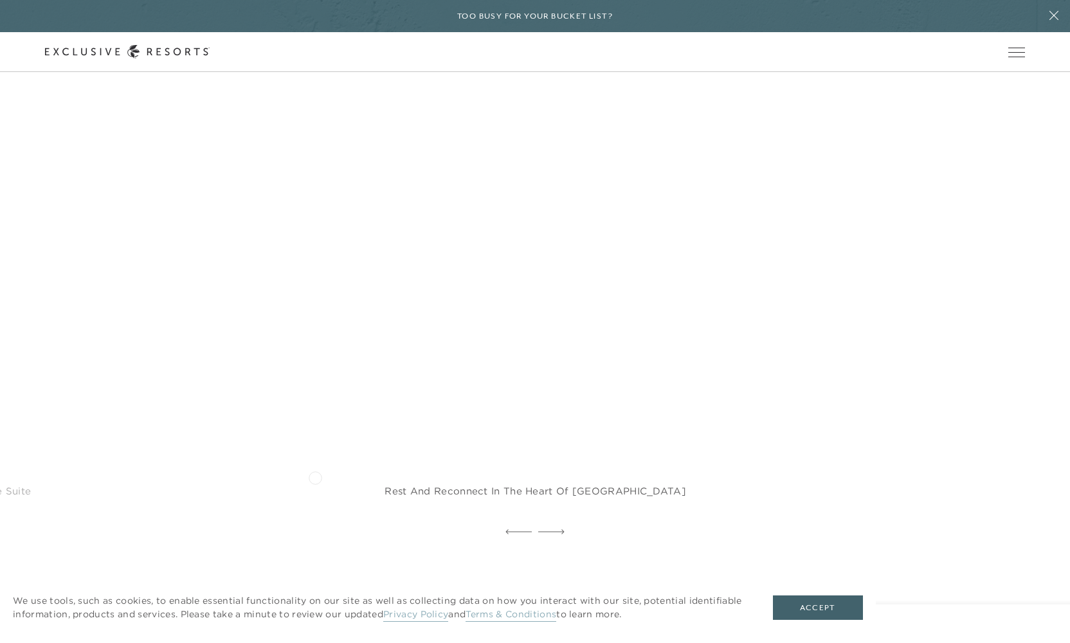
scroll to position [8744, 0]
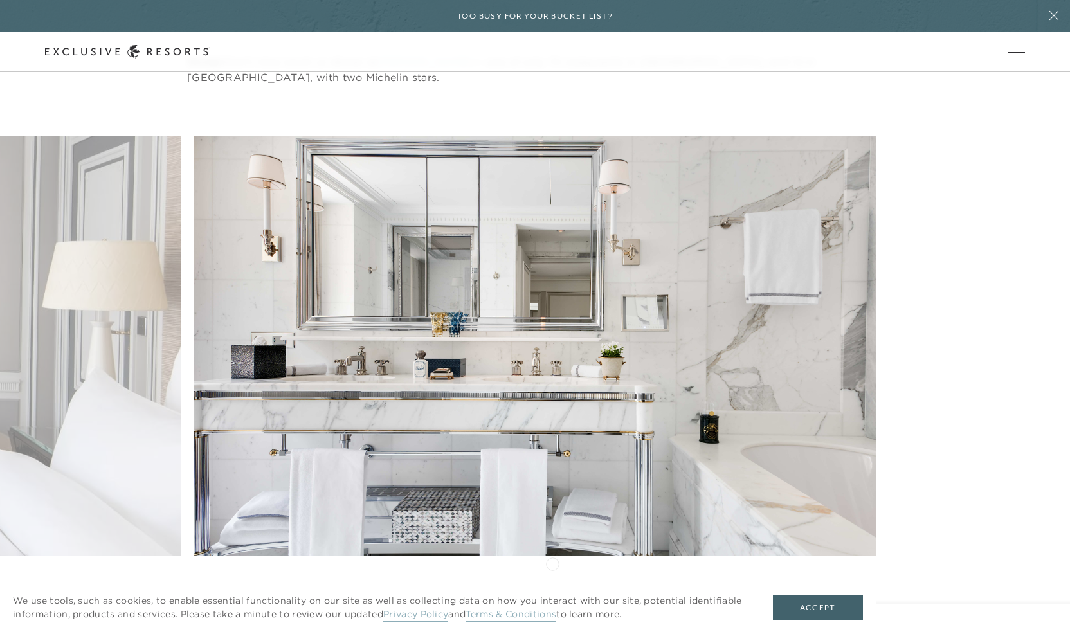
click at [552, 613] on icon at bounding box center [551, 615] width 26 height 5
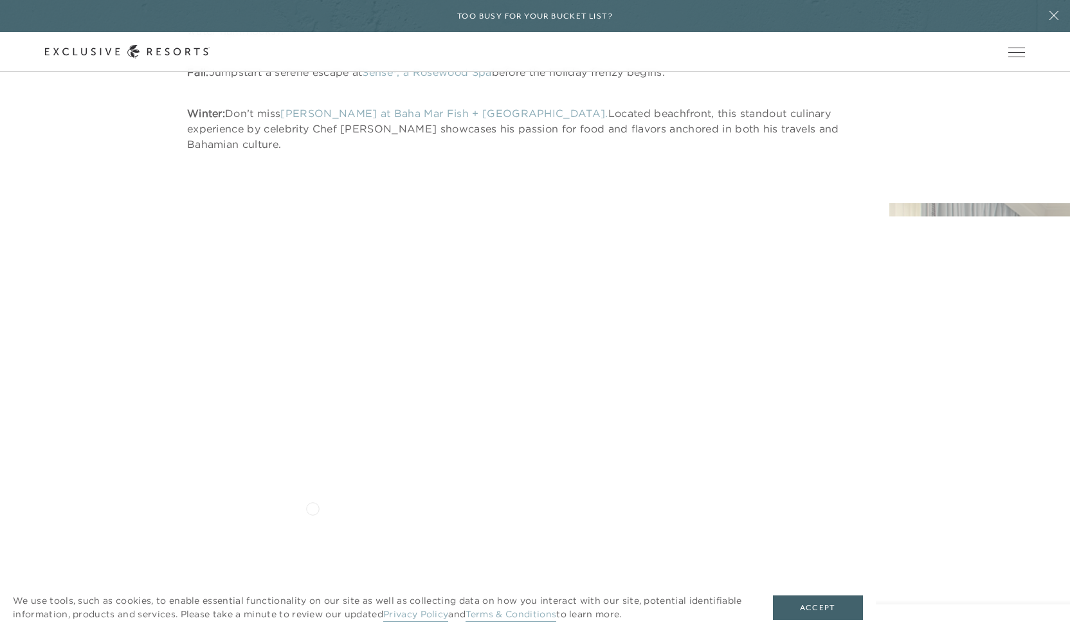
scroll to position [9674, 0]
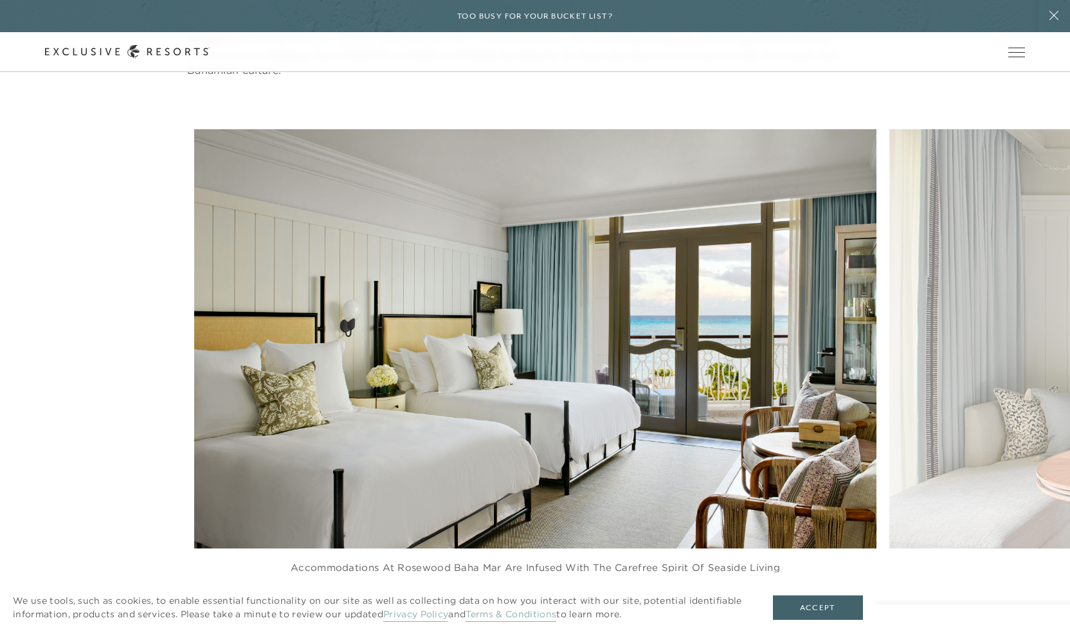
click at [551, 606] on icon at bounding box center [551, 608] width 26 height 5
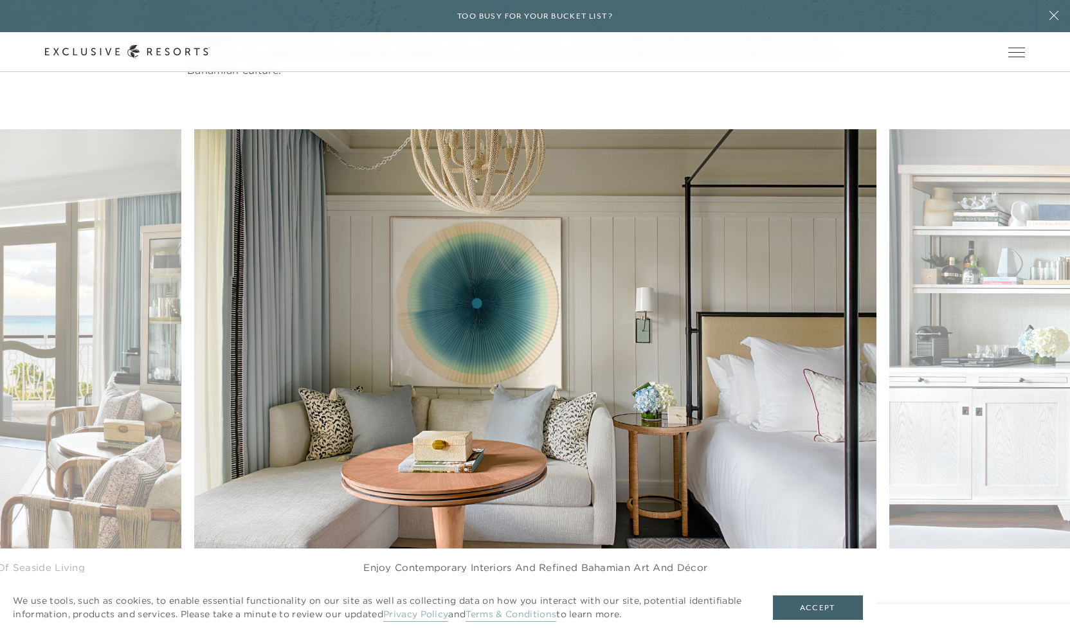
click at [551, 606] on icon at bounding box center [551, 608] width 26 height 5
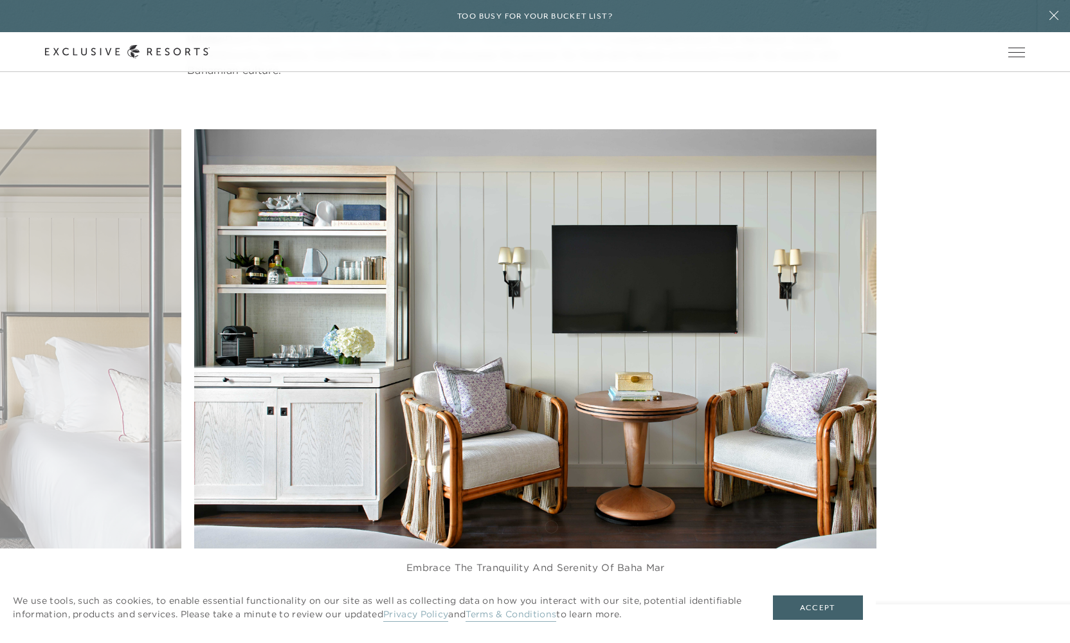
click at [551, 606] on icon at bounding box center [551, 608] width 26 height 5
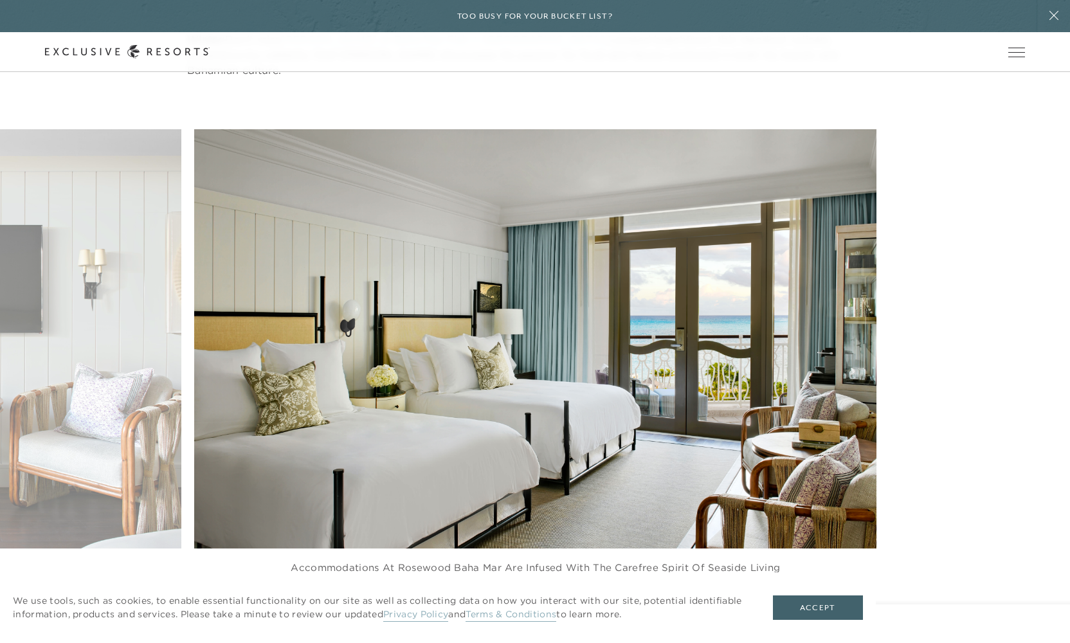
click at [551, 606] on icon at bounding box center [551, 608] width 26 height 5
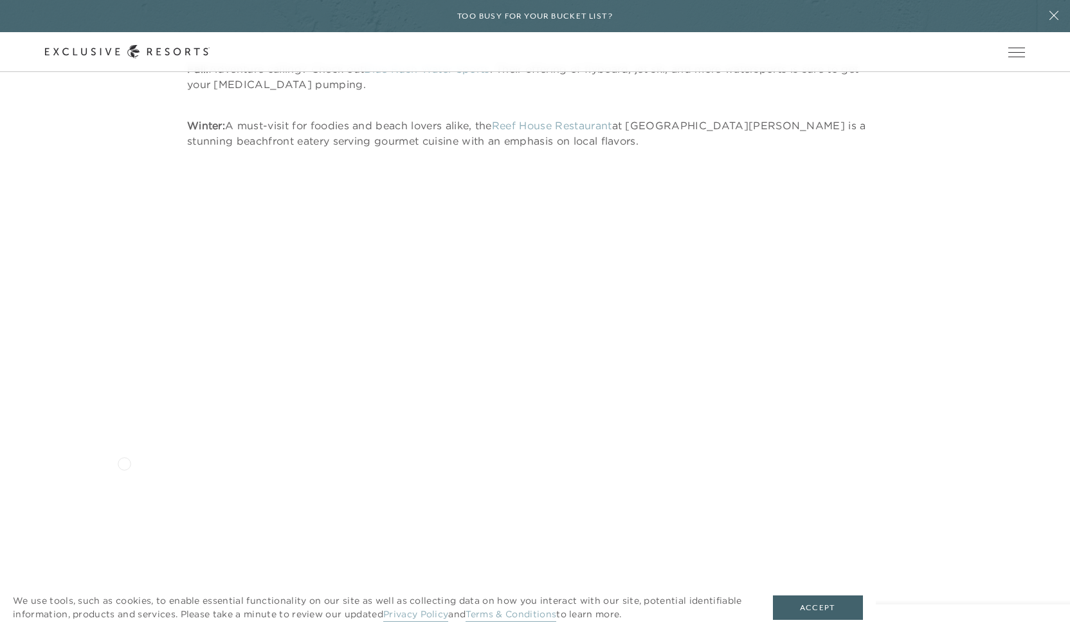
scroll to position [10561, 0]
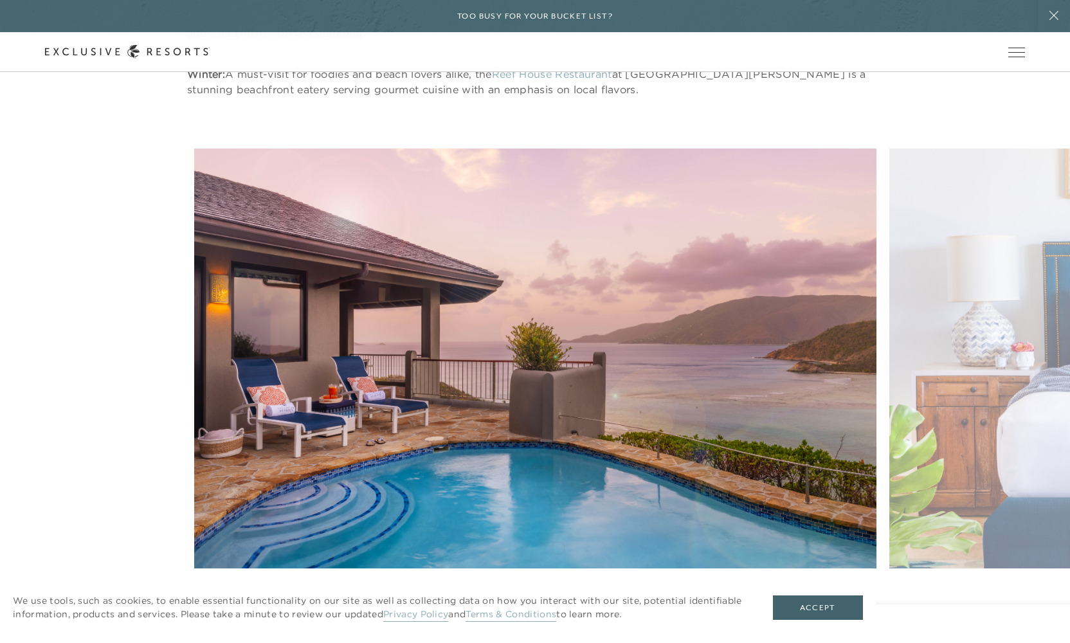
click at [558, 626] on icon at bounding box center [551, 628] width 26 height 5
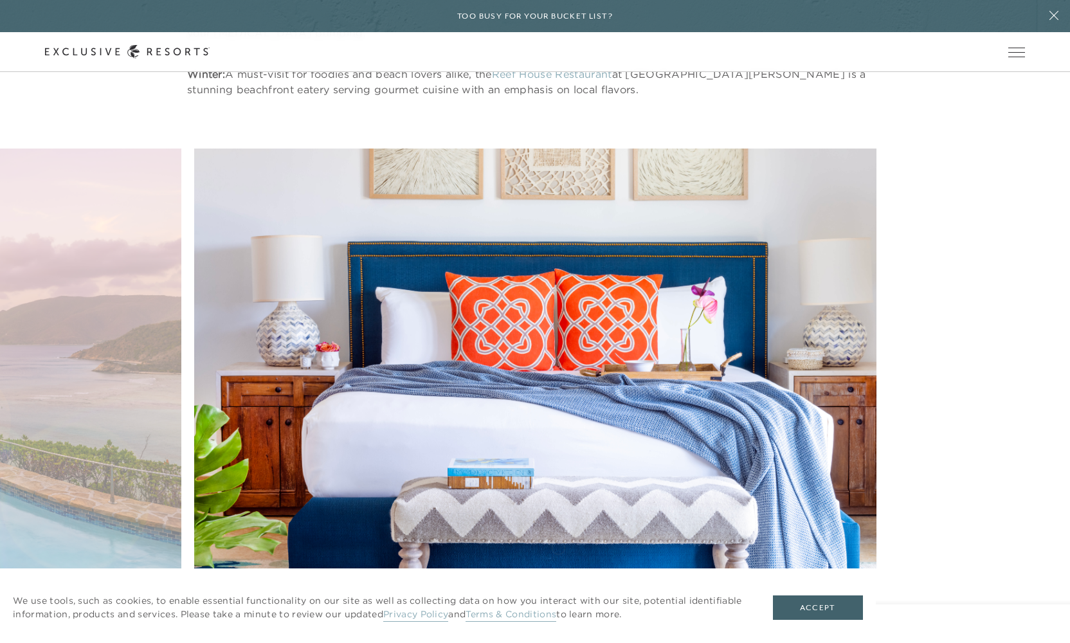
click at [558, 626] on icon at bounding box center [551, 628] width 26 height 5
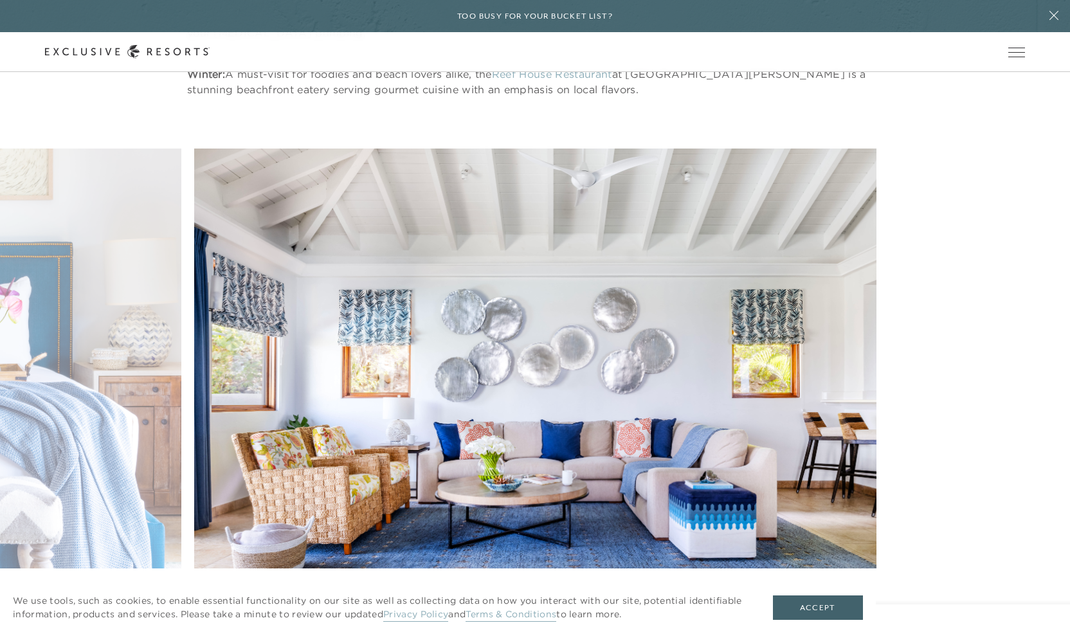
click at [558, 626] on icon at bounding box center [551, 628] width 26 height 5
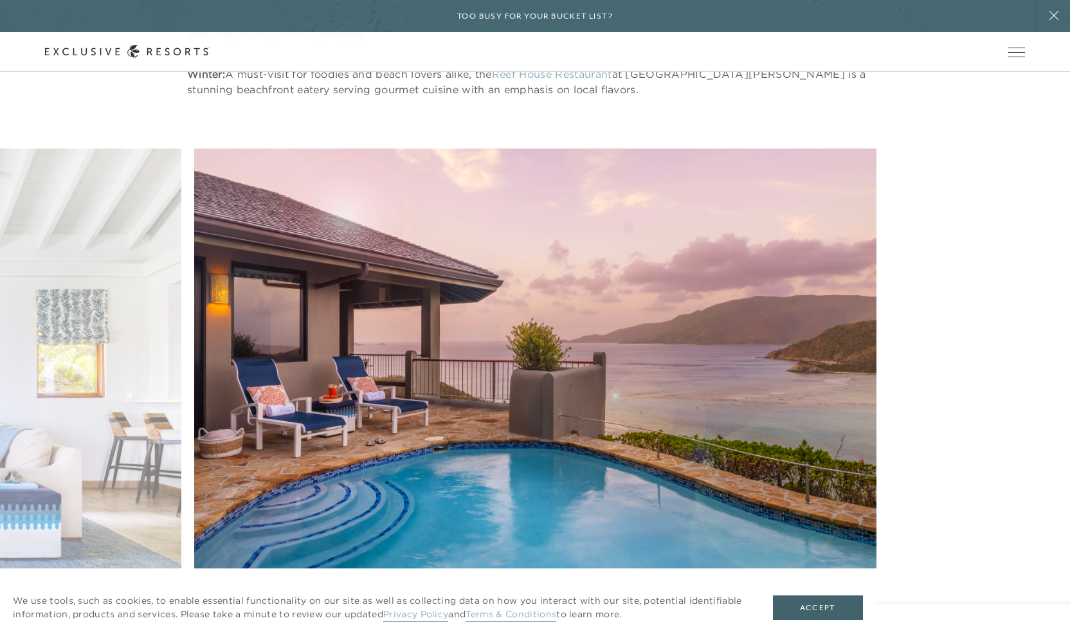
click at [558, 626] on icon at bounding box center [551, 628] width 26 height 5
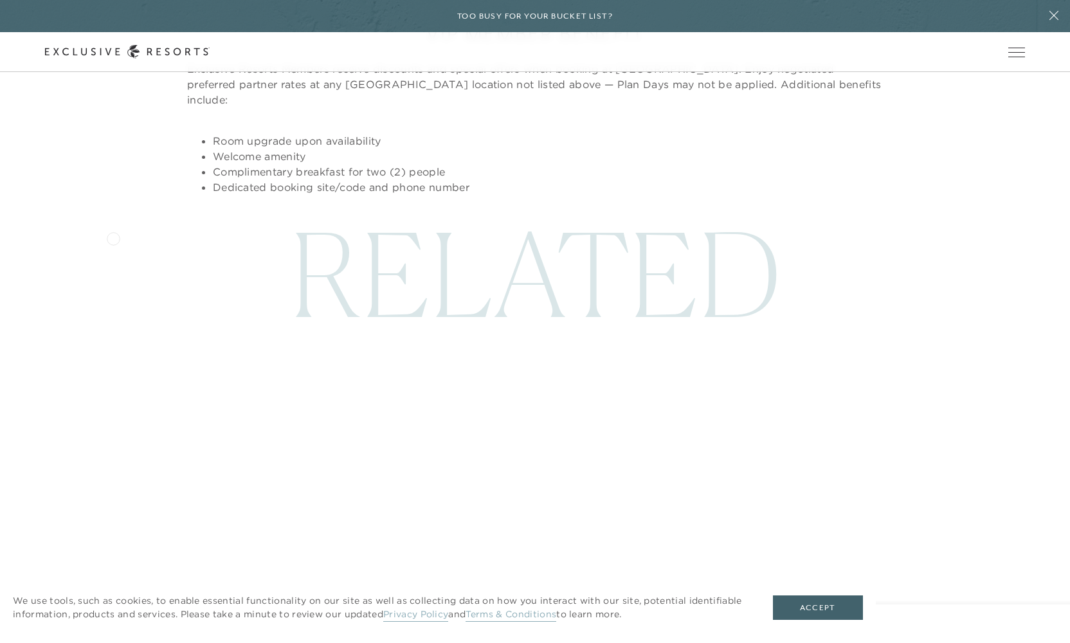
scroll to position [12240, 0]
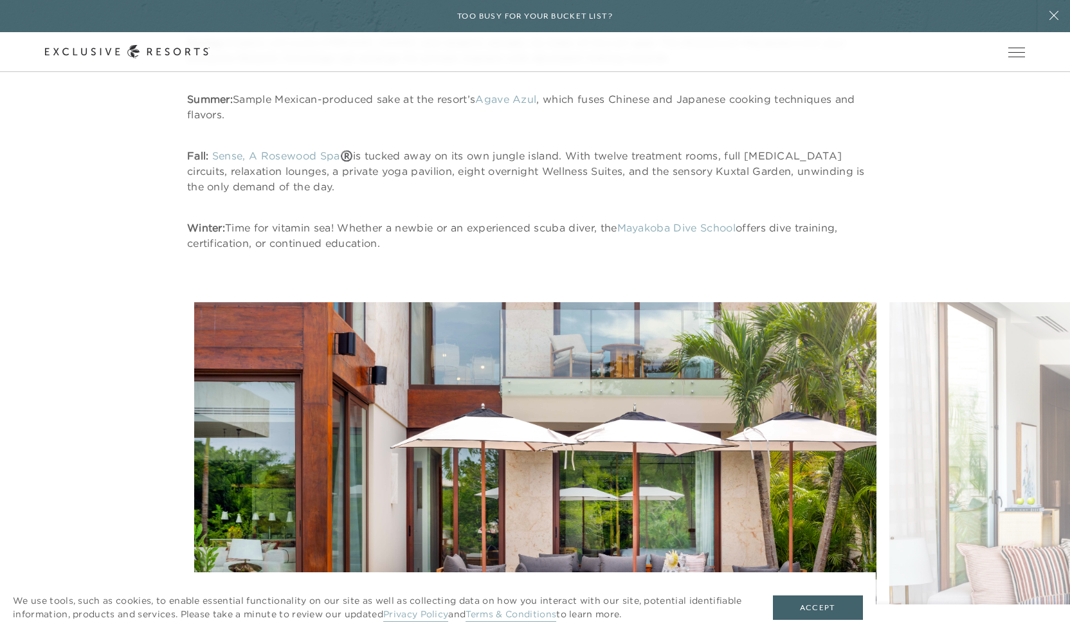
scroll to position [10977, 0]
